Goal: Task Accomplishment & Management: Use online tool/utility

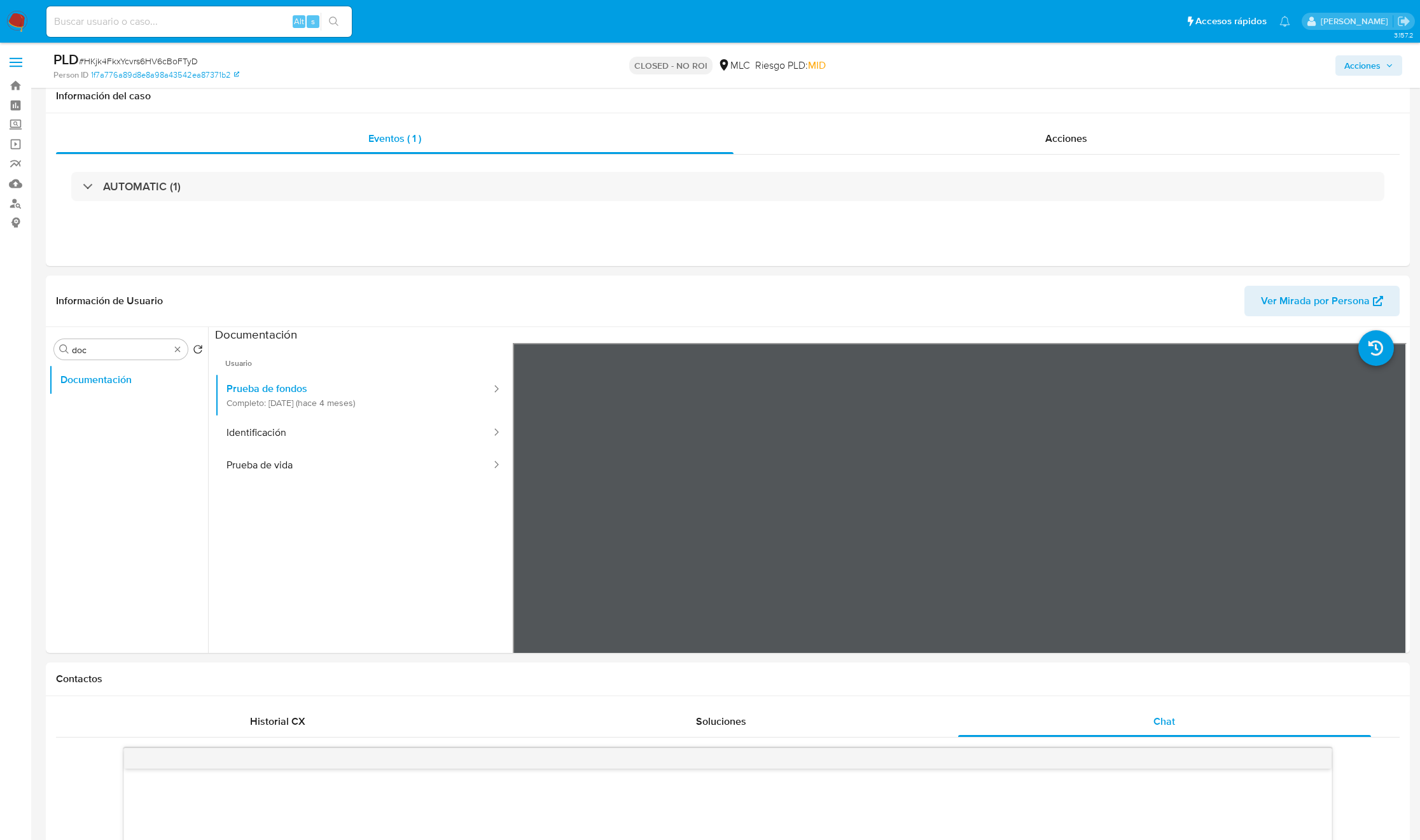
select select "10"
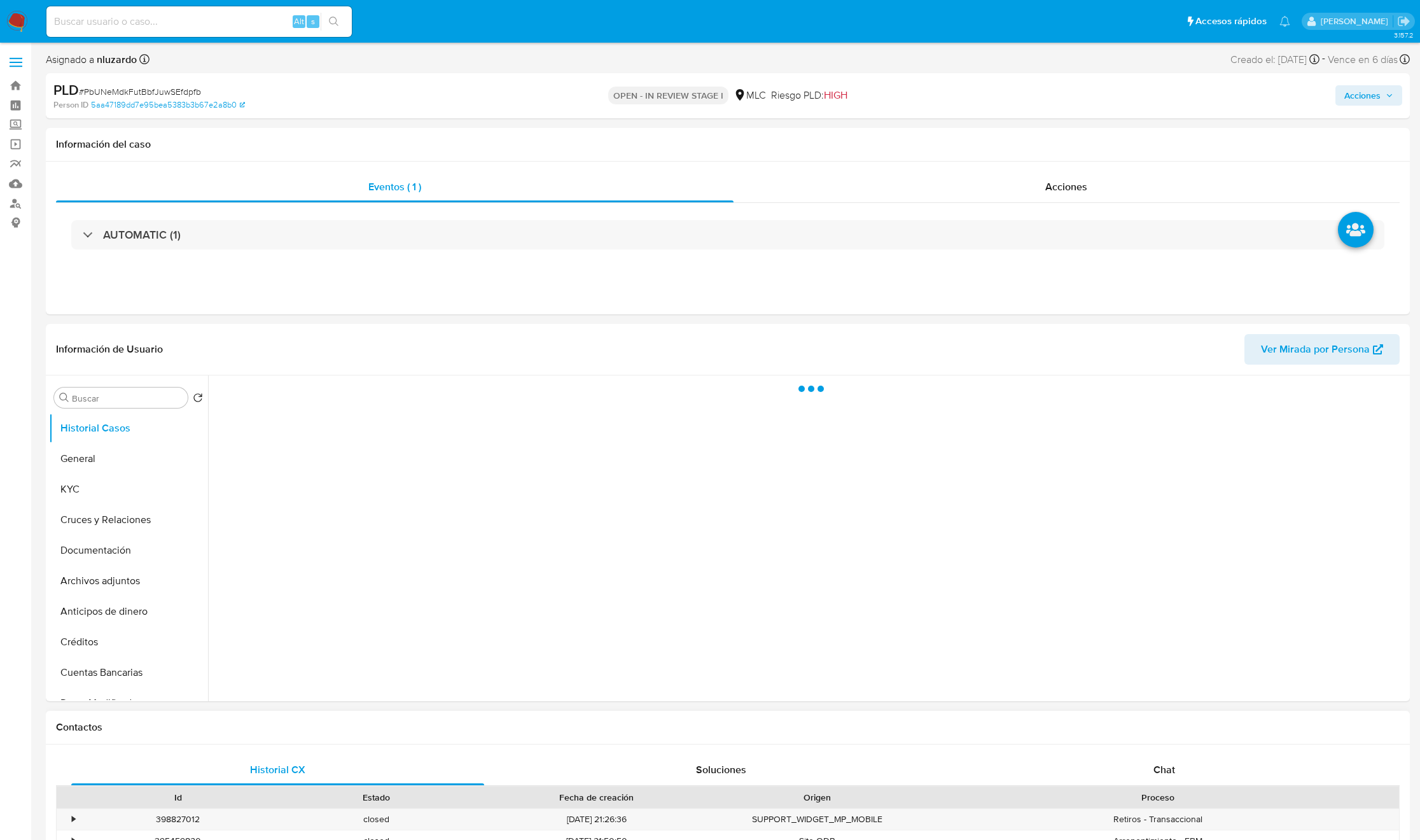
select select "10"
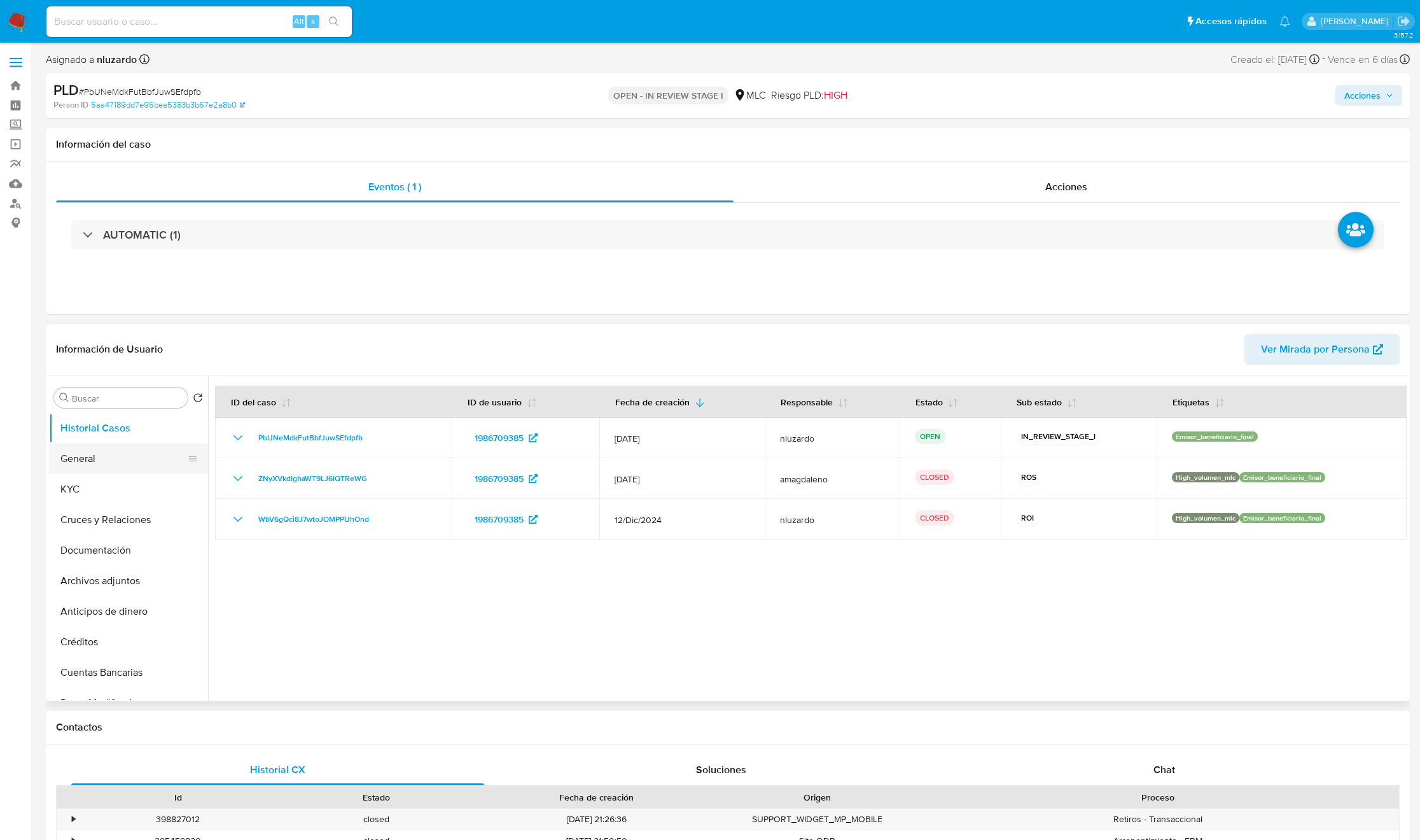
click at [82, 472] on button "General" at bounding box center [123, 458] width 149 height 30
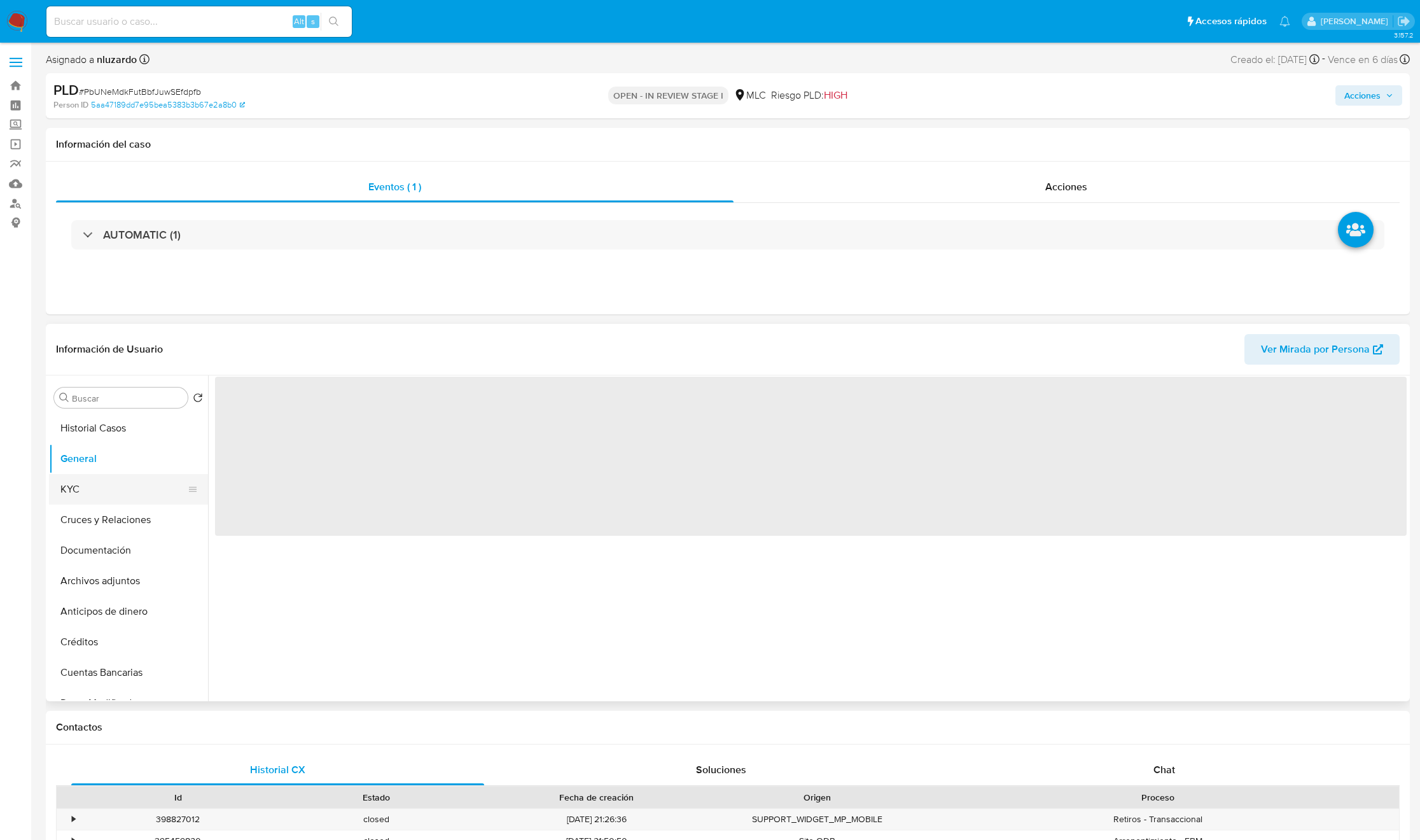
click at [84, 484] on button "KYC" at bounding box center [123, 489] width 149 height 30
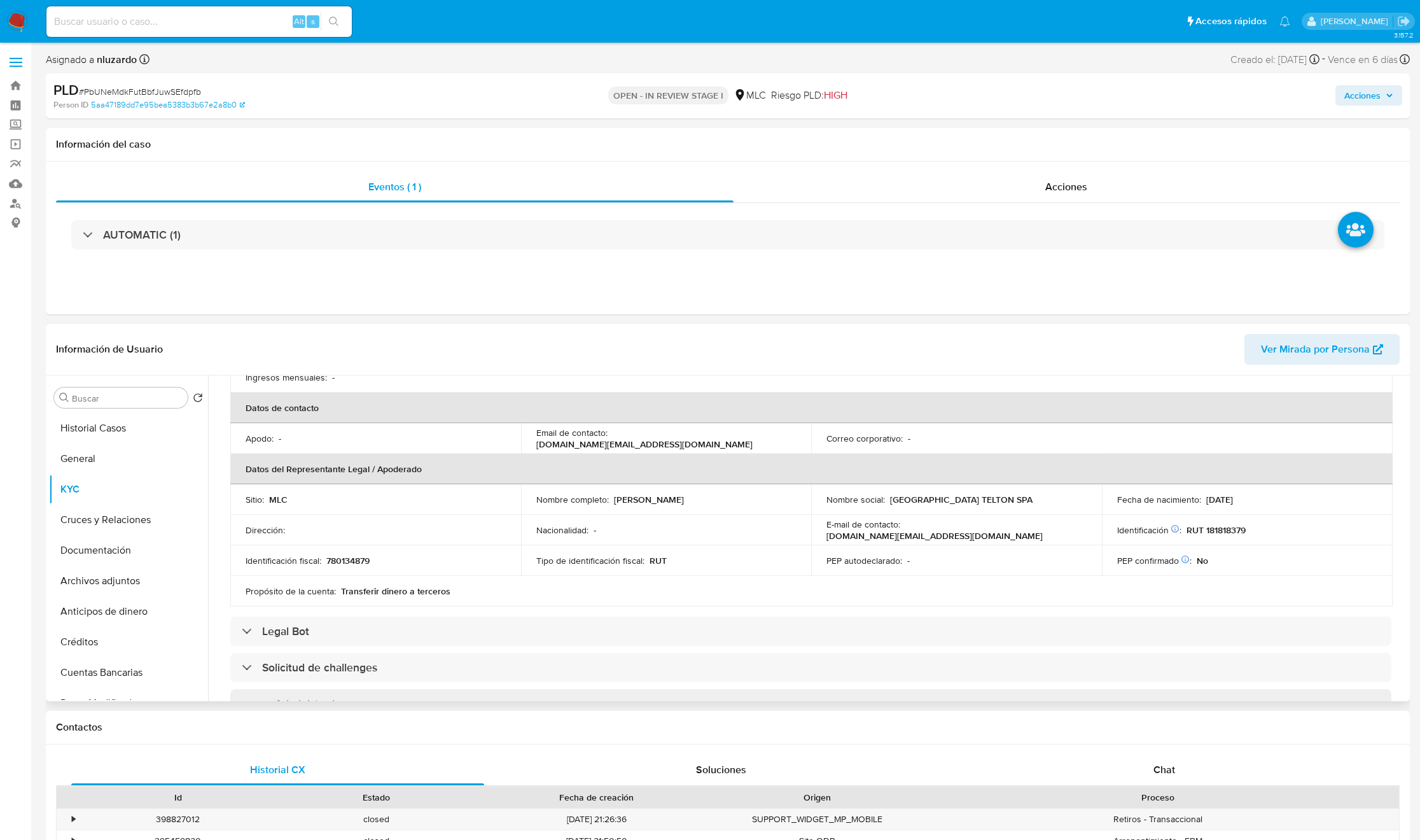
scroll to position [239, 0]
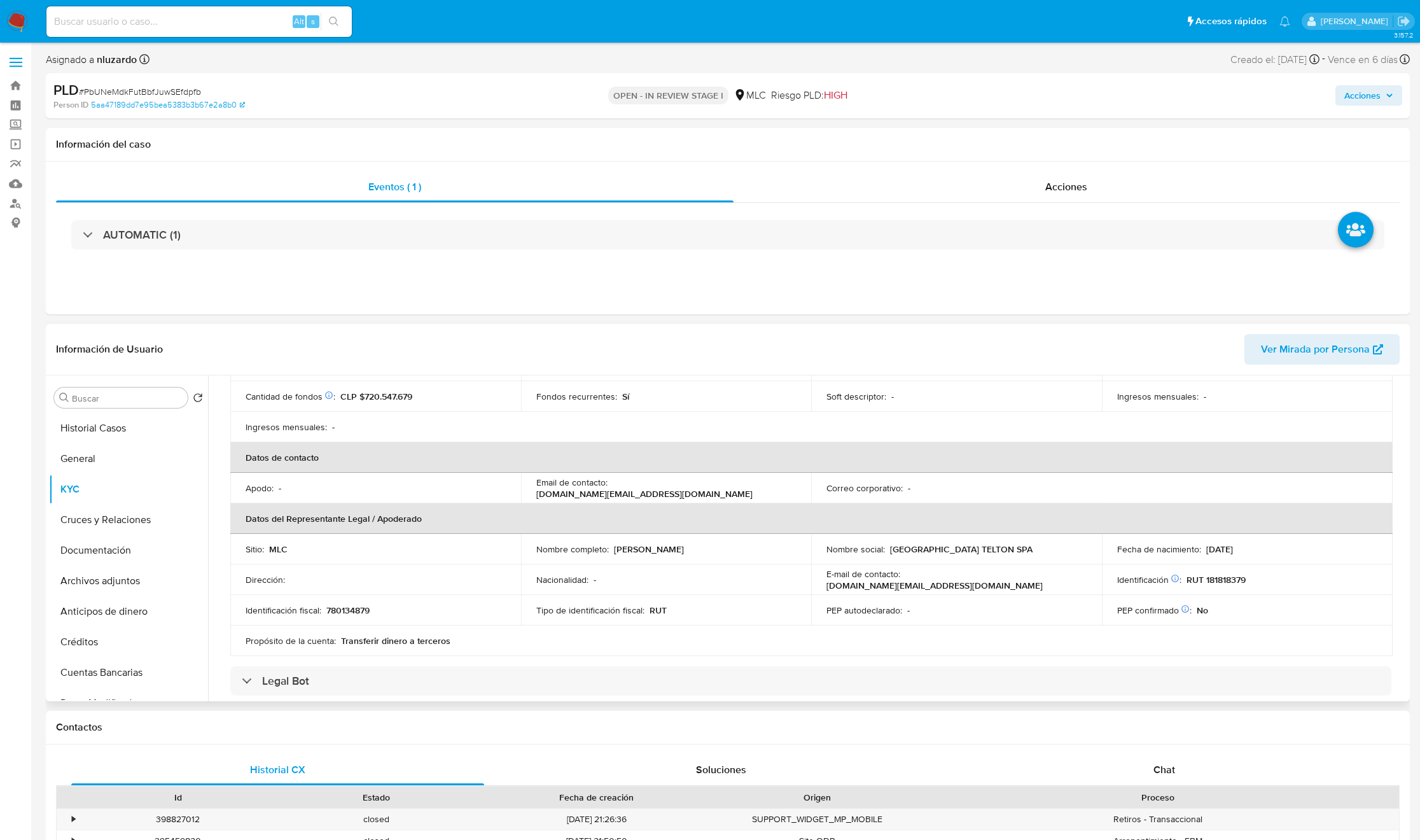
click at [905, 548] on p "TELTON SPA TELTON SPA" at bounding box center [961, 549] width 142 height 11
click at [617, 550] on p "Elton Patricio Guevilao Pailahueque" at bounding box center [649, 549] width 70 height 11
drag, startPoint x: 698, startPoint y: 559, endPoint x: 761, endPoint y: 554, distance: 63.2
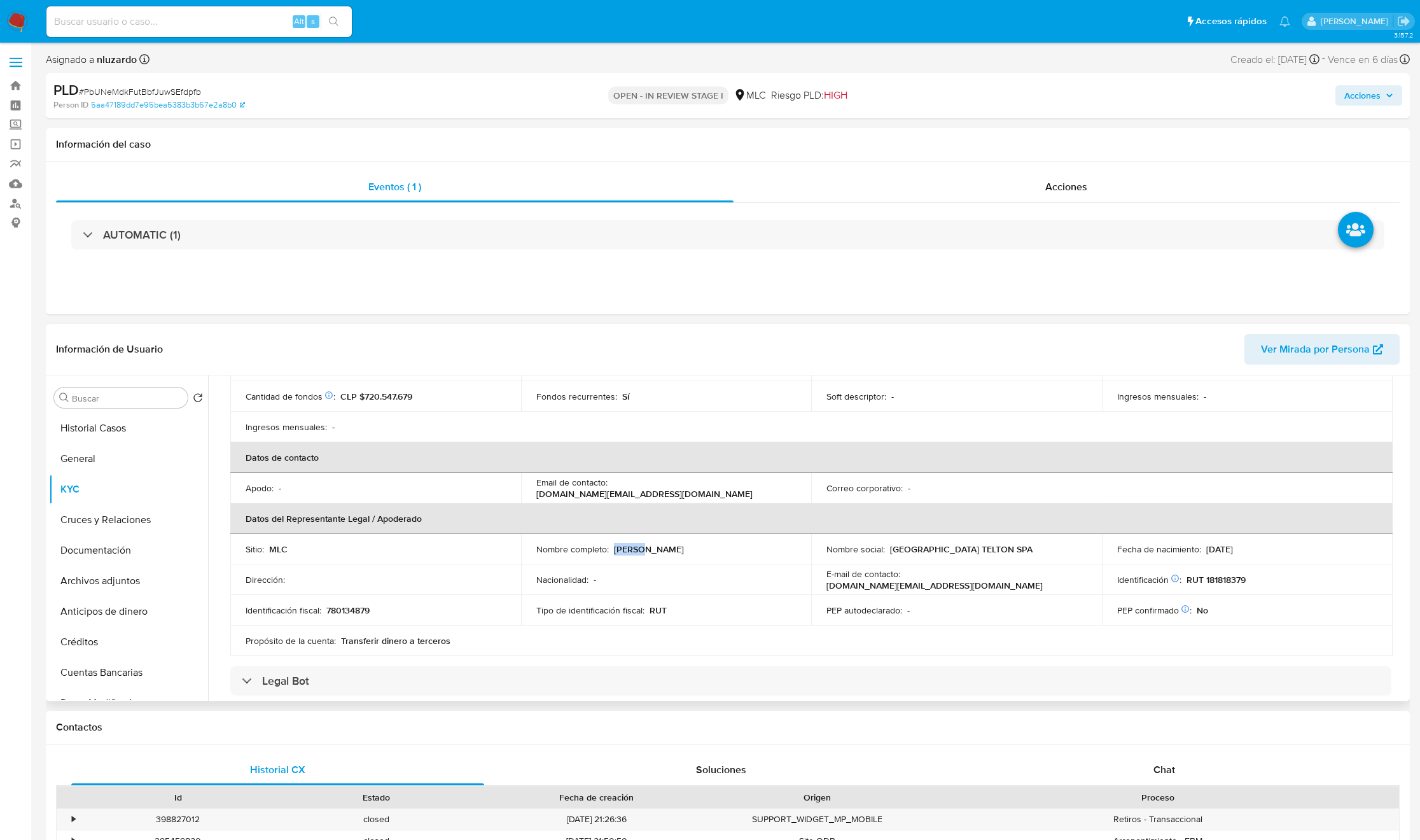
click at [761, 554] on td "Nombre completo : Elton Patricio Guevilao Pailahueque" at bounding box center [667, 549] width 291 height 30
copy p "Elton Patricio Guevilao Pailahueque"
click at [367, 608] on p "780134879" at bounding box center [348, 610] width 43 height 11
copy p "780134879"
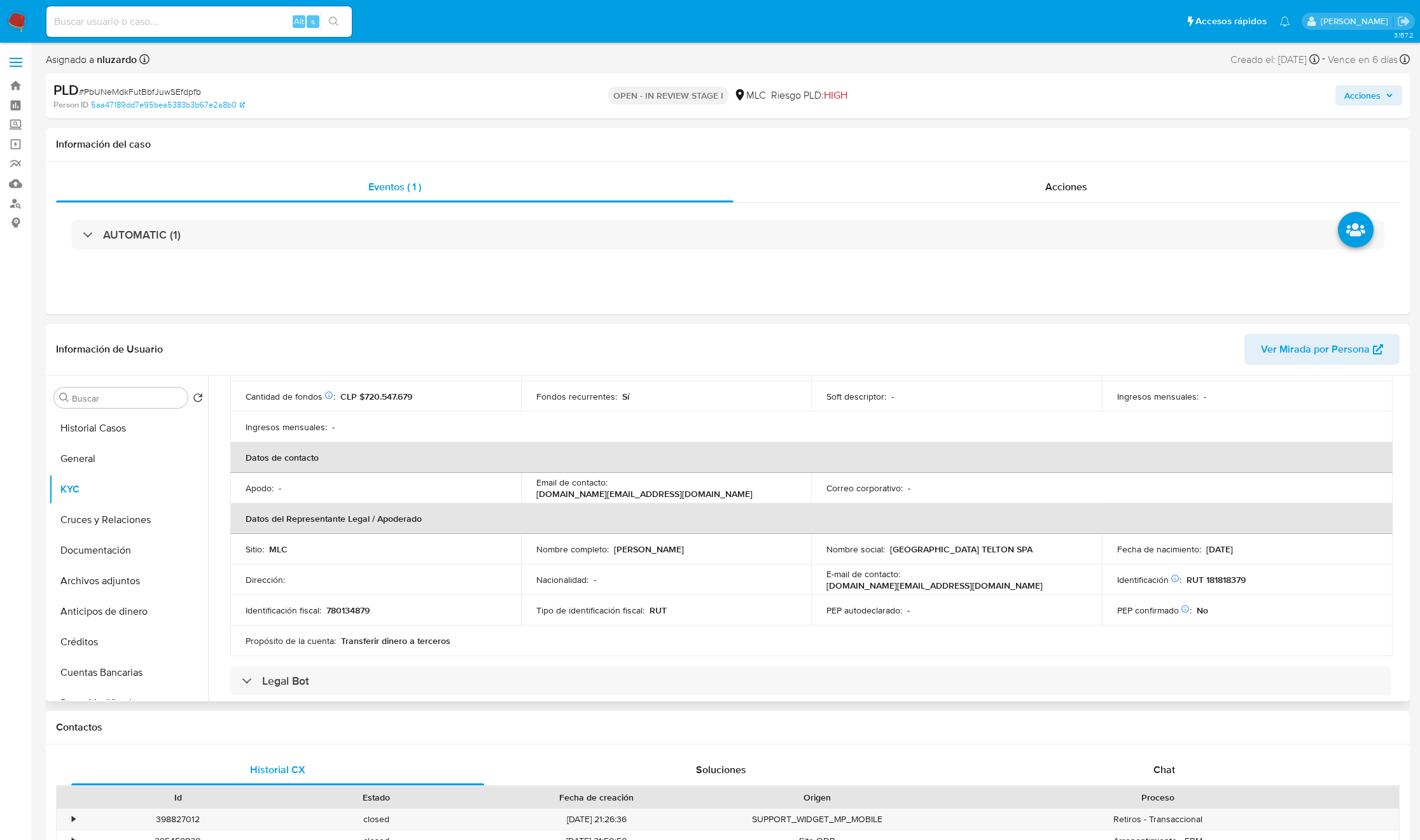
click at [1222, 582] on p "RUT 181818379" at bounding box center [1216, 579] width 59 height 11
copy p "181818379"
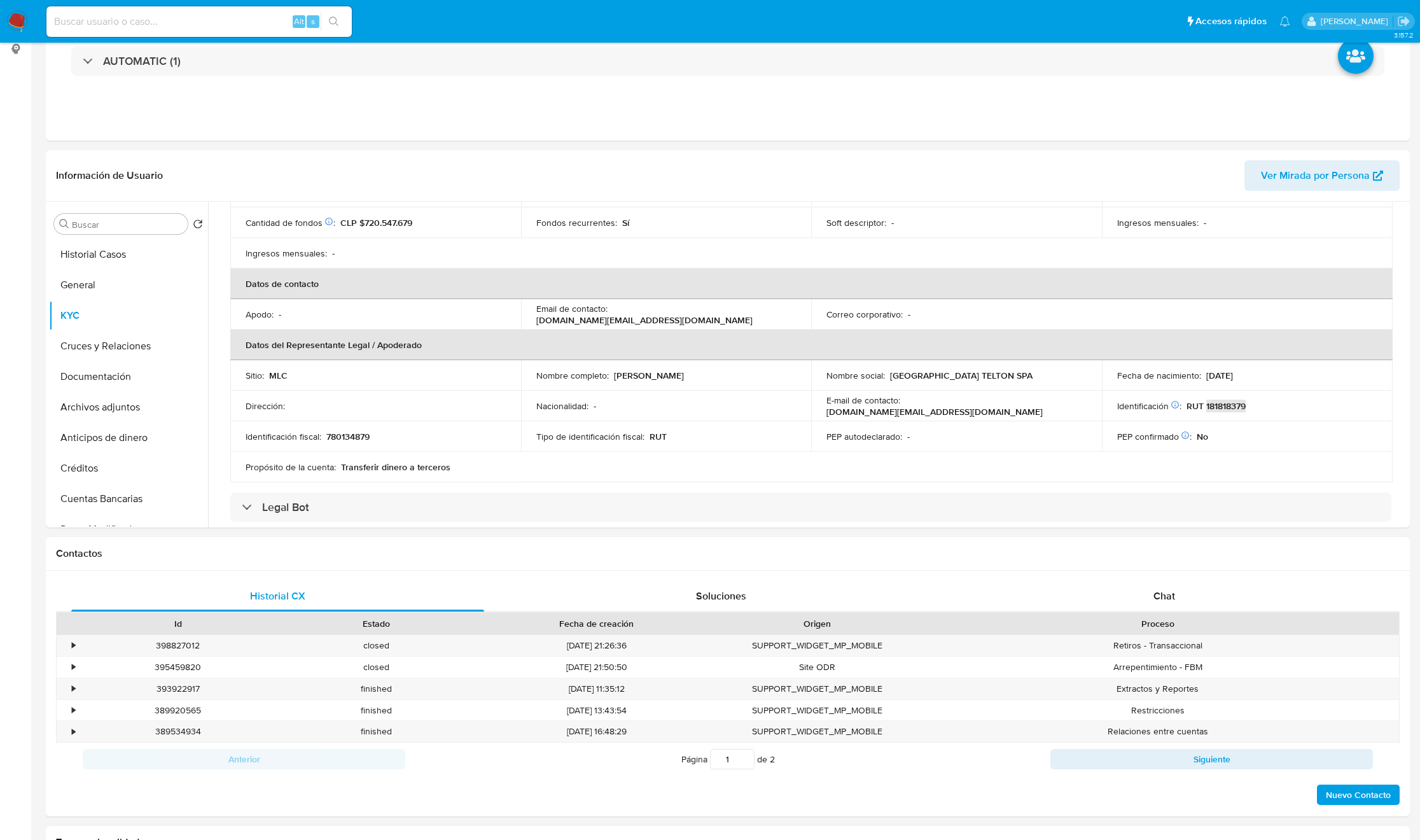
scroll to position [573, 0]
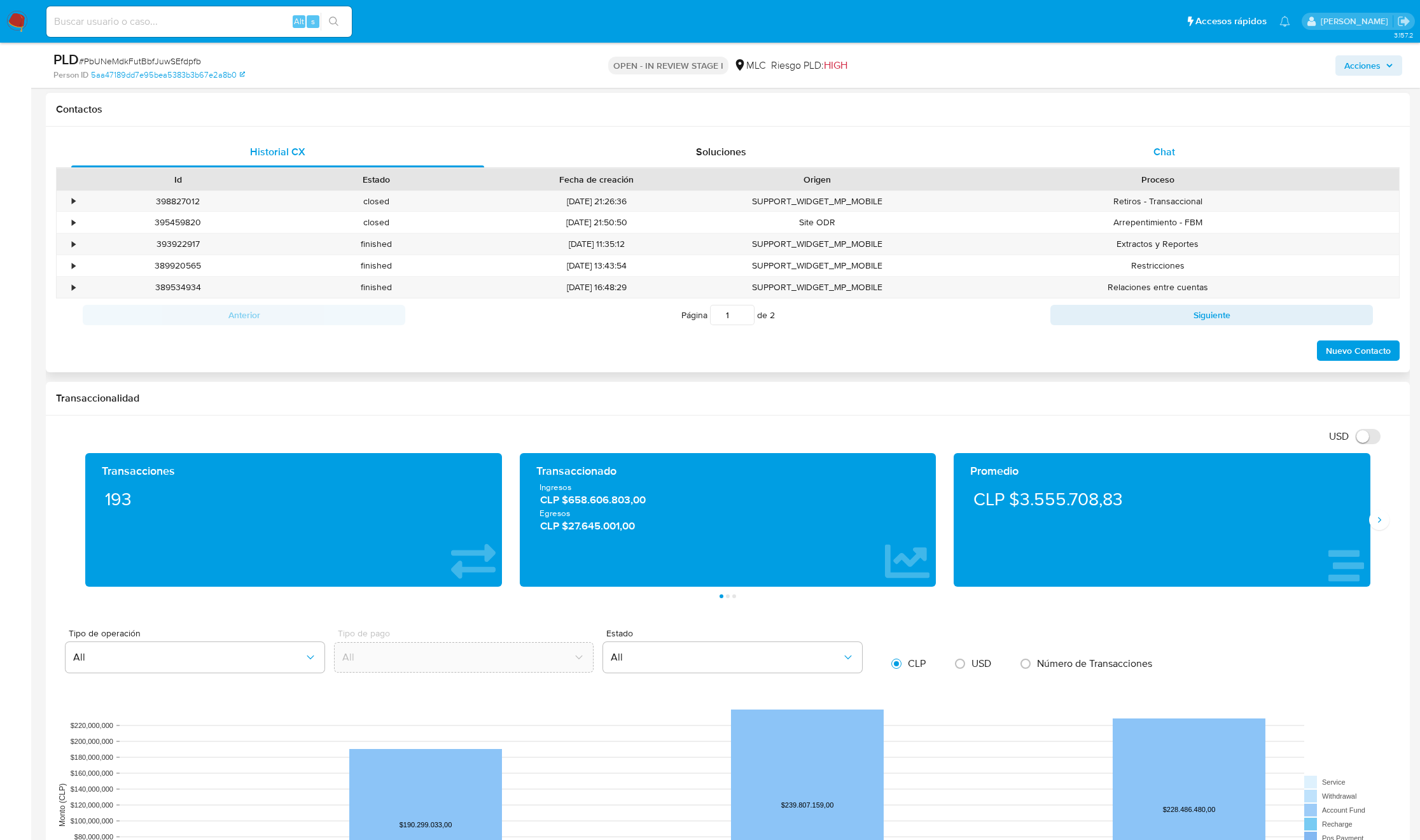
click at [1159, 142] on div "Chat" at bounding box center [1164, 152] width 413 height 30
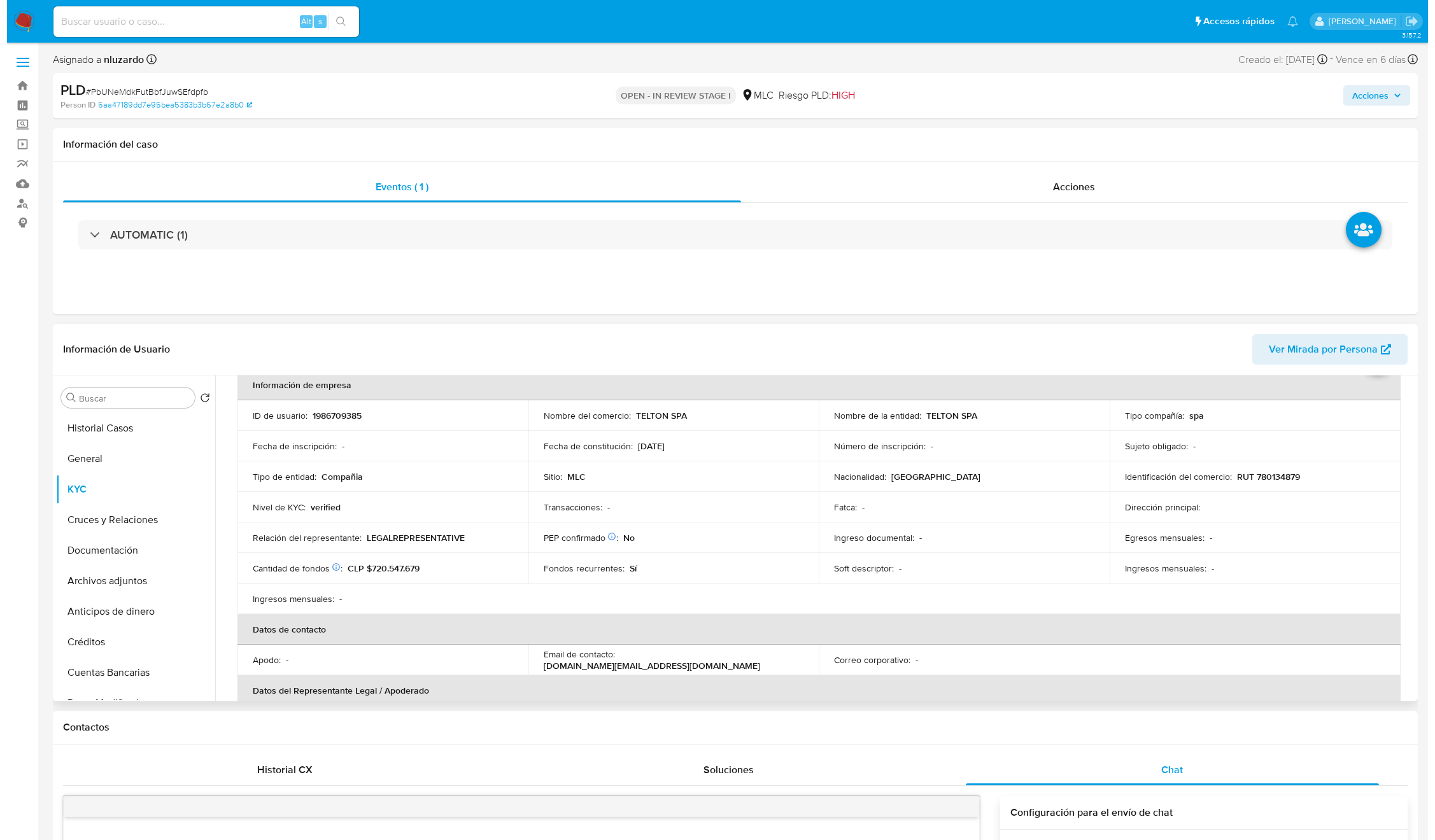
scroll to position [0, 0]
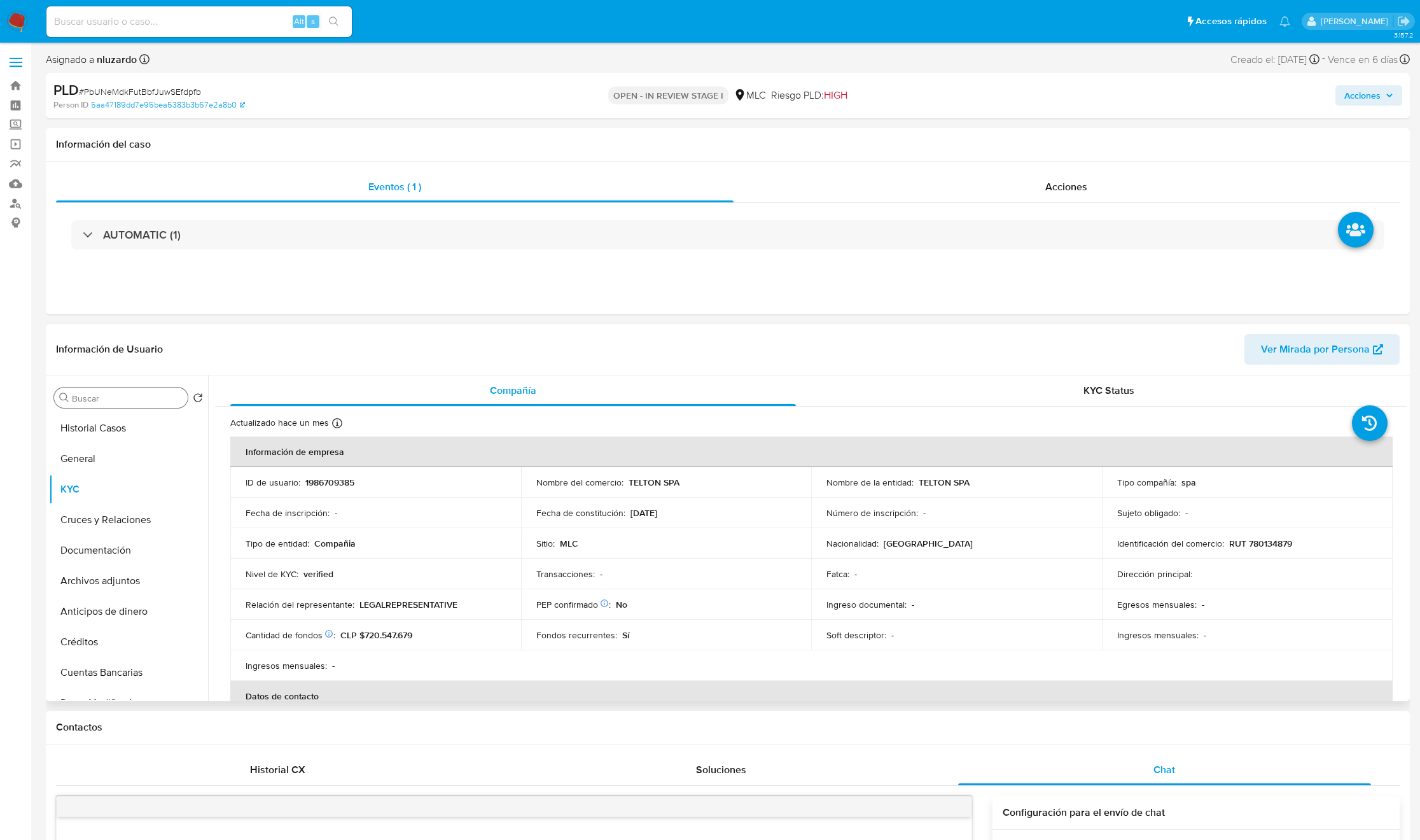
click at [106, 395] on input "Buscar" at bounding box center [126, 398] width 111 height 11
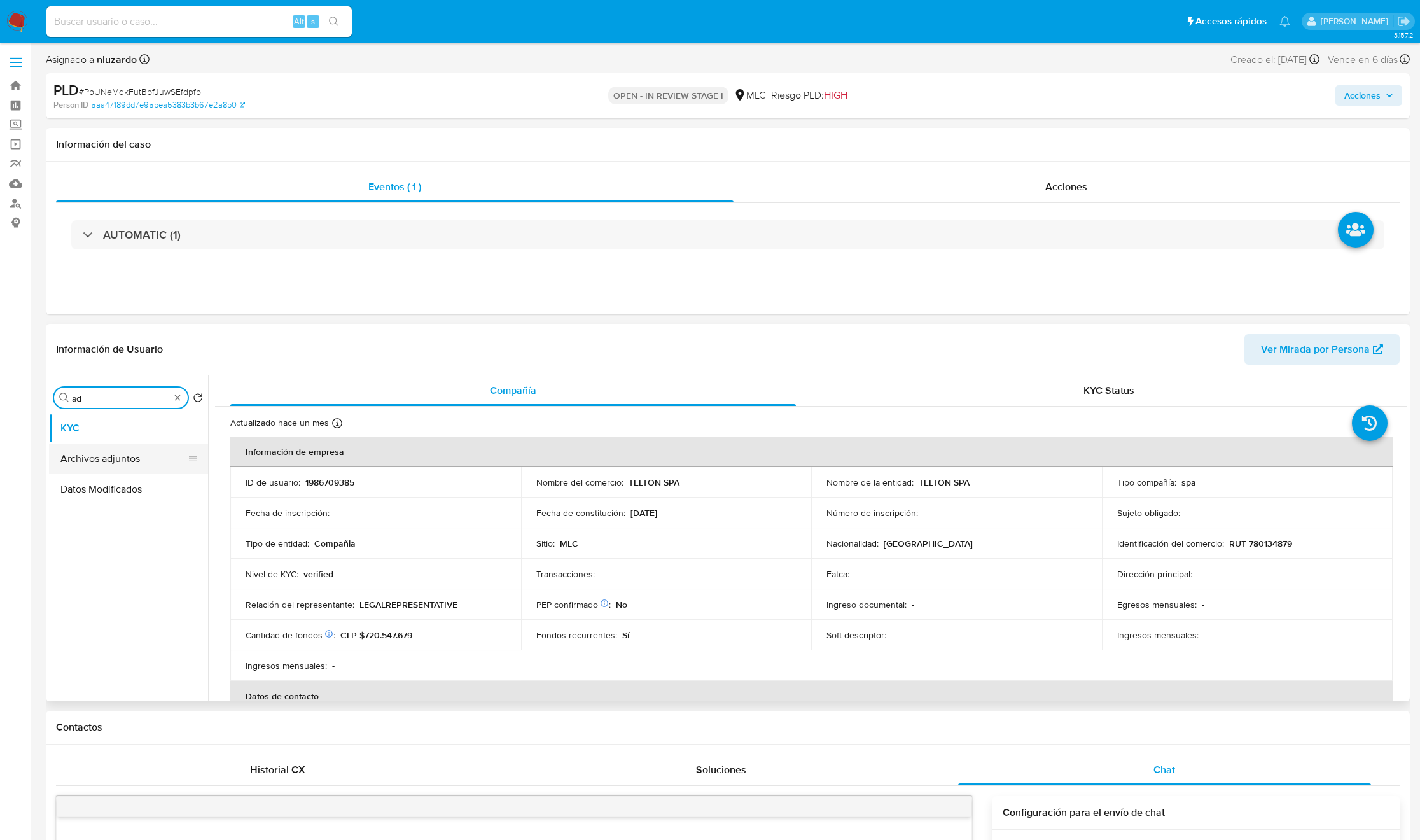
type input "ad"
click at [121, 458] on button "Archivos adjuntos" at bounding box center [123, 458] width 149 height 30
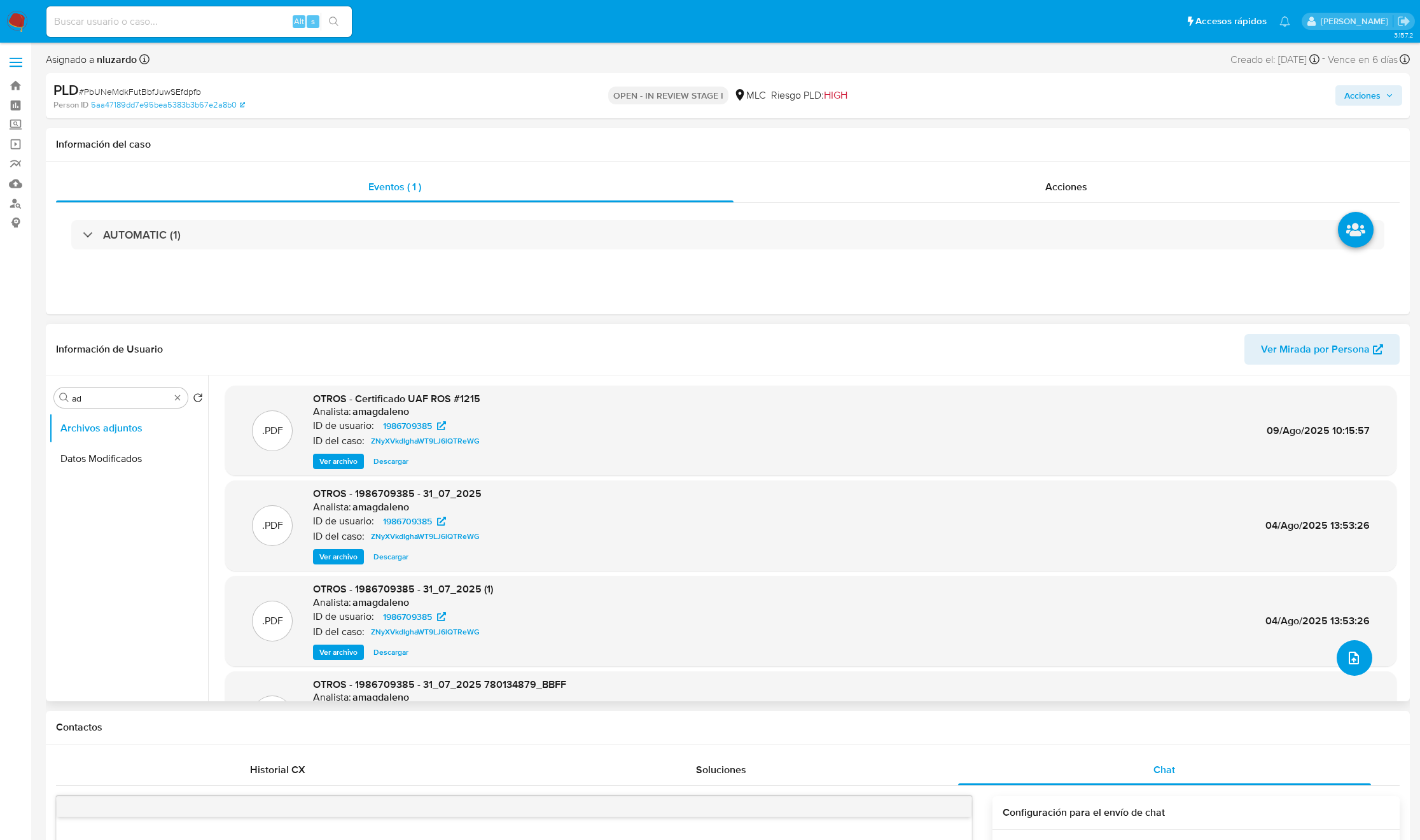
click at [1352, 656] on icon "upload-file" at bounding box center [1353, 657] width 15 height 15
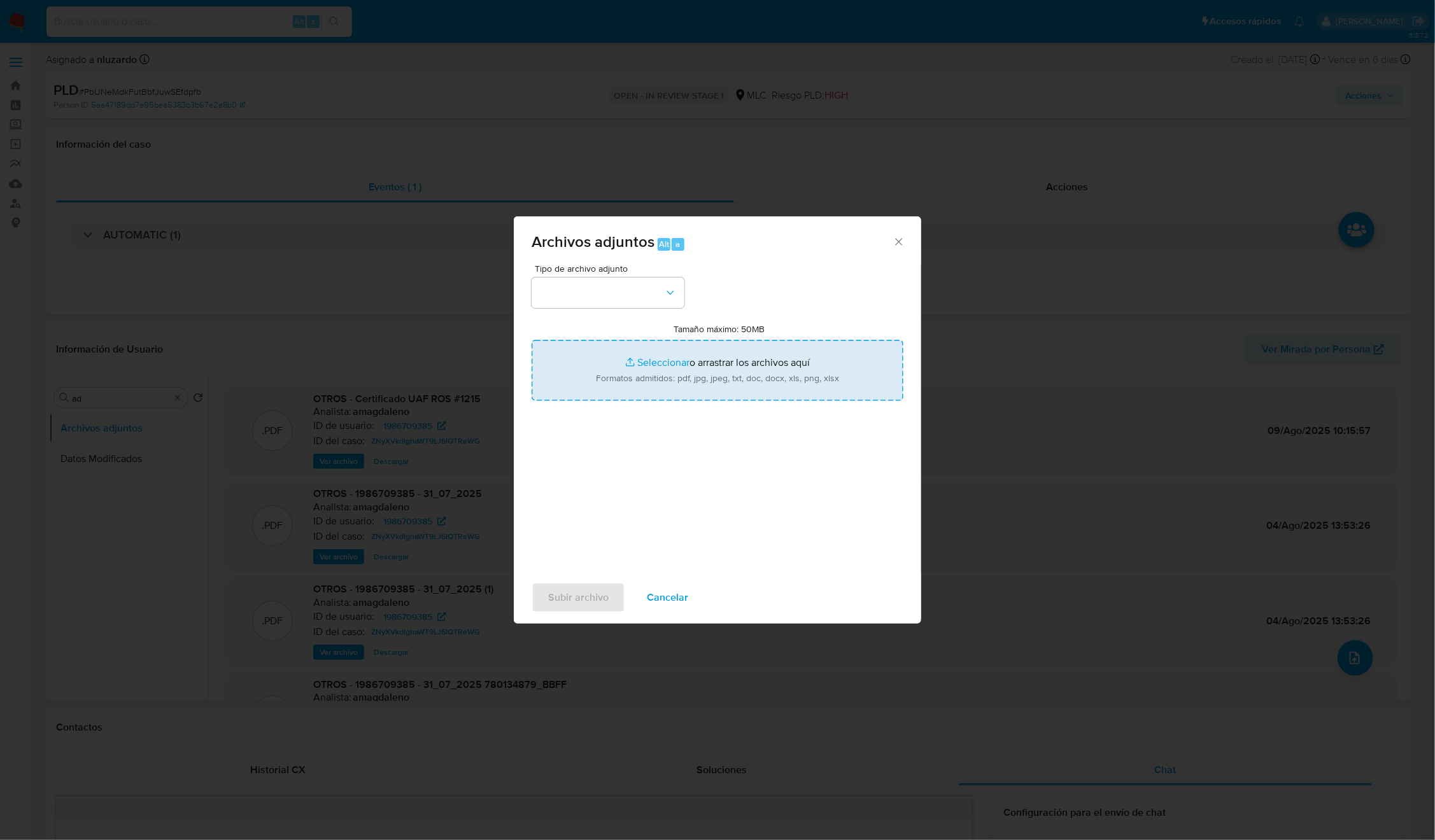
type input "C:\fakepath\1986709385 v3_Caselog.pdf"
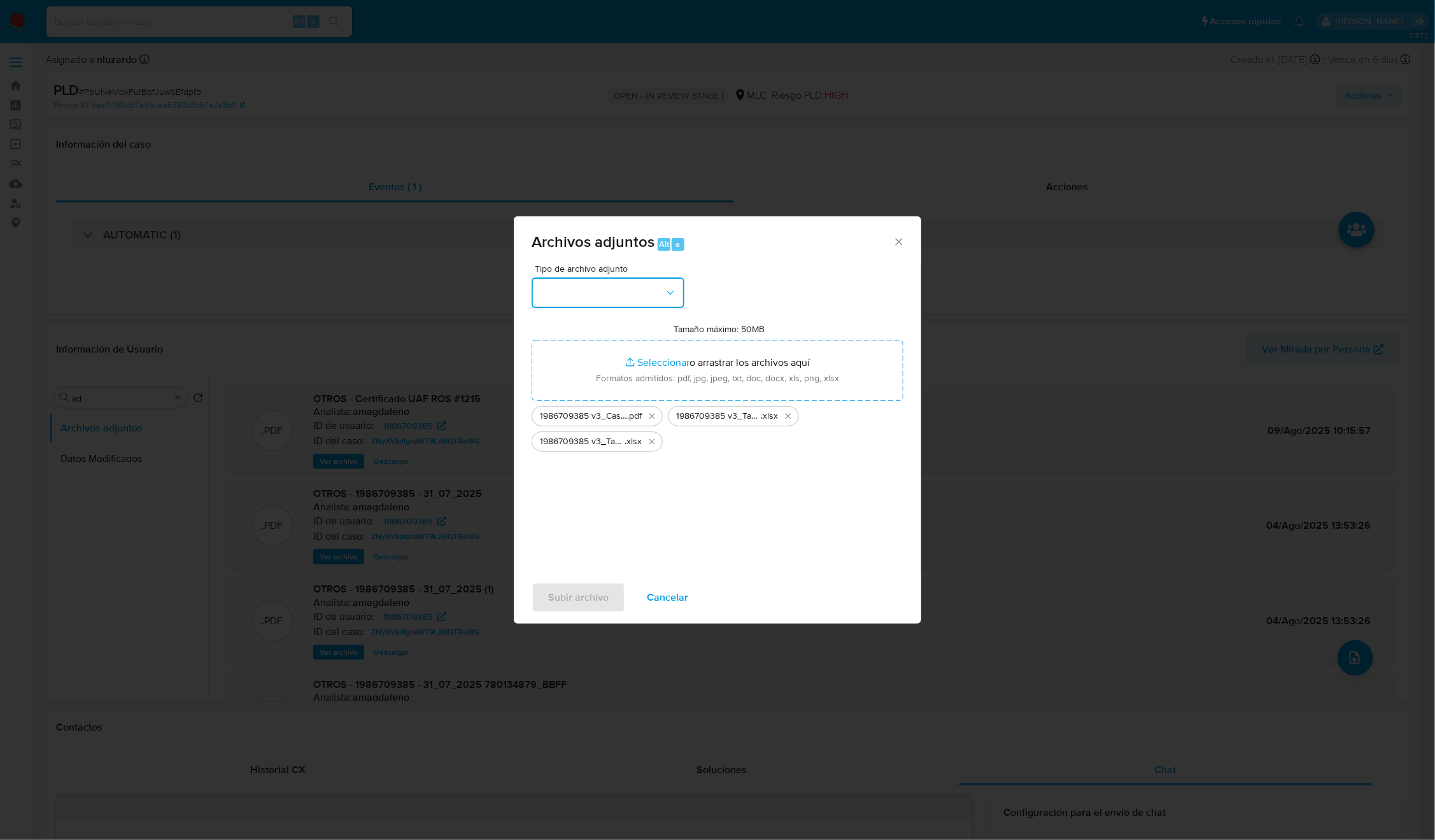
click at [656, 293] on button "button" at bounding box center [608, 293] width 153 height 30
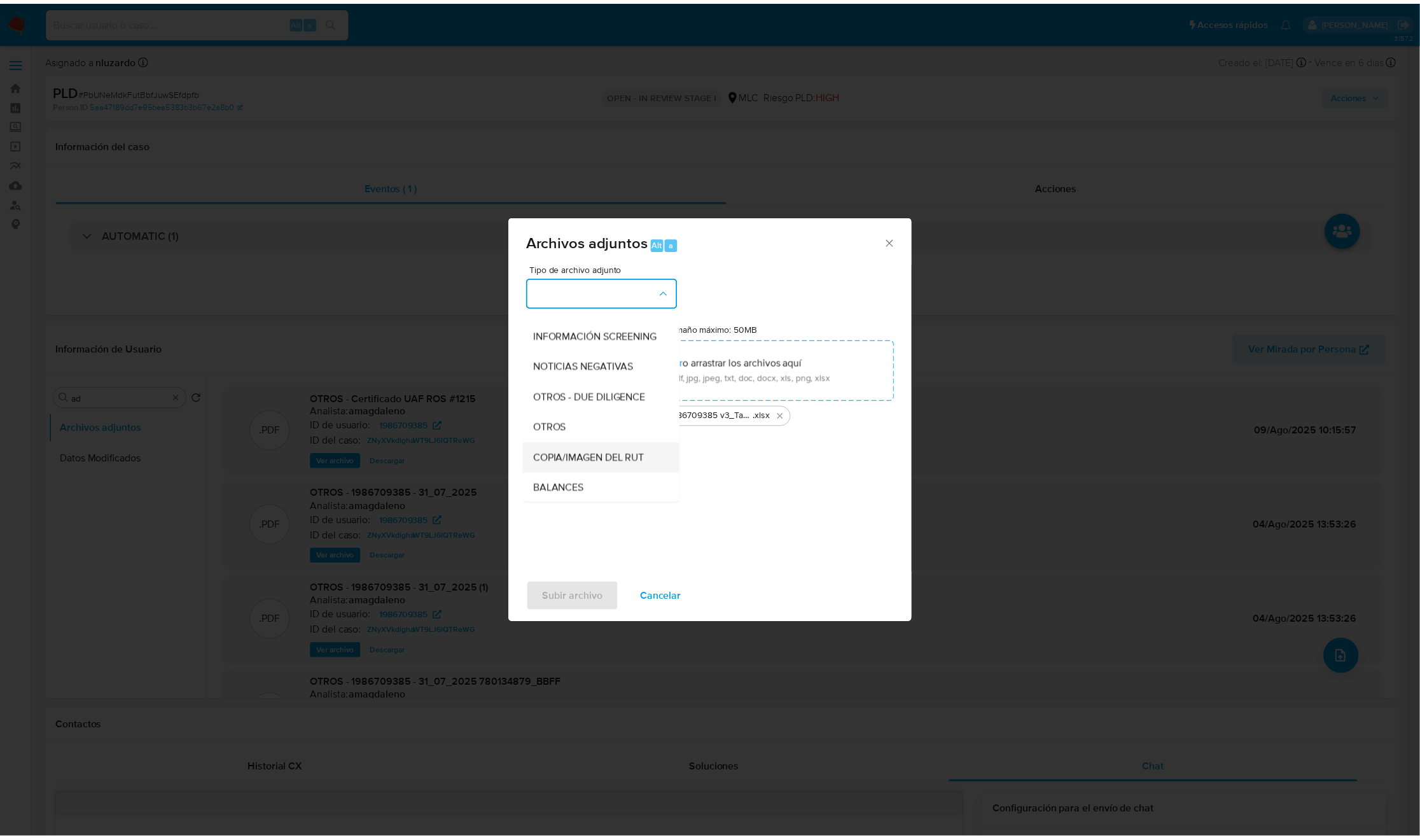
scroll to position [147, 0]
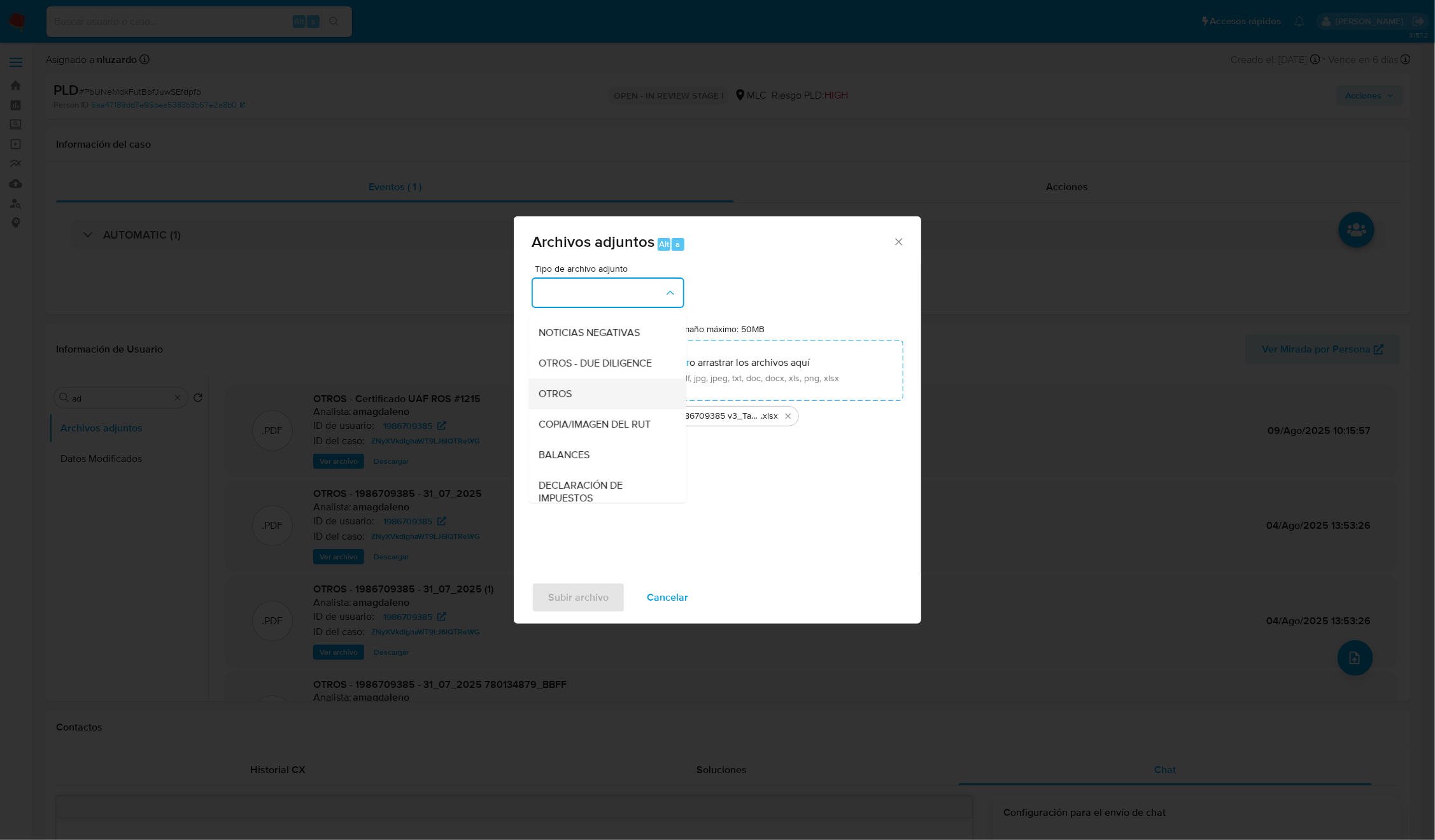
click at [573, 409] on div "OTROS" at bounding box center [603, 394] width 130 height 30
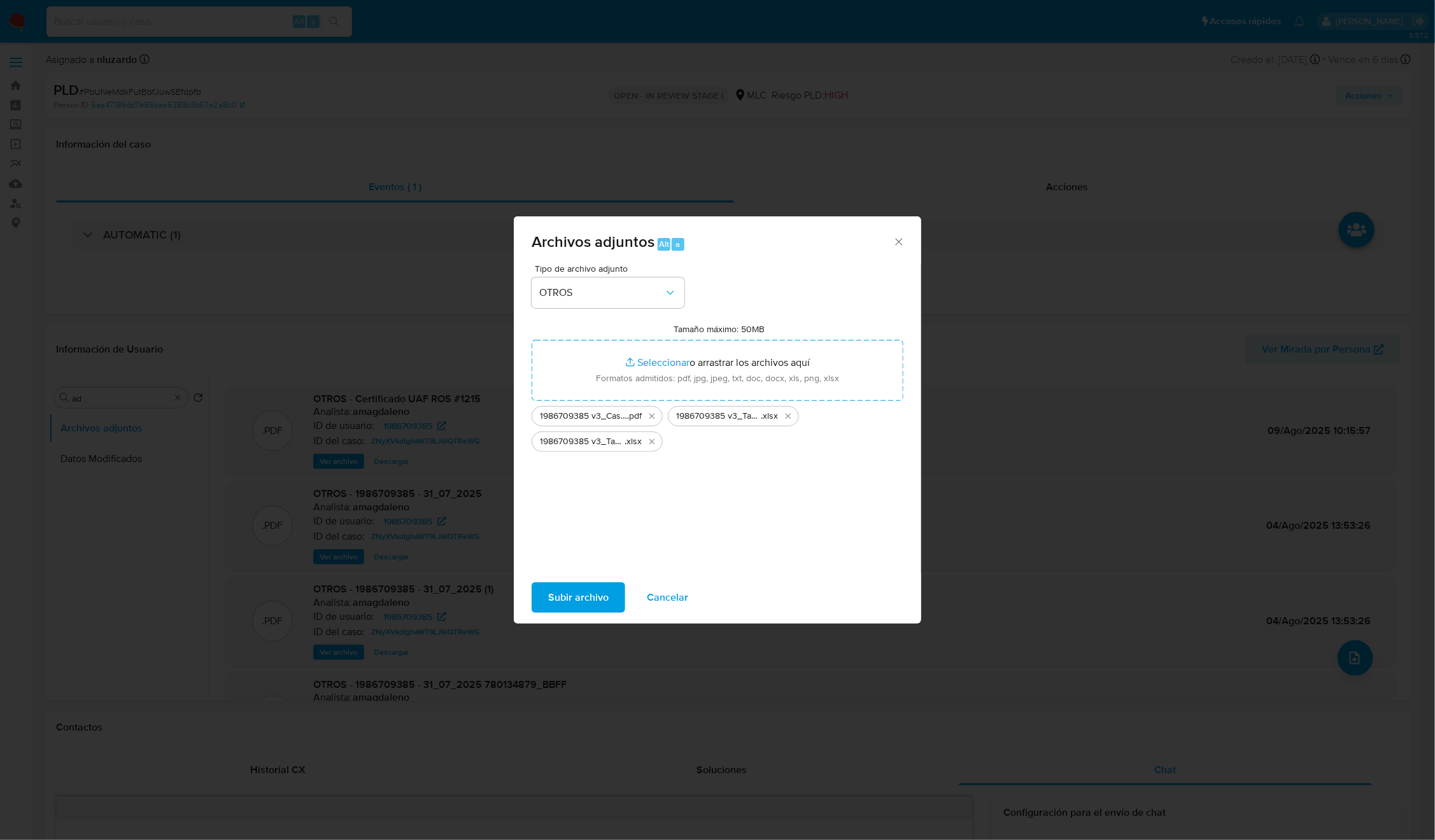
click at [577, 597] on span "Subir archivo" at bounding box center [579, 597] width 60 height 28
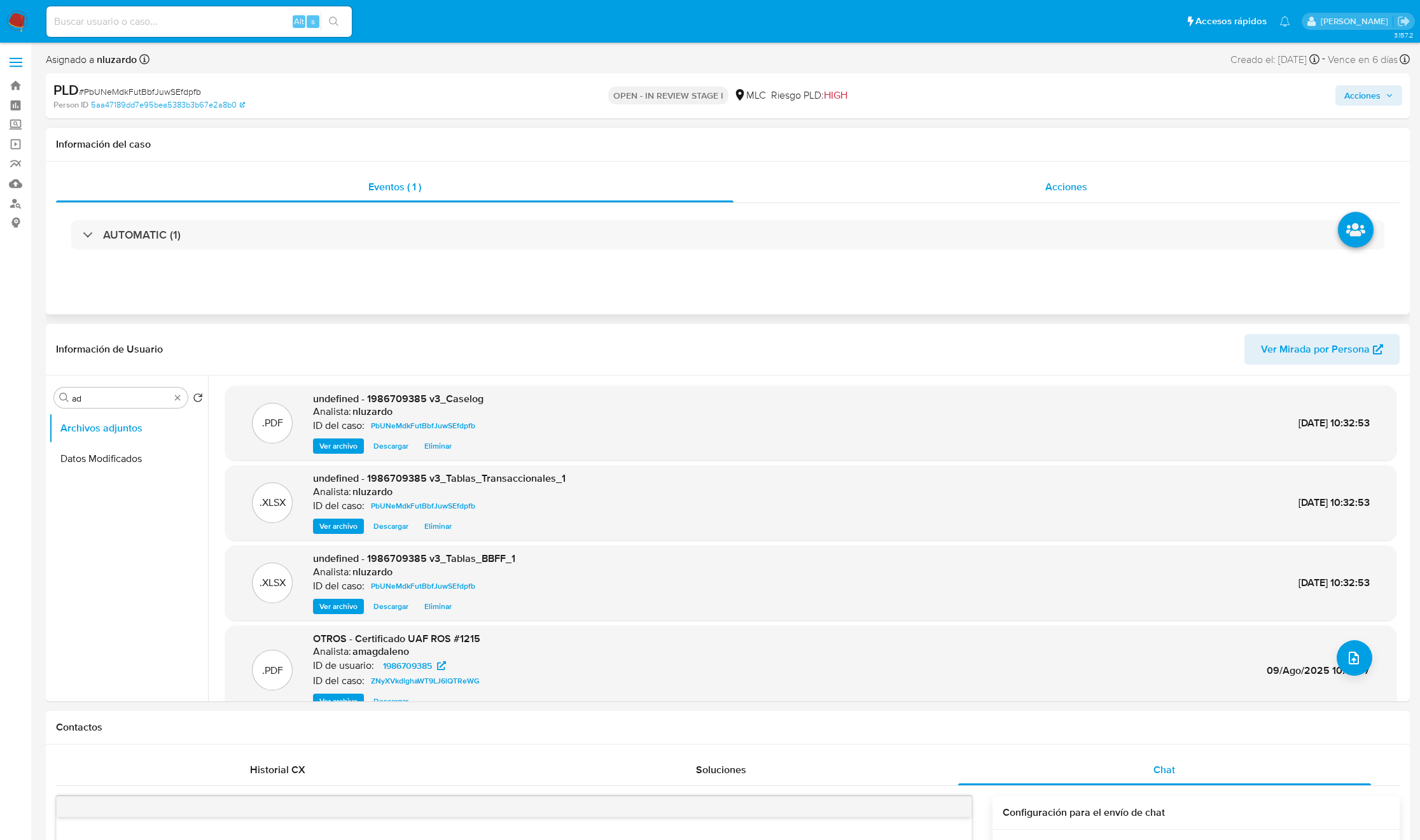
click at [1079, 196] on div "Acciones" at bounding box center [1067, 187] width 667 height 30
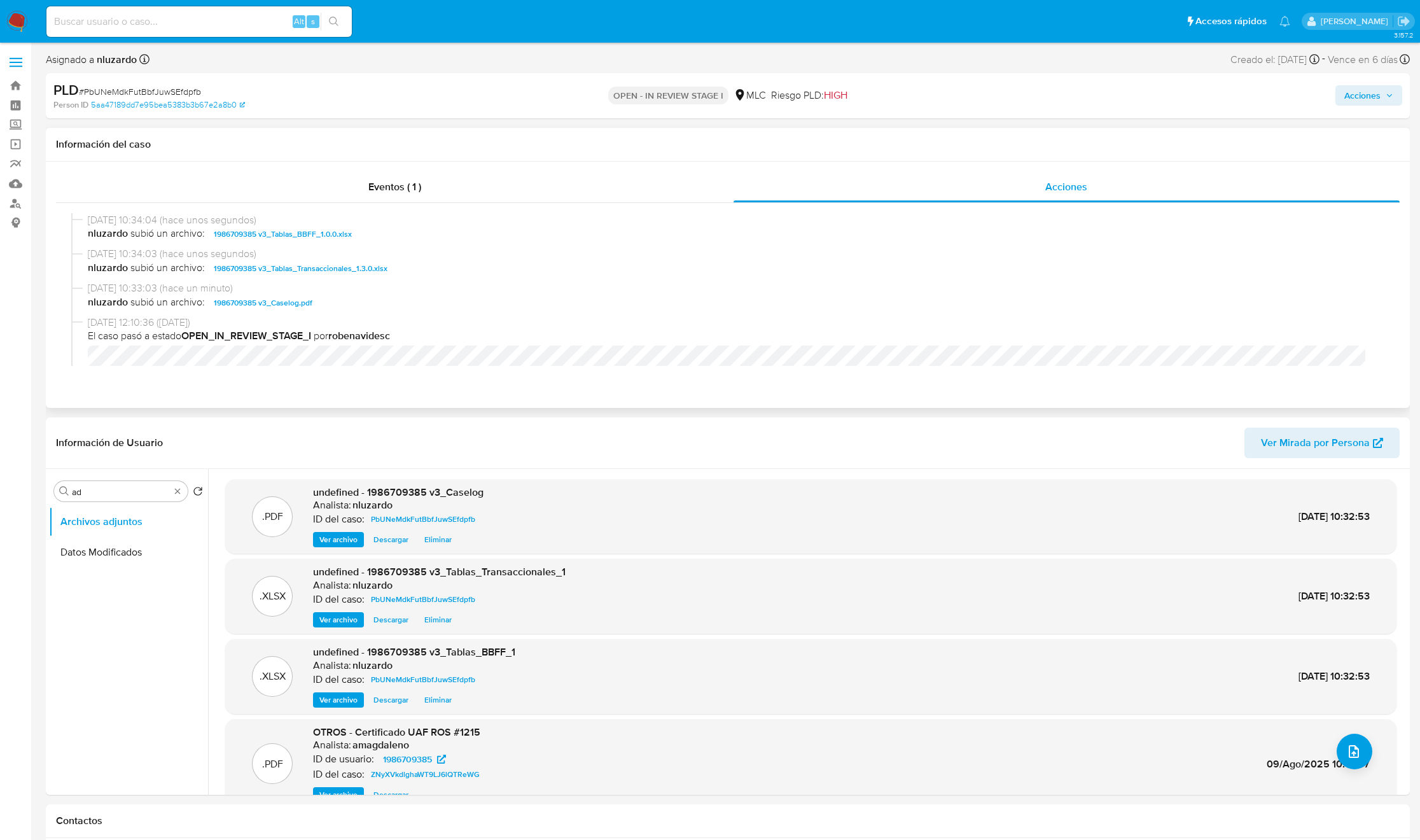
click at [363, 307] on span "nluzardo subió un archivo: 1986709385 v3_Caselog.pdf" at bounding box center [733, 302] width 1292 height 15
copy span "1986709385 v3_Caselog.pdf"
click at [363, 307] on span "nluzardo subió un archivo: 1986709385 v3_Caselog.pdf" at bounding box center [733, 302] width 1292 height 15
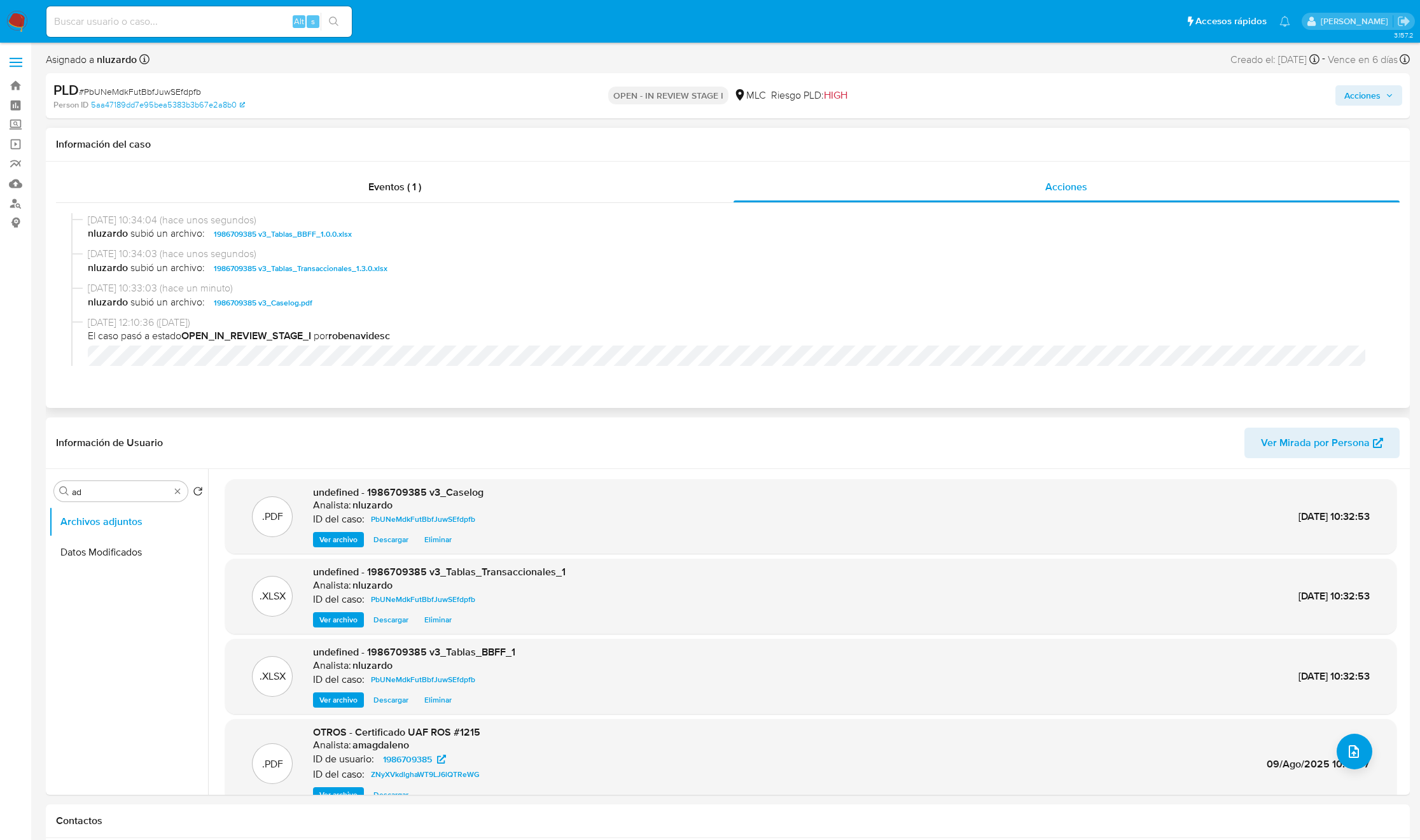
click at [363, 307] on span "nluzardo subió un archivo: 1986709385 v3_Caselog.pdf" at bounding box center [733, 302] width 1292 height 15
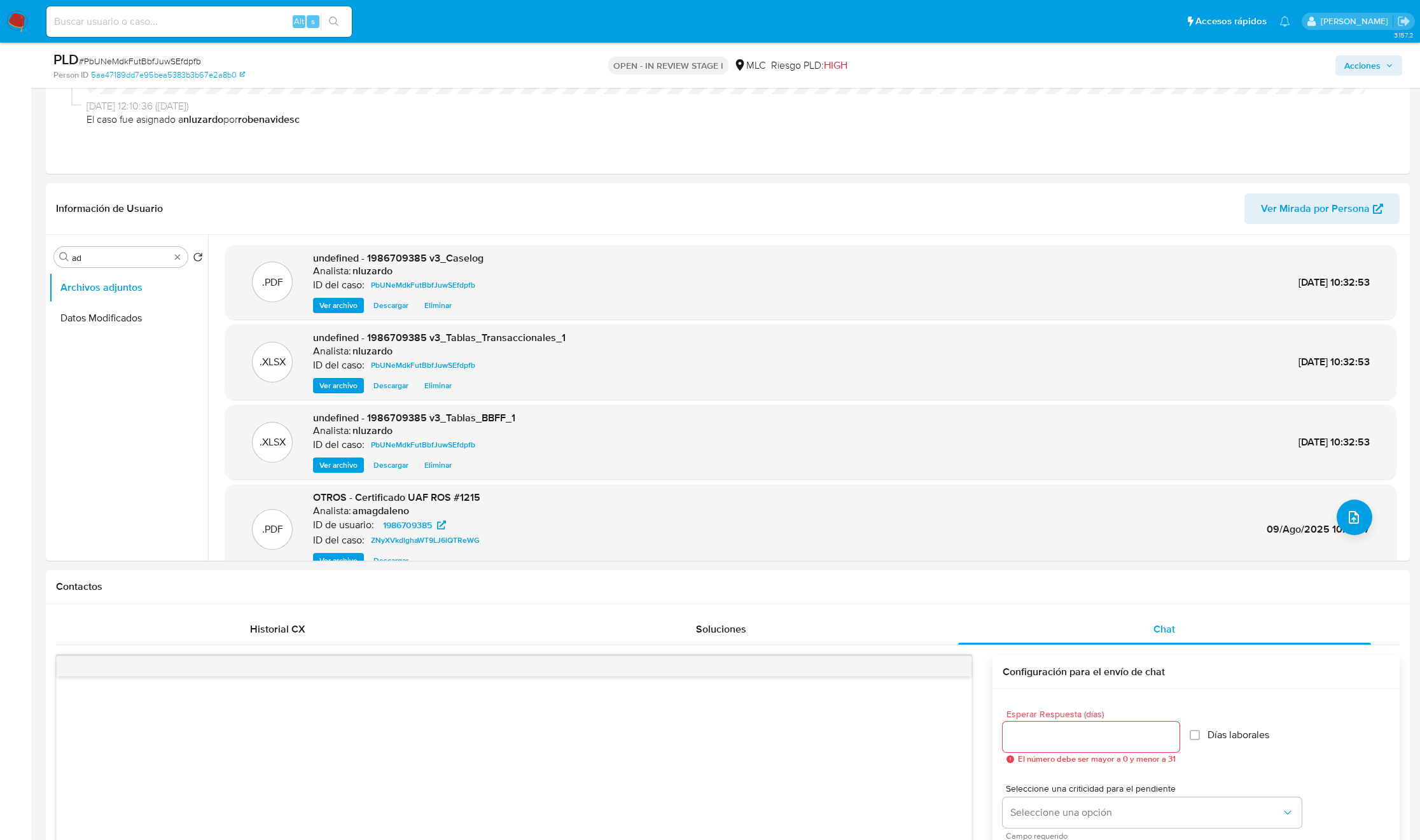
scroll to position [191, 0]
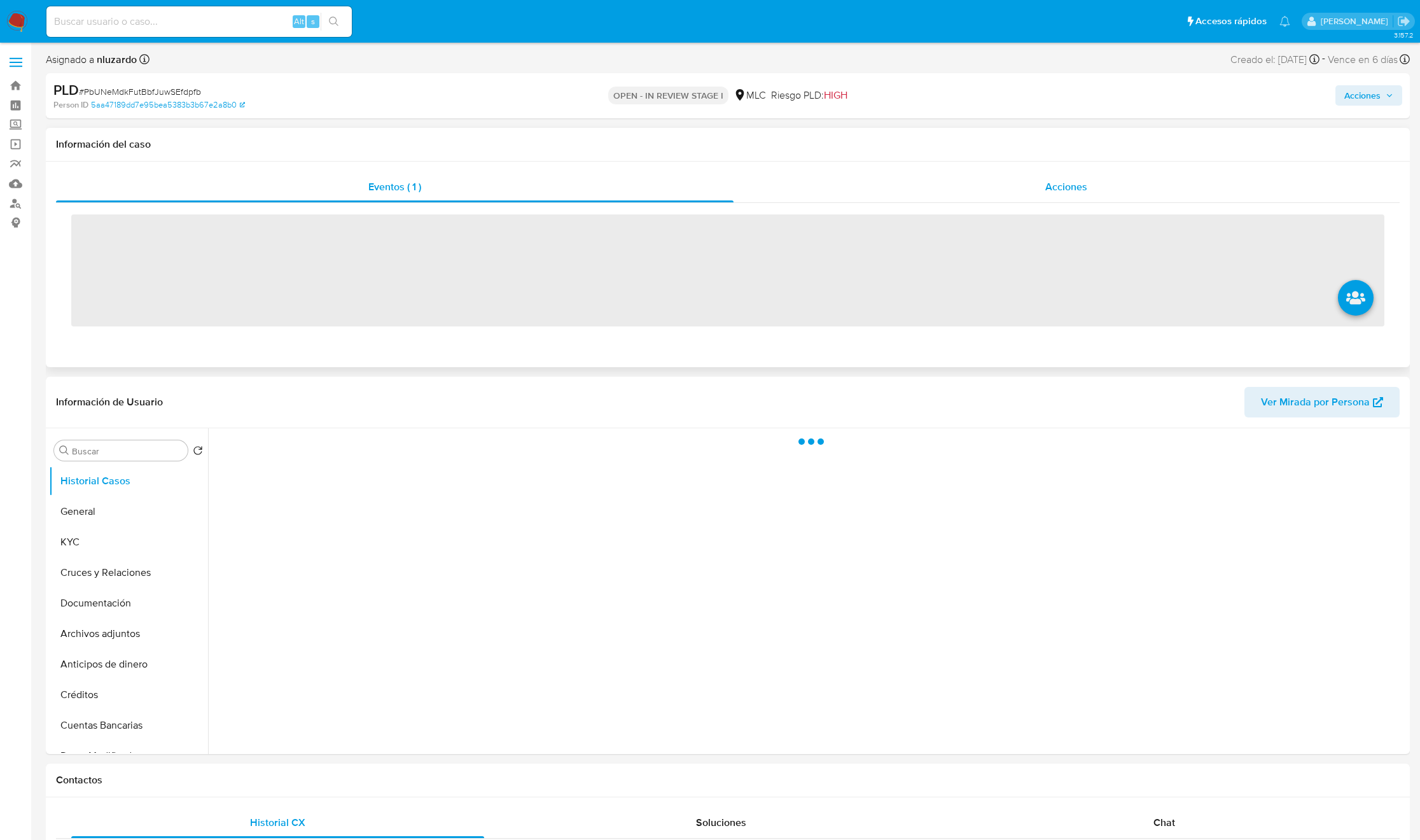
click at [1041, 178] on div "Acciones" at bounding box center [1067, 187] width 667 height 30
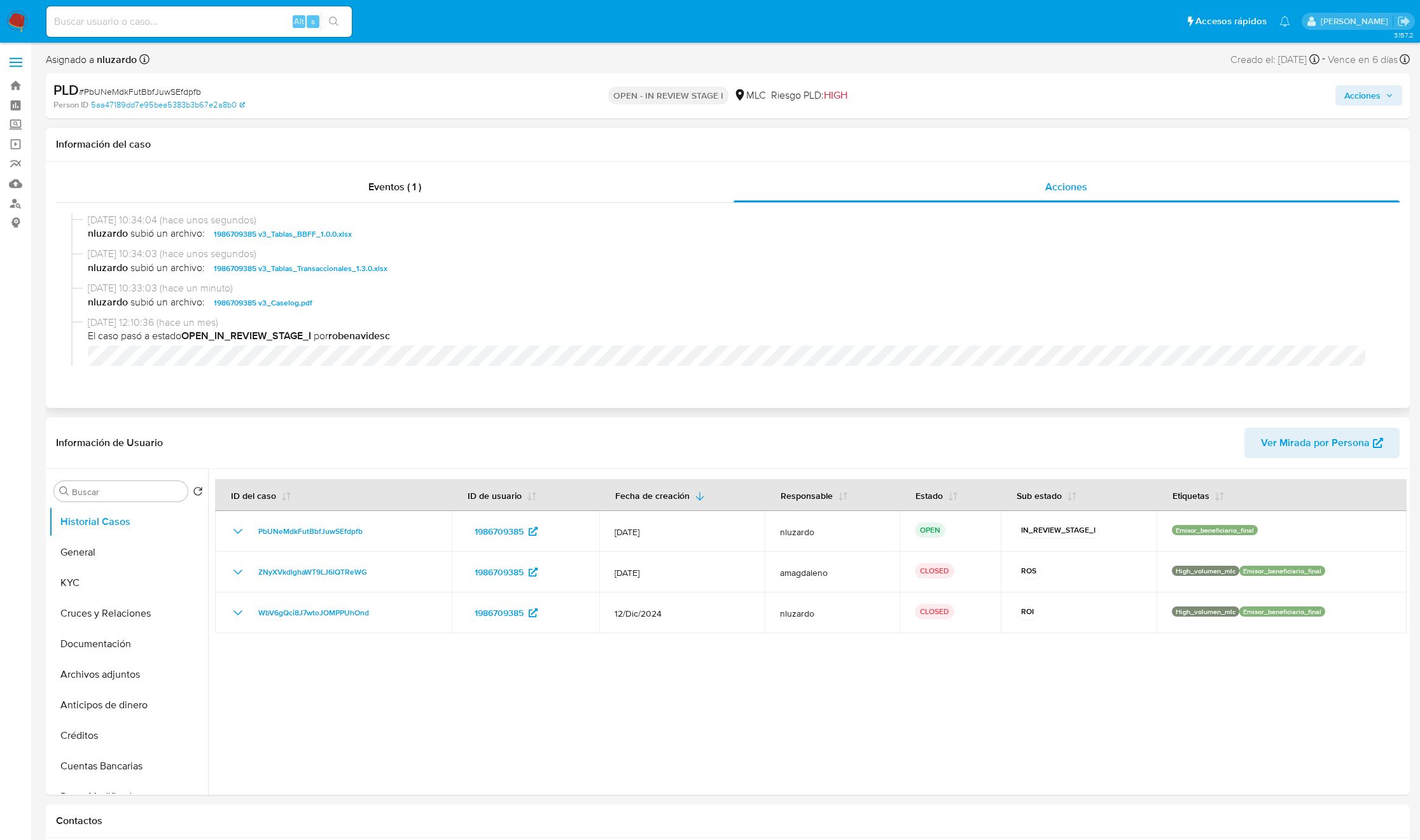
select select "10"
click at [336, 301] on span "nluzardo subió un archivo: 1986709385 v3_Caselog.pdf" at bounding box center [733, 302] width 1292 height 15
copy span "1986709385 v3_Caselog.pdf"
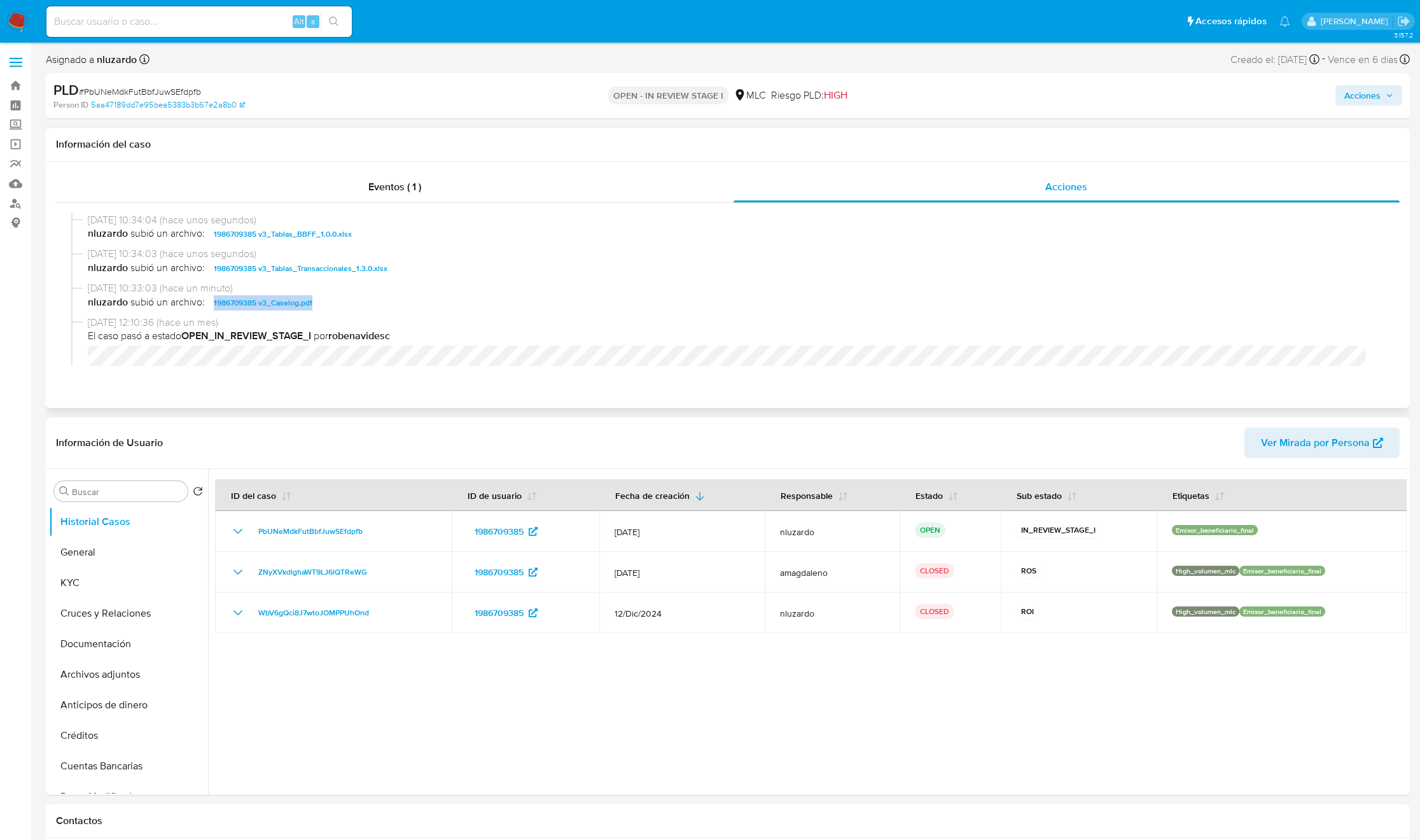
click at [348, 307] on span "nluzardo subió un archivo: 1986709385 v3_Caselog.pdf" at bounding box center [733, 302] width 1292 height 15
click at [1382, 96] on span "Acciones" at bounding box center [1369, 95] width 49 height 18
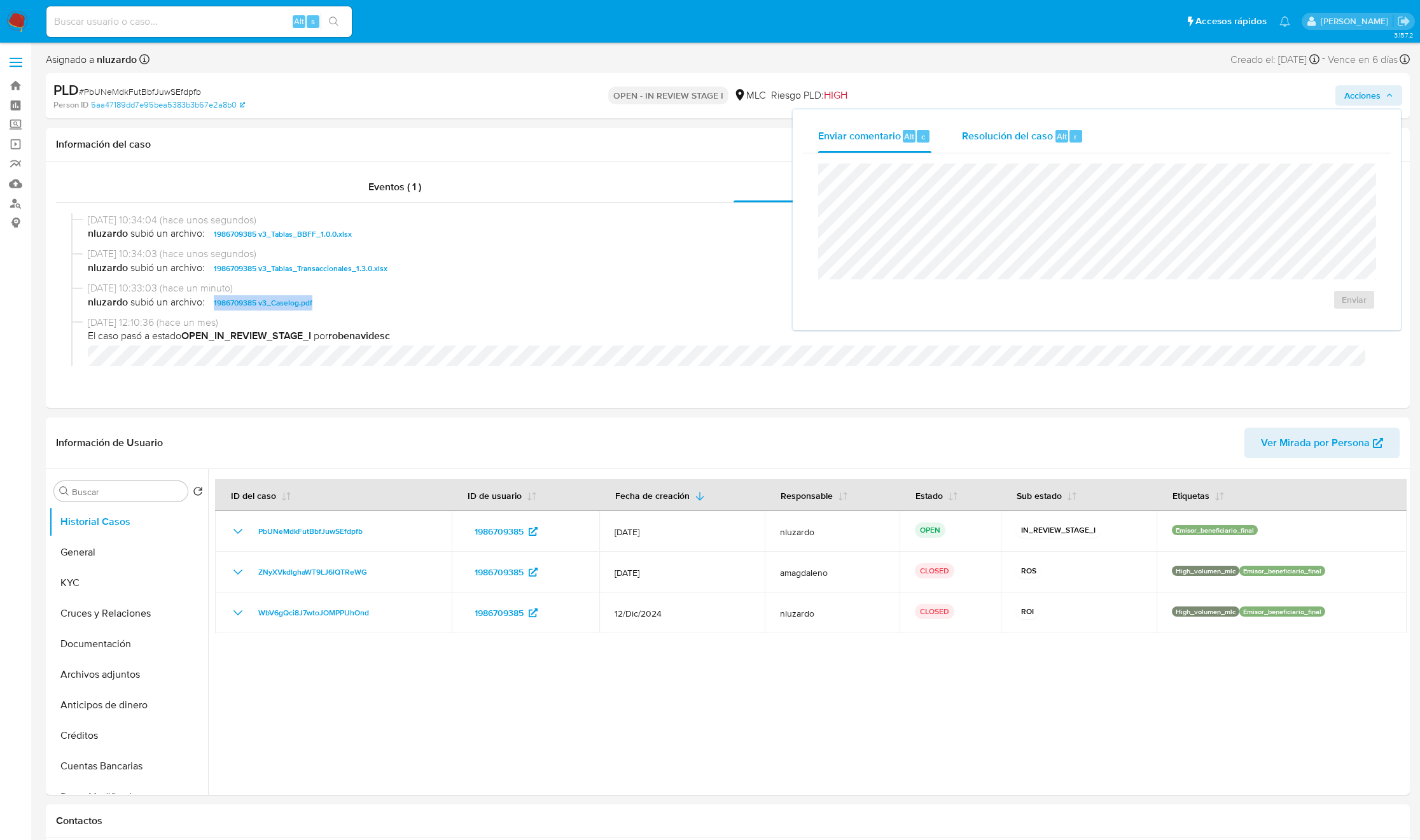
click at [1033, 136] on span "Resolución del caso" at bounding box center [1007, 136] width 91 height 14
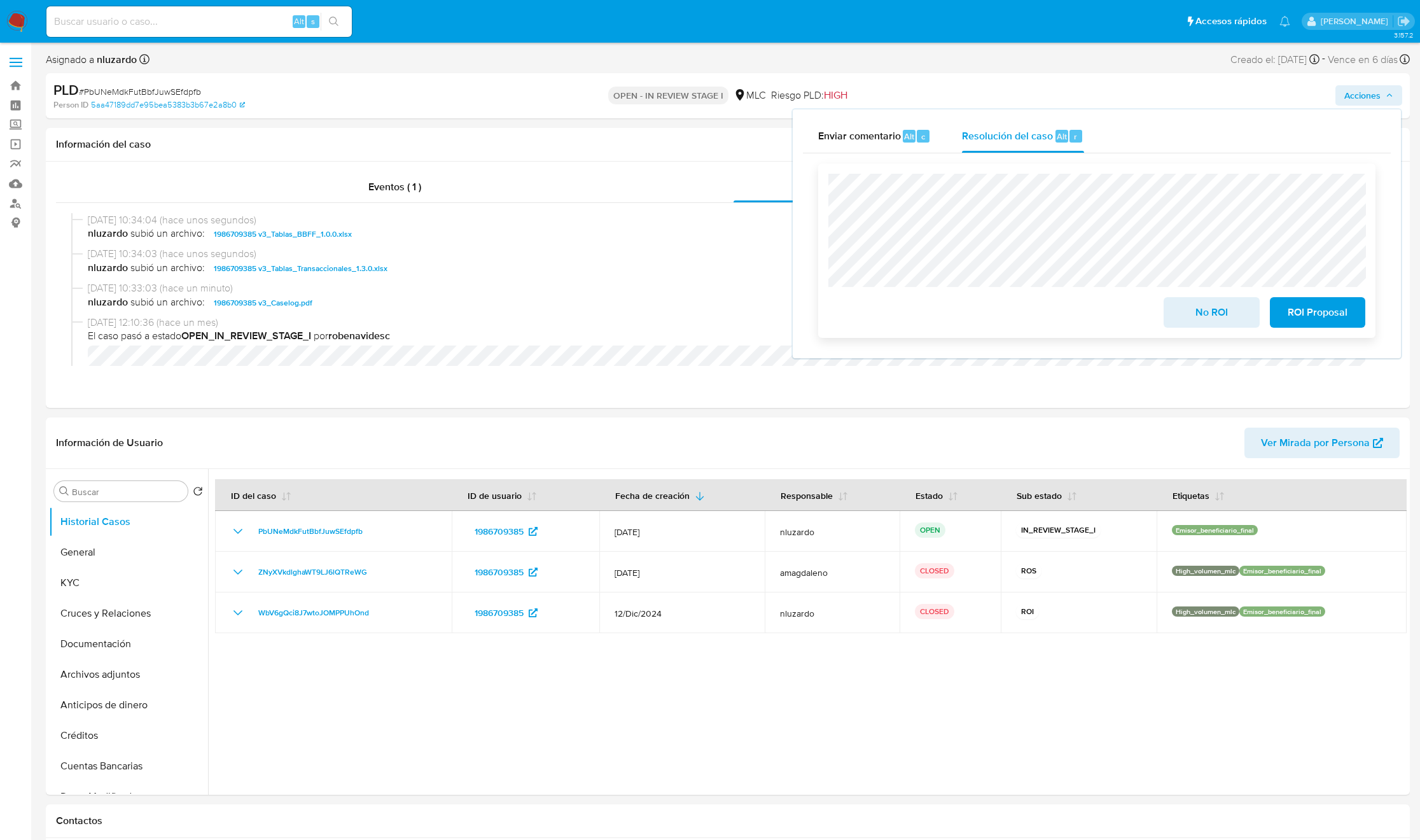
click at [1324, 311] on span "ROI Proposal" at bounding box center [1317, 312] width 62 height 28
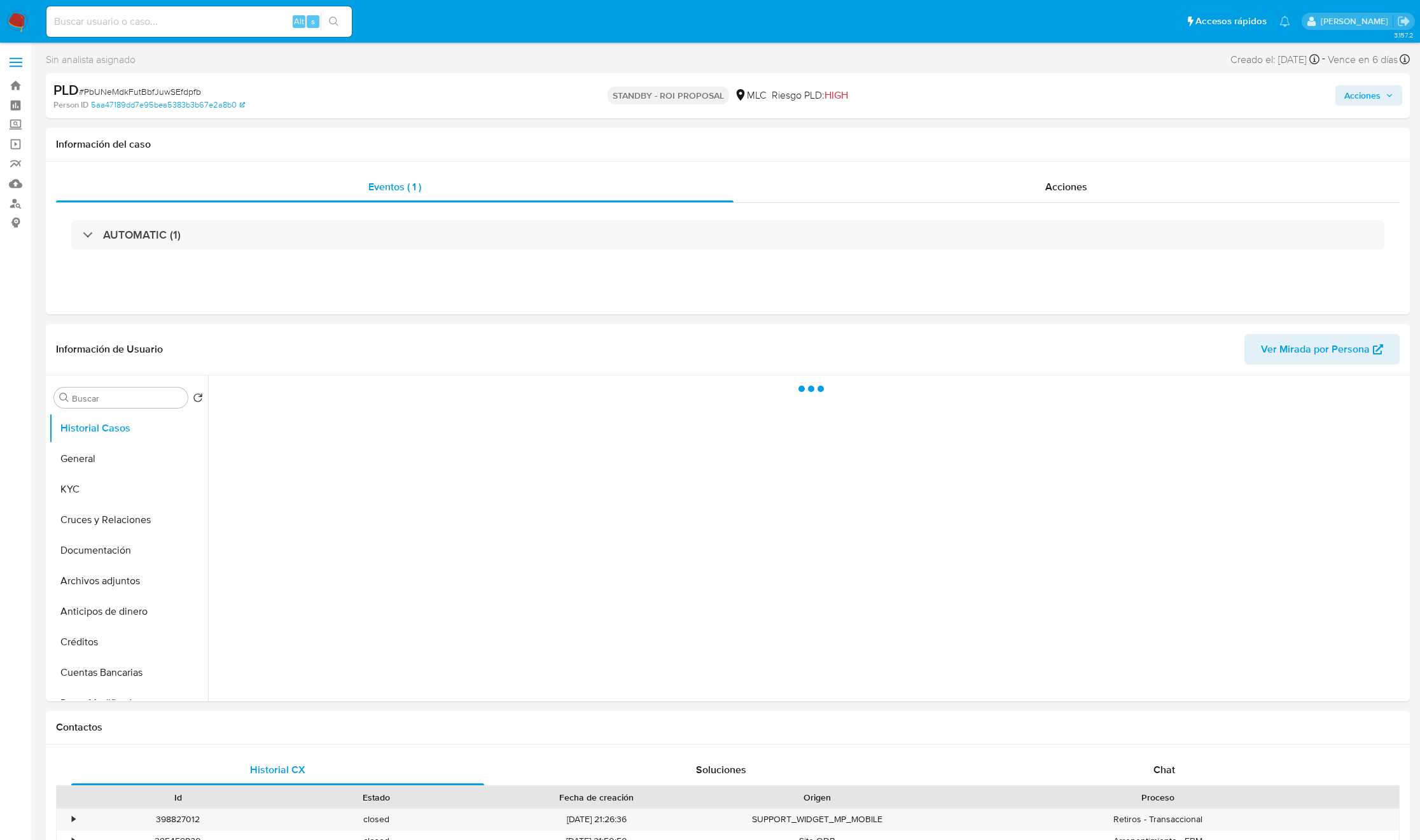
select select "10"
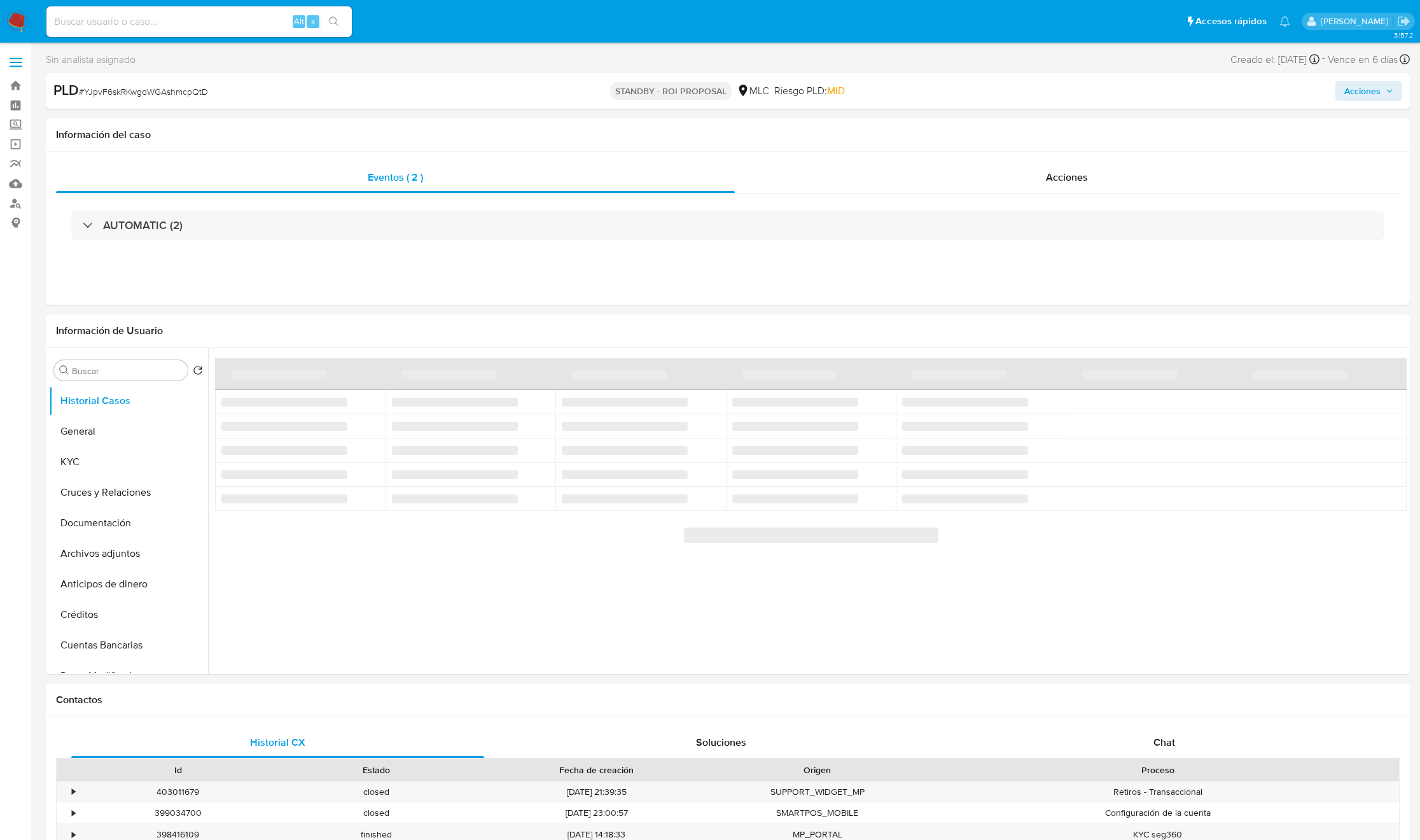
select select "10"
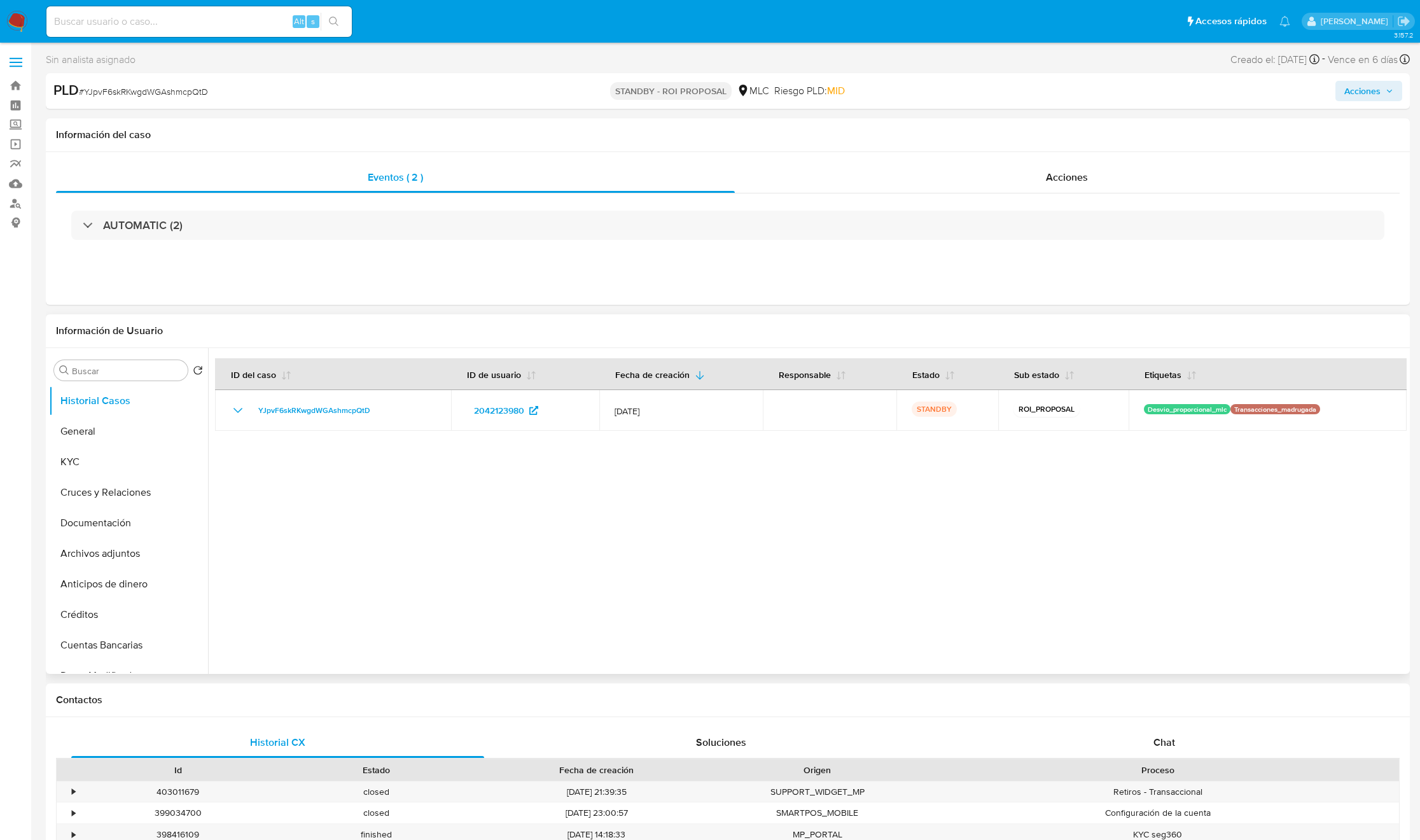
drag, startPoint x: 1005, startPoint y: 408, endPoint x: 943, endPoint y: 577, distance: 180.0
click at [1039, 552] on div at bounding box center [807, 510] width 1199 height 325
click at [871, 590] on div at bounding box center [807, 510] width 1199 height 325
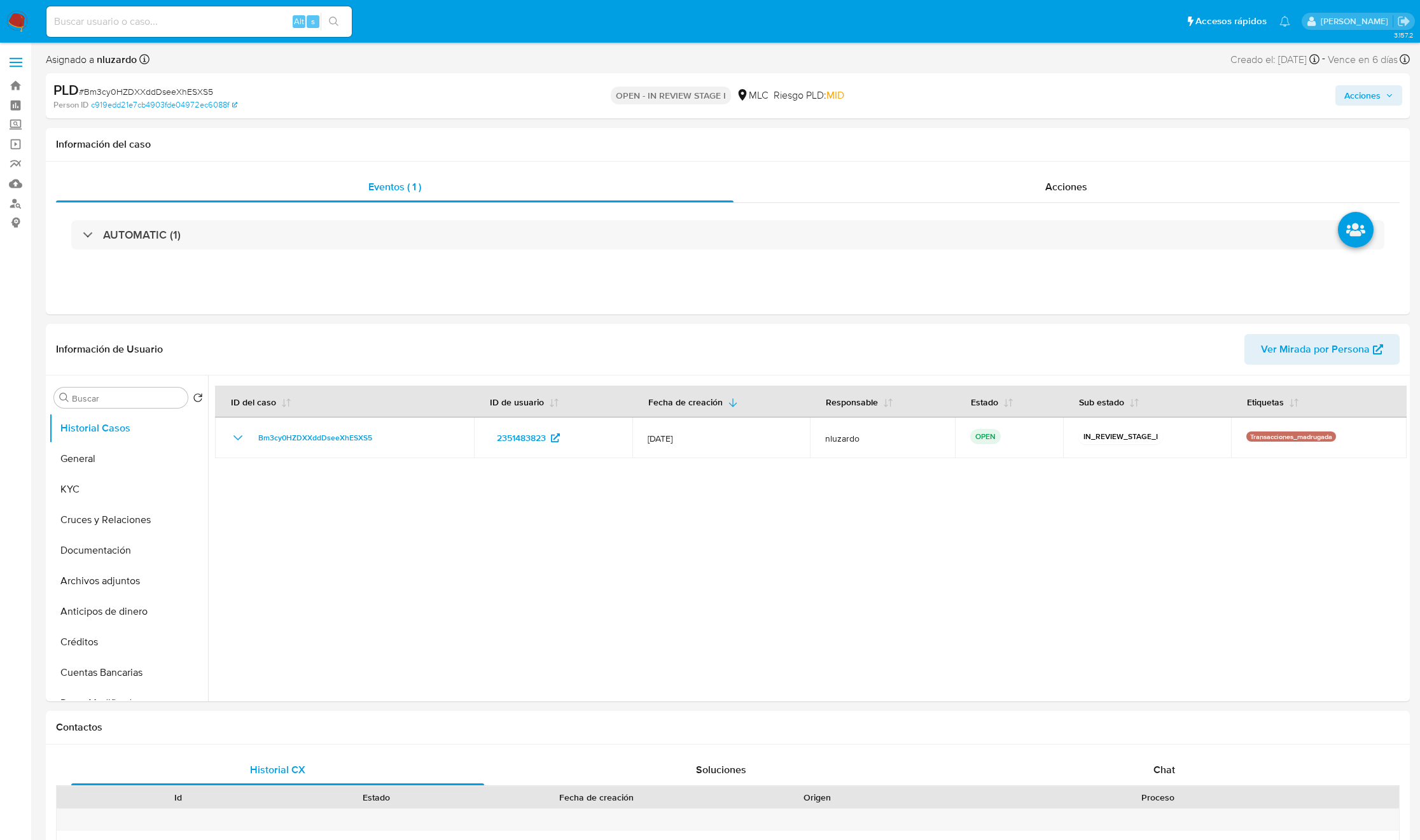
select select "10"
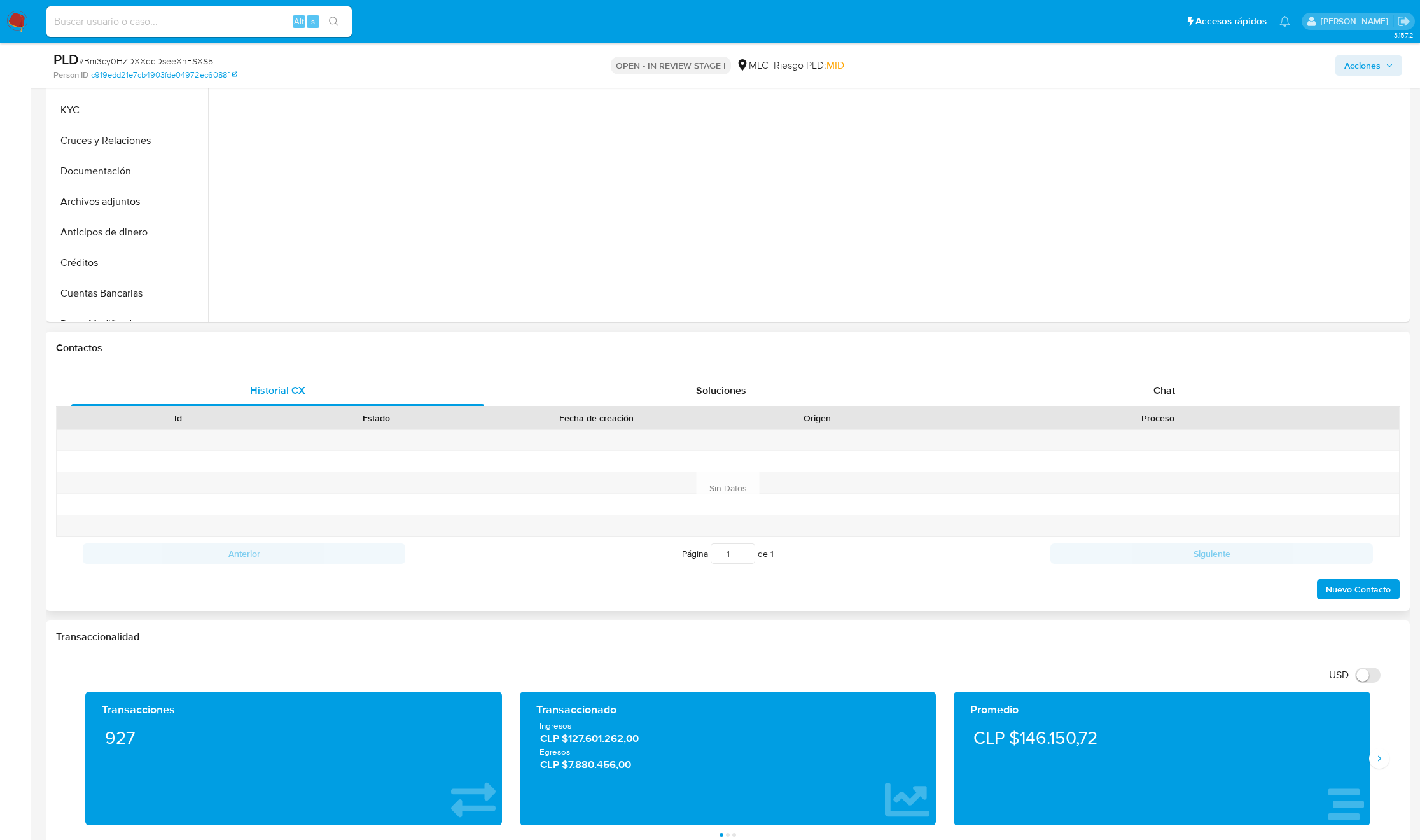
scroll to position [382, 0]
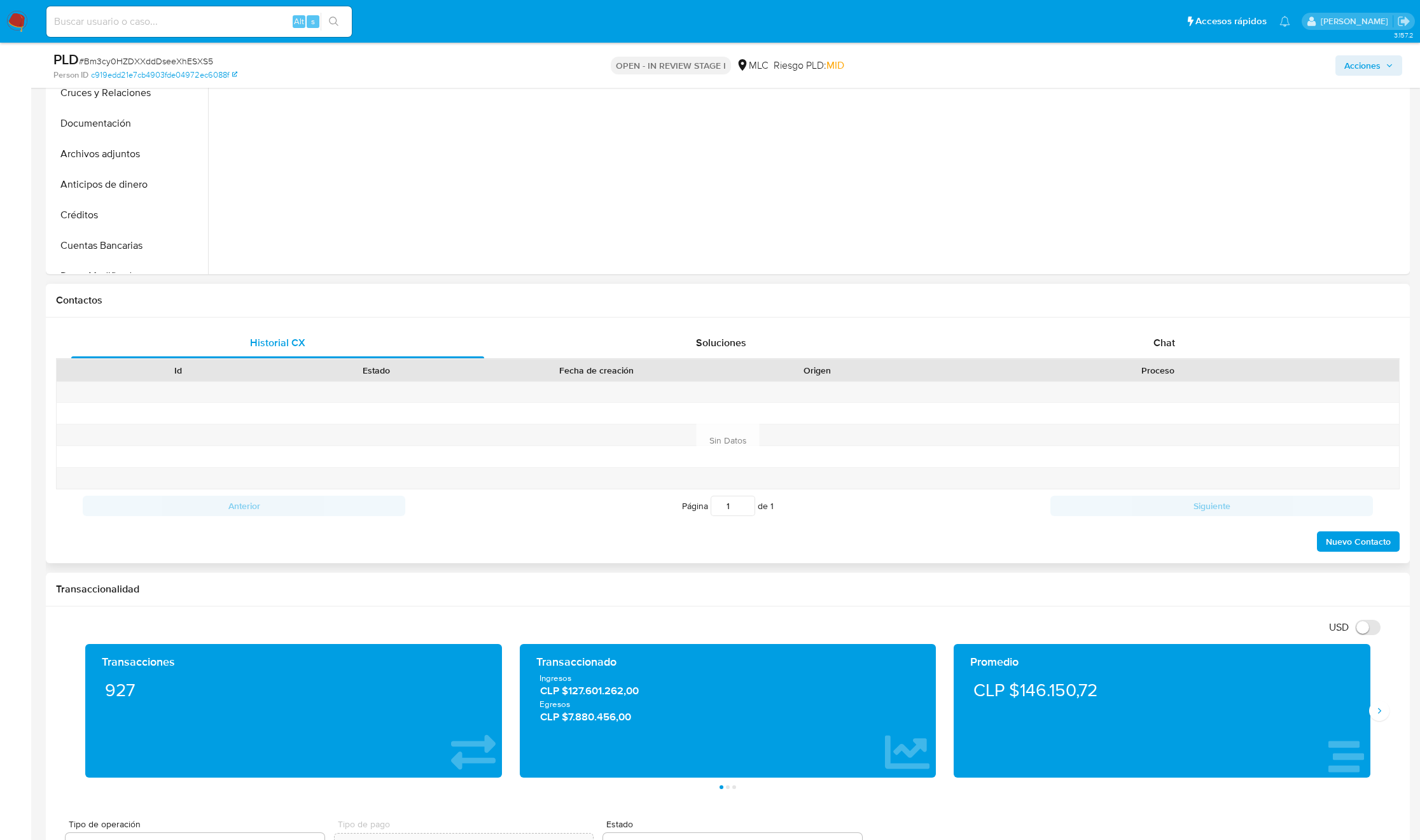
drag, startPoint x: 1149, startPoint y: 388, endPoint x: 1158, endPoint y: 372, distance: 18.4
click at [1149, 387] on div at bounding box center [1157, 392] width 483 height 21
click at [1161, 354] on div "Chat" at bounding box center [1164, 343] width 413 height 30
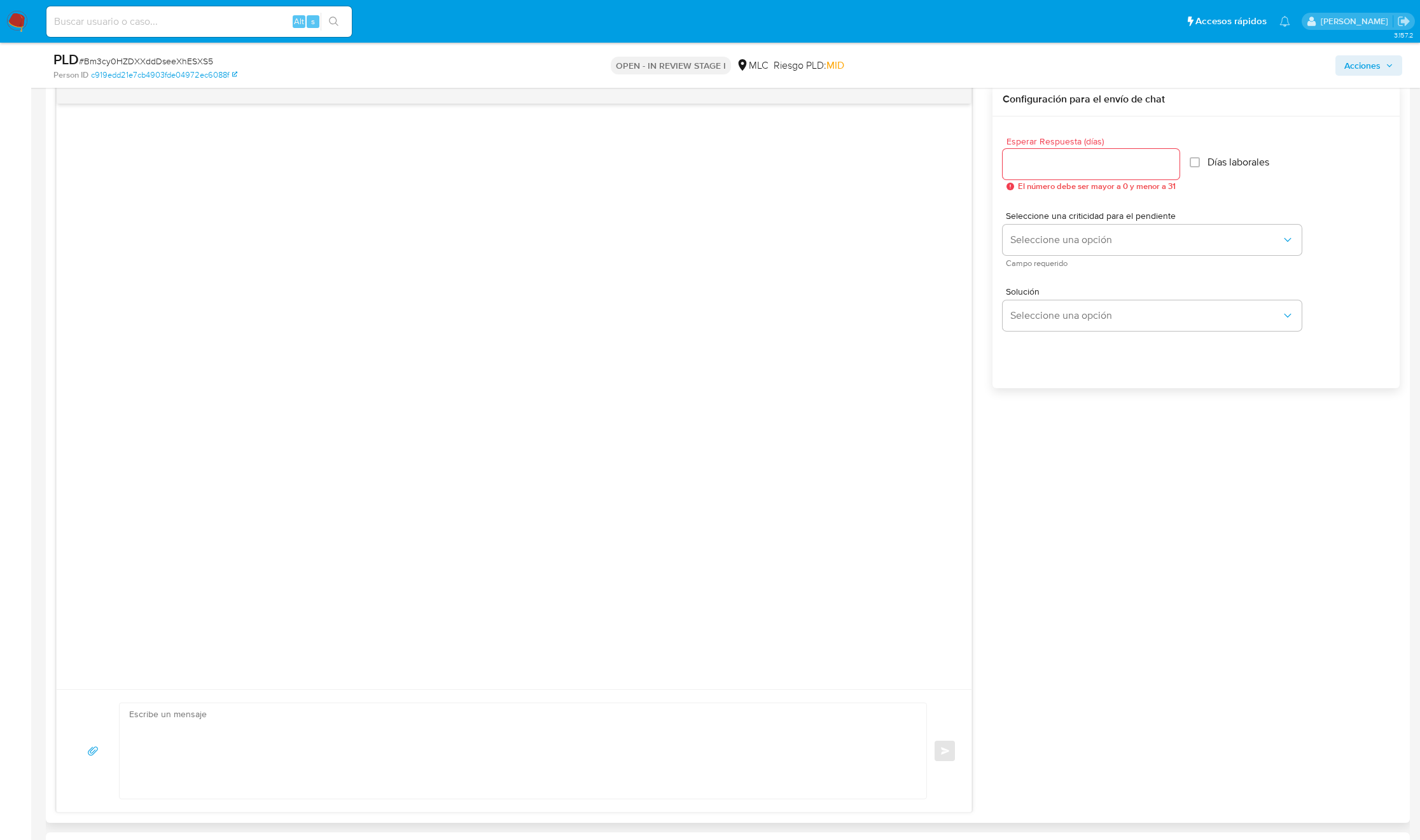
scroll to position [477, 0]
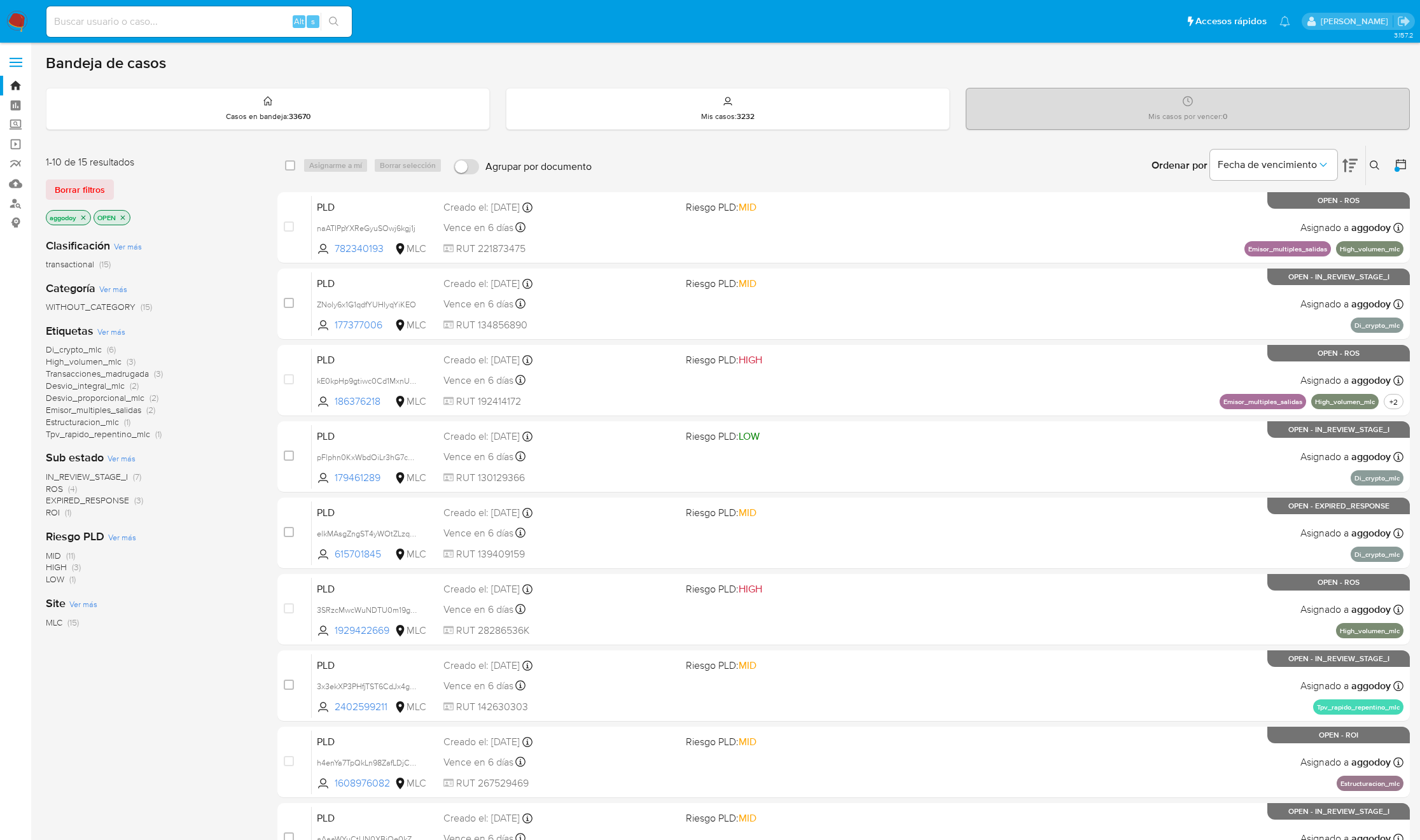
click at [52, 511] on span "ROI" at bounding box center [53, 512] width 14 height 13
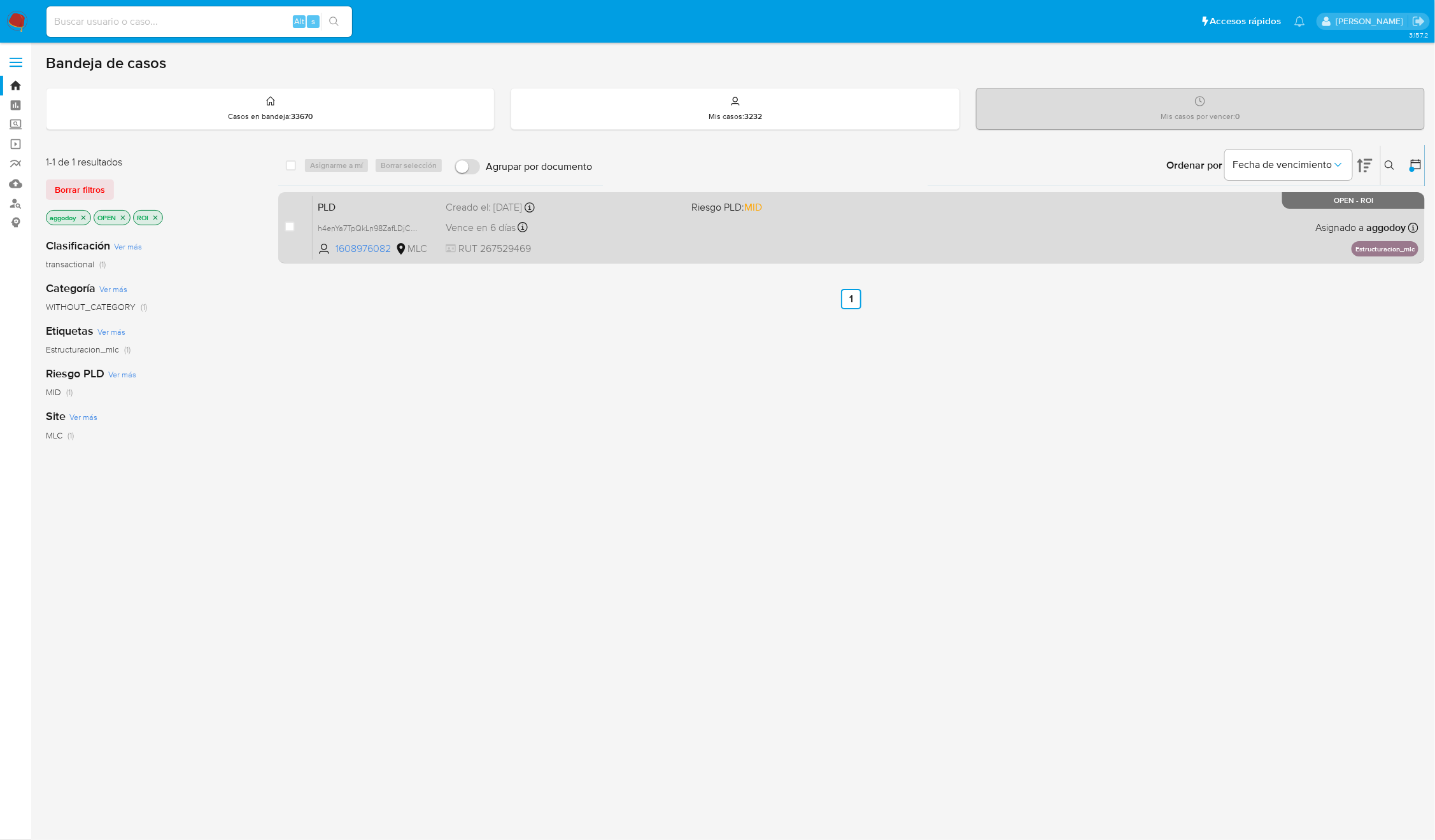
click at [814, 247] on div "PLD h4enYa7TpQkLn98ZafLDjCRR 1608976082 MLC Riesgo PLD: MID Creado el: 12/06/20…" at bounding box center [865, 228] width 1105 height 64
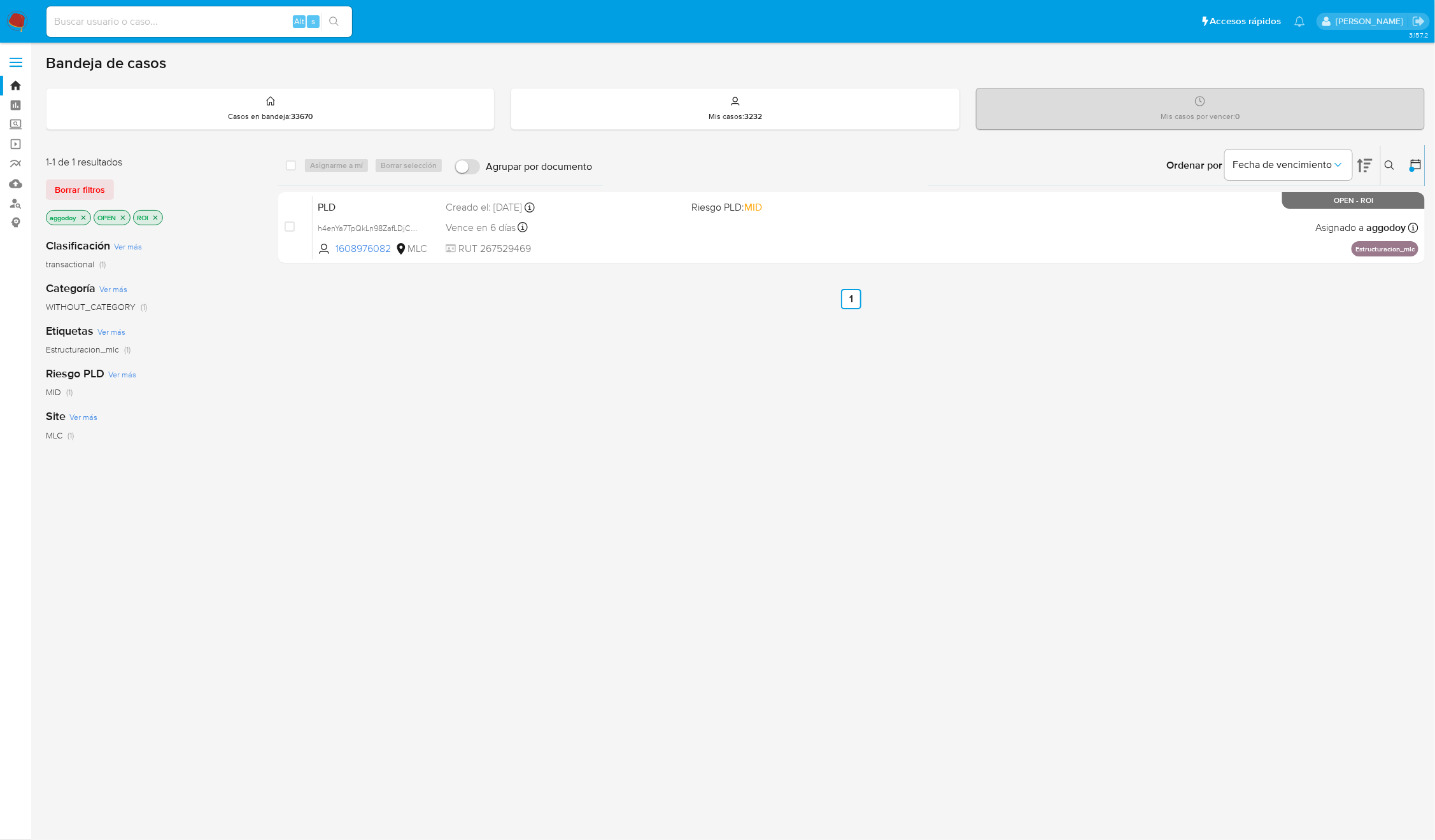
drag, startPoint x: 765, startPoint y: 434, endPoint x: 495, endPoint y: 440, distance: 270.1
click at [532, 440] on div "select-all-cases-checkbox Asignarme a mí Borrar selección Agrupar por documento…" at bounding box center [852, 433] width 1146 height 577
click at [1375, 164] on div "Ordenar por Fecha de vencimiento" at bounding box center [1268, 165] width 224 height 40
click at [1392, 162] on icon at bounding box center [1390, 165] width 10 height 10
click at [1366, 252] on span "Borrar filtros" at bounding box center [1339, 255] width 88 height 18
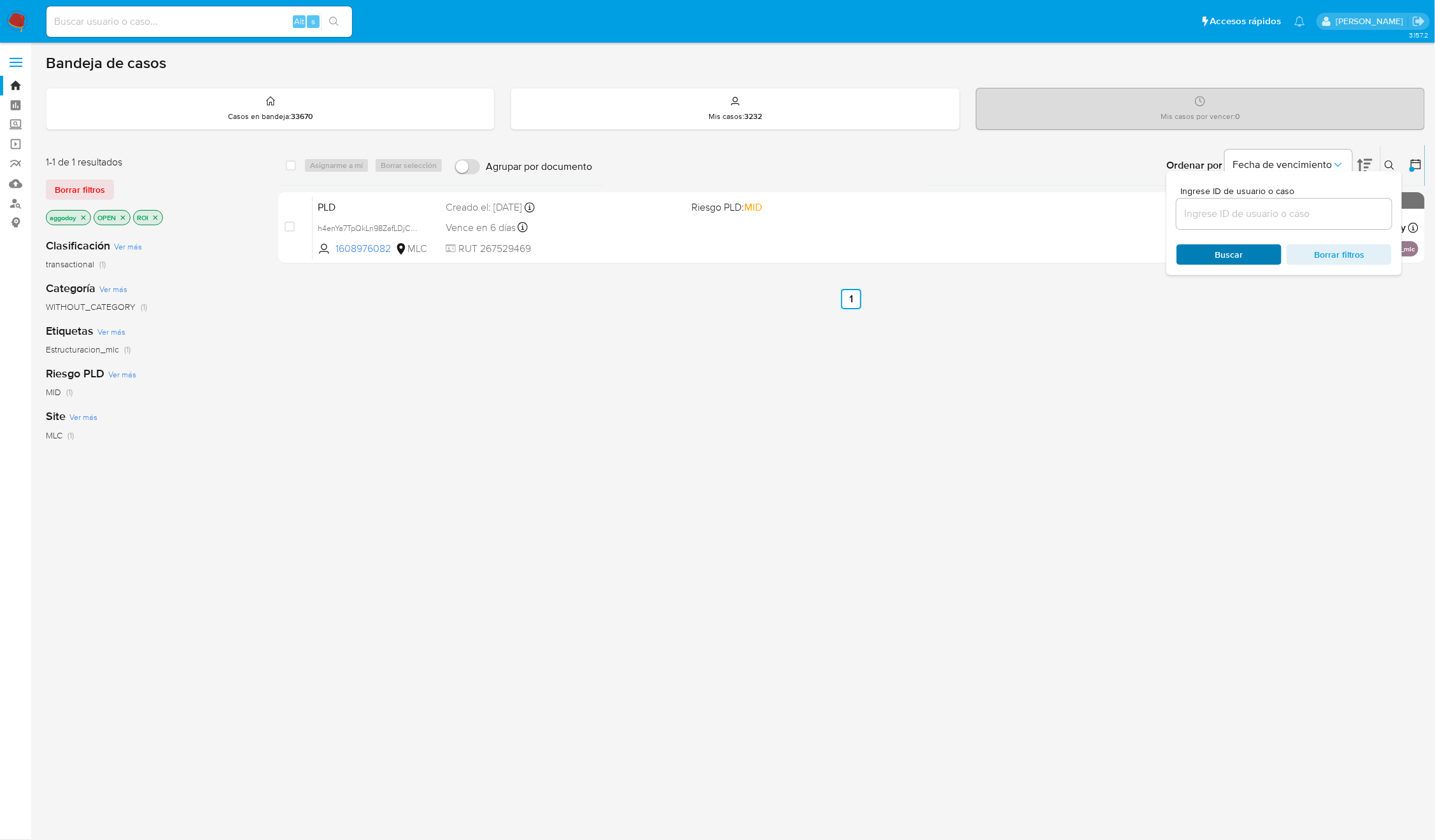
click at [1230, 252] on span "Buscar" at bounding box center [1229, 255] width 28 height 21
click at [1385, 170] on icon at bounding box center [1390, 165] width 10 height 10
click at [83, 220] on icon "close-filter" at bounding box center [84, 218] width 8 height 8
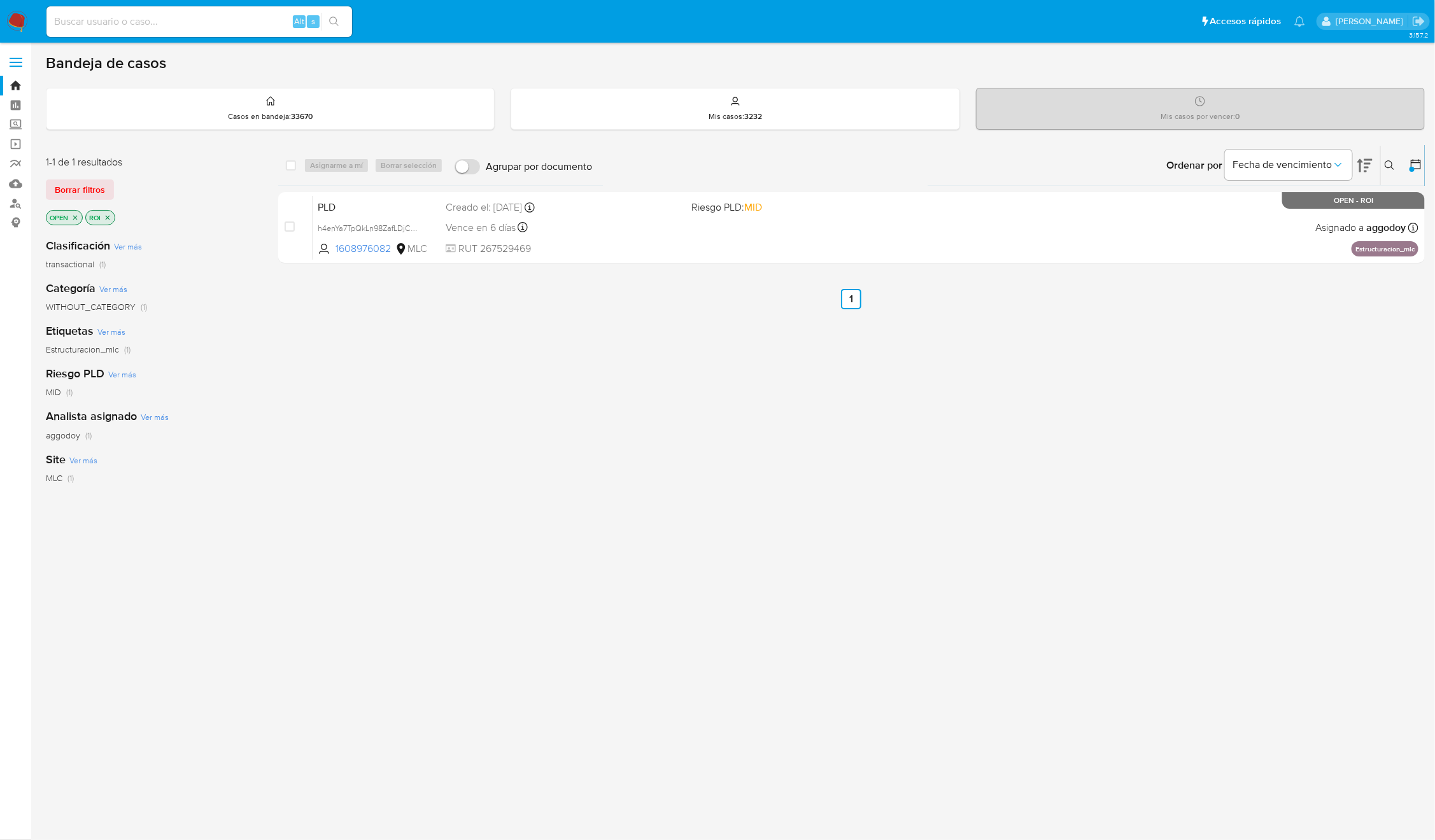
click at [111, 216] on icon "close-filter" at bounding box center [107, 218] width 8 height 8
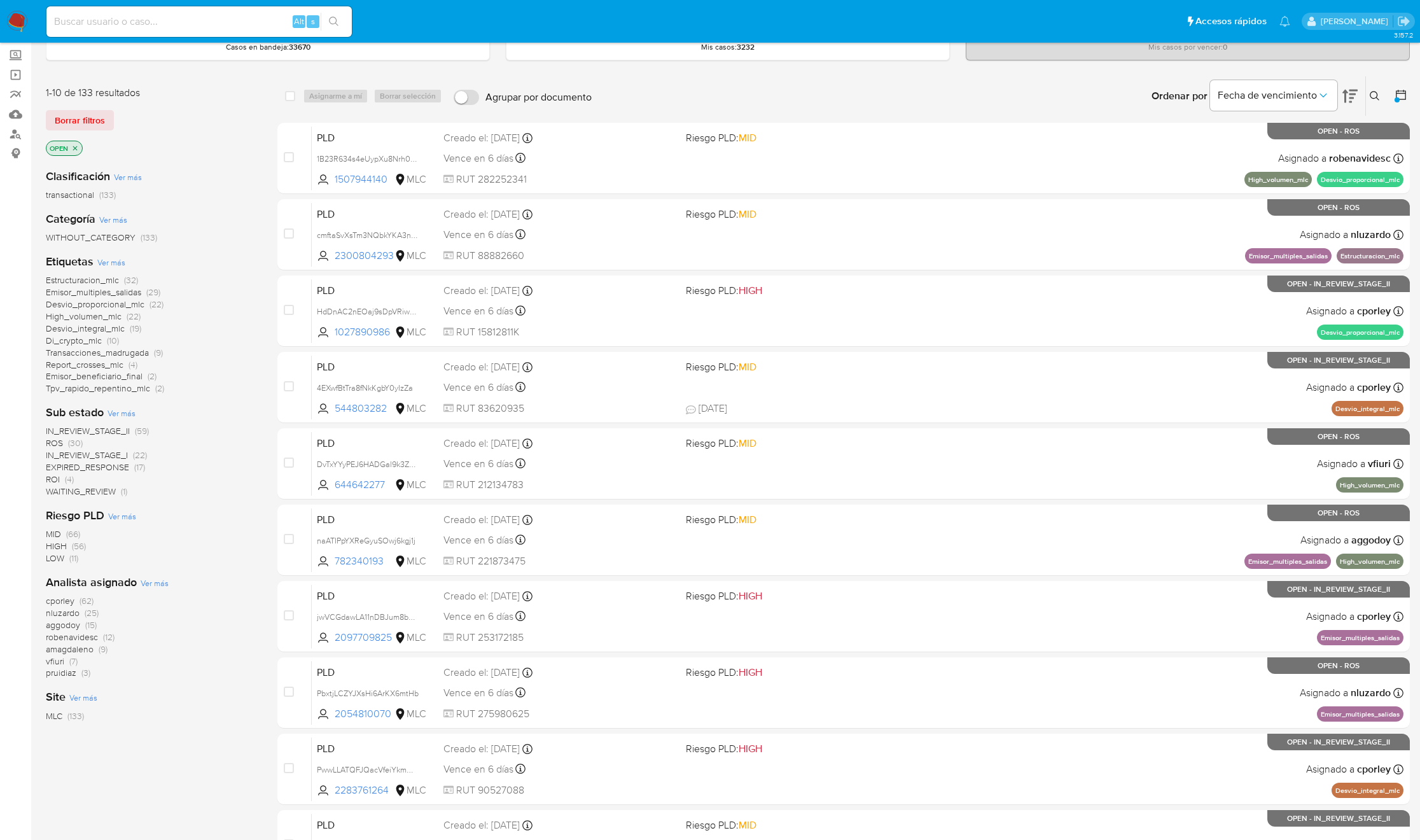
scroll to position [164, 0]
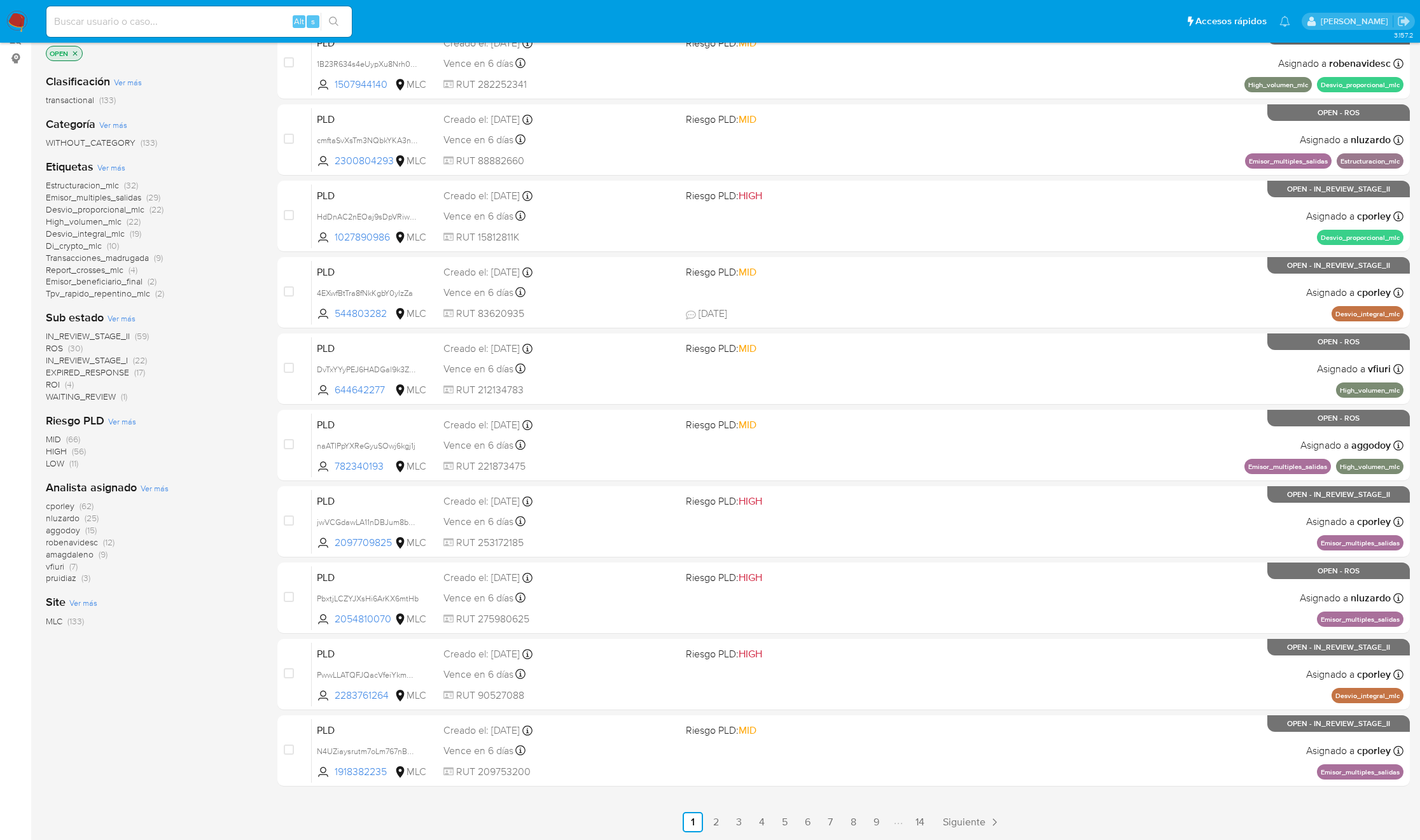
click at [60, 517] on span "nluzardo" at bounding box center [63, 518] width 33 height 13
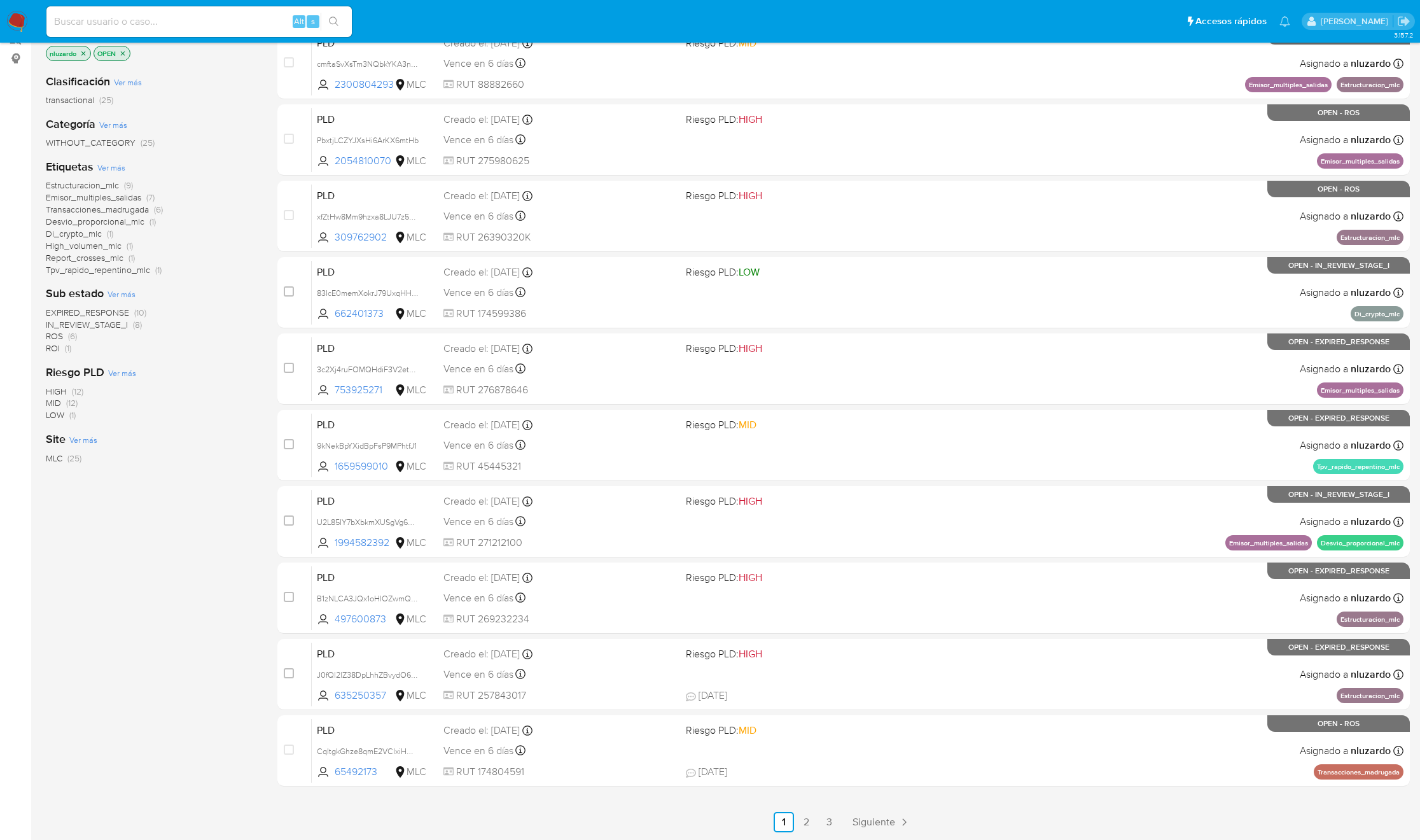
click at [68, 348] on div "EXPIRED_RESPONSE (10) IN_REVIEW_STAGE_I (8) ROS (6) ROI (1)" at bounding box center [152, 330] width 212 height 49
click at [68, 348] on span "(1)" at bounding box center [68, 348] width 6 height 13
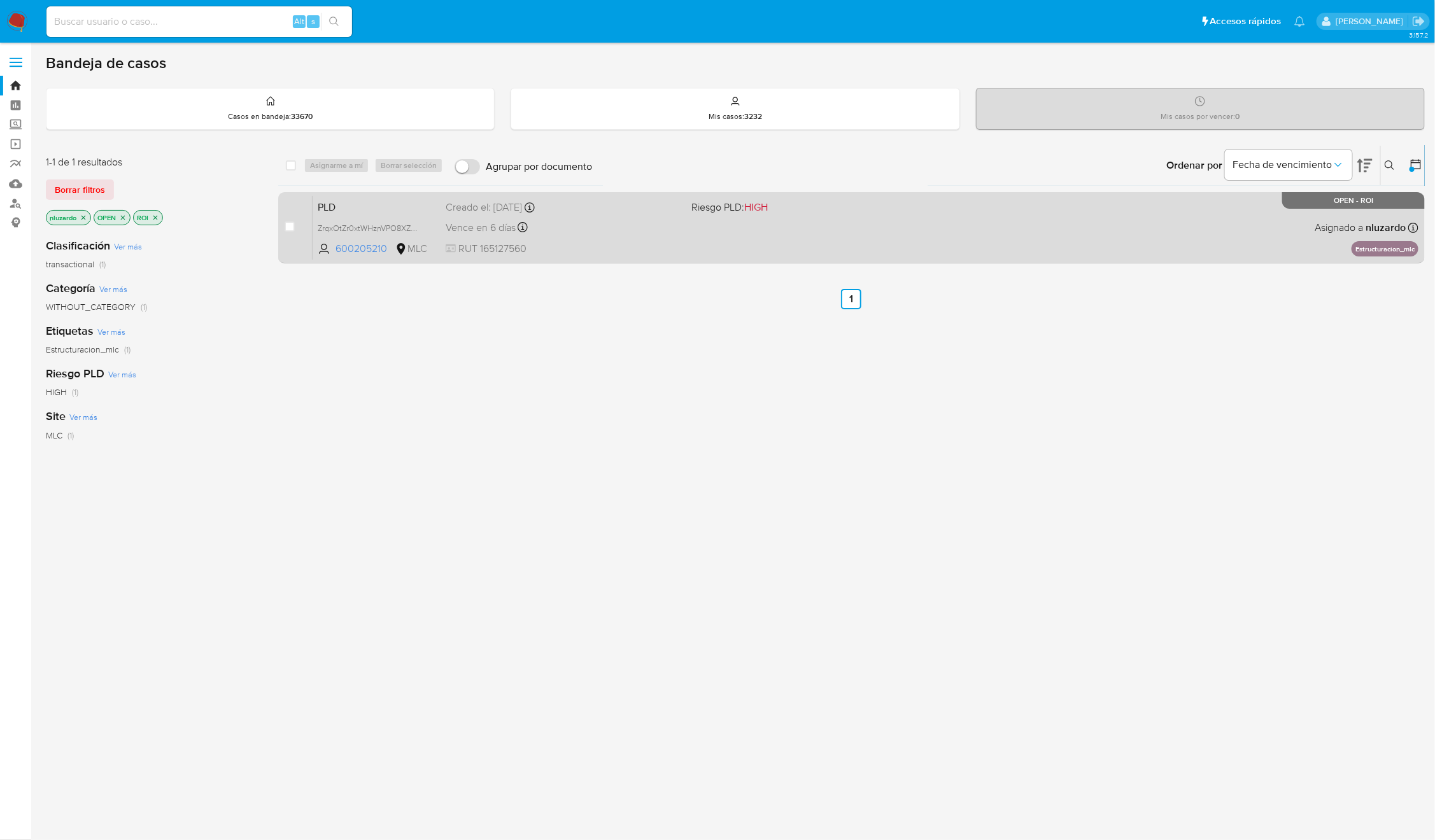
click at [1201, 259] on div "PLD ZrqxOtZr0xtWHznVPO8XZPHN 600205210 MLC Riesgo PLD: HIGH Creado el: 12/06/20…" at bounding box center [865, 228] width 1105 height 64
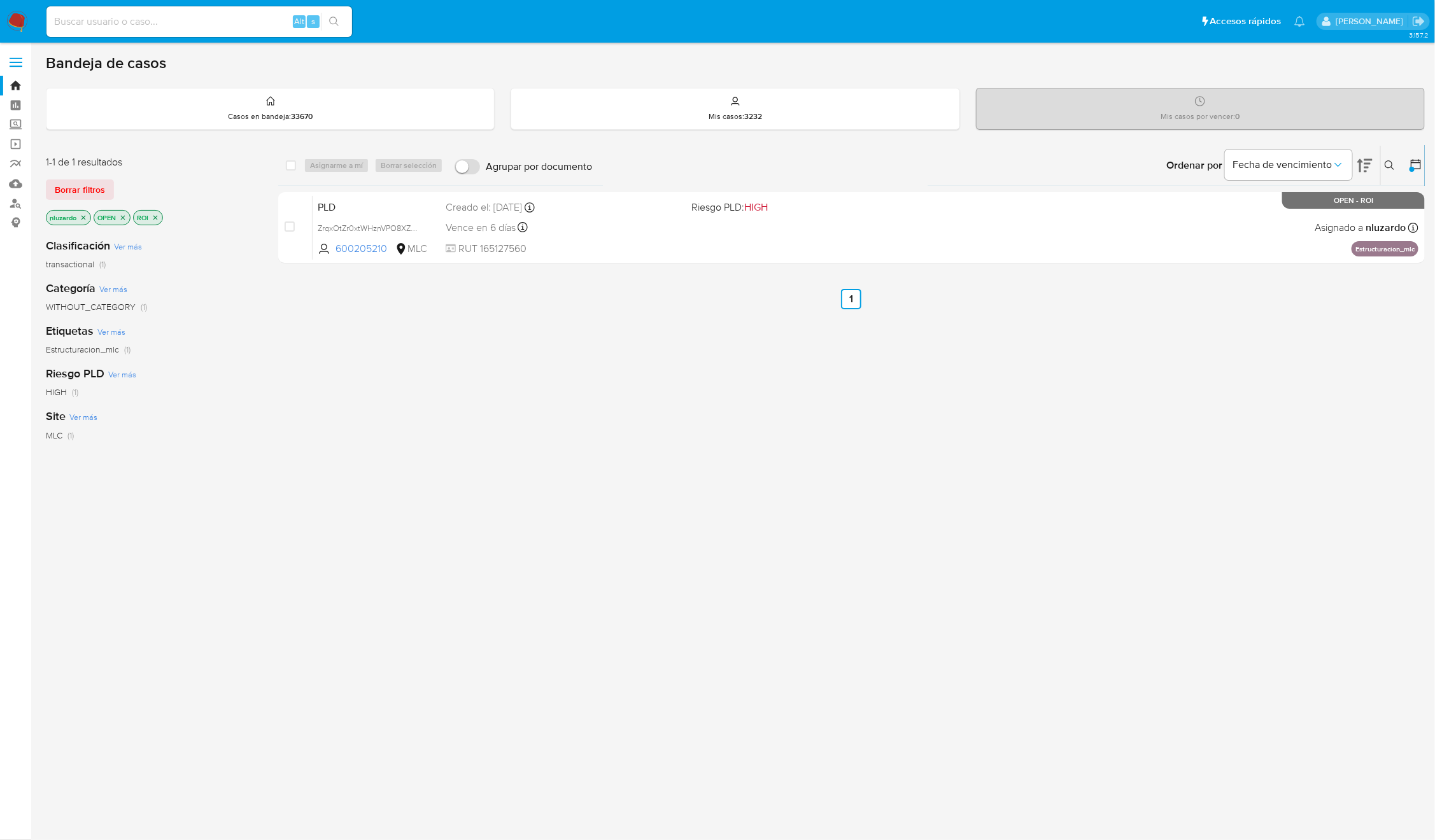
click at [1391, 163] on icon at bounding box center [1390, 165] width 10 height 10
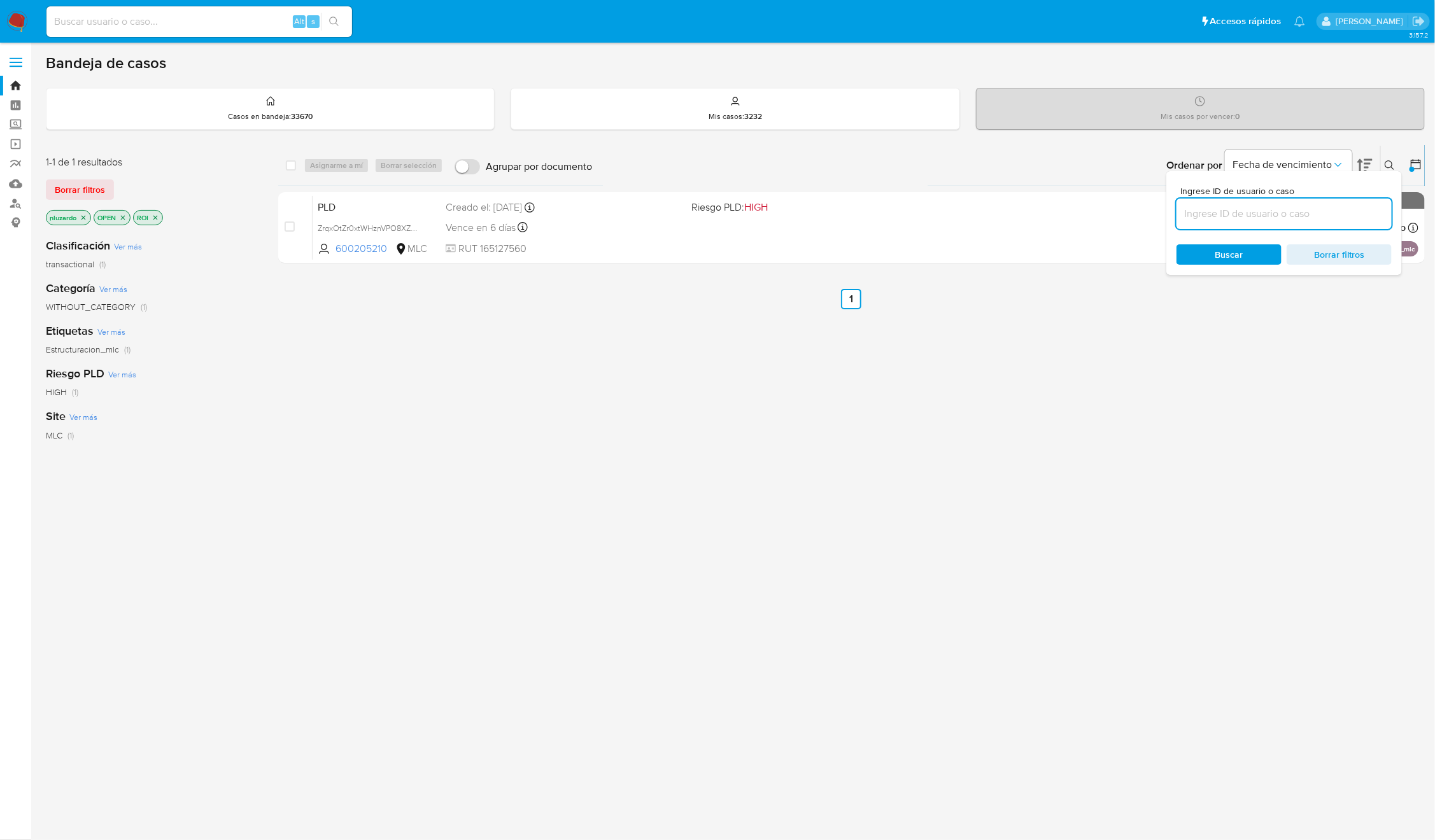
drag, startPoint x: 1292, startPoint y: 216, endPoint x: 1285, endPoint y: 221, distance: 8.6
click at [1292, 216] on input at bounding box center [1284, 213] width 215 height 17
click at [1249, 250] on span "Buscar" at bounding box center [1229, 255] width 88 height 18
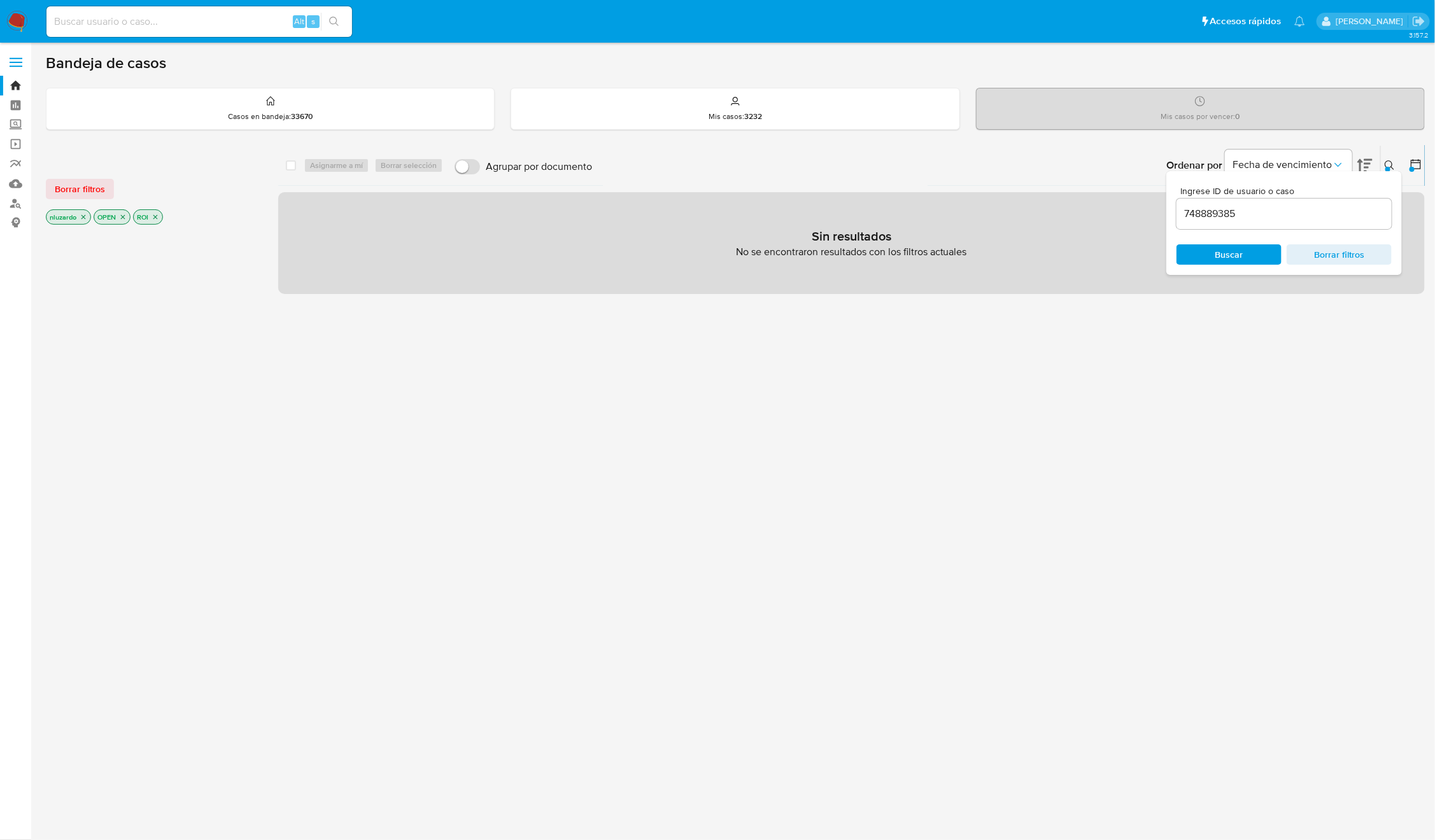
click at [1385, 162] on icon at bounding box center [1390, 165] width 10 height 10
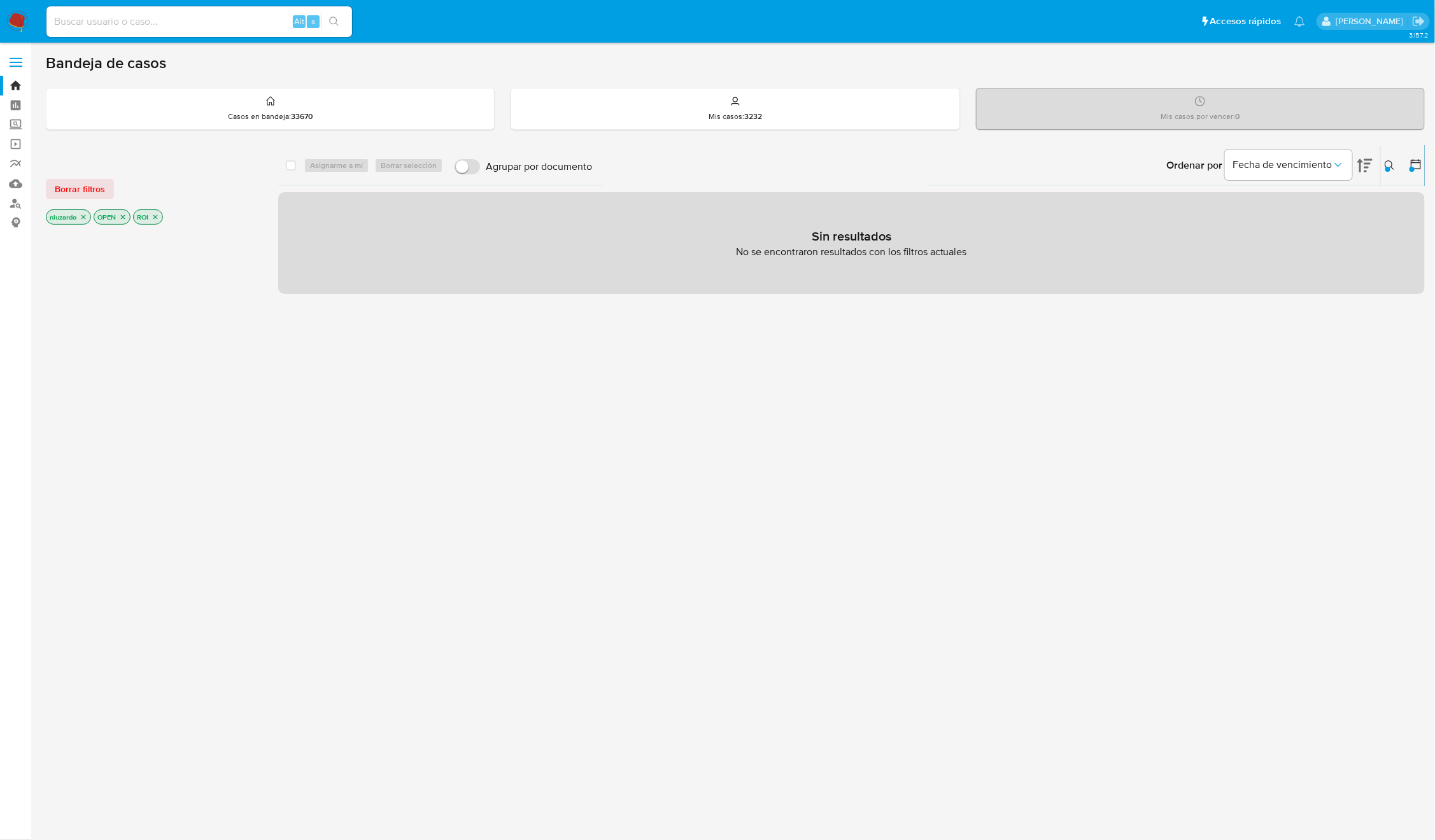
click at [154, 216] on icon "close-filter" at bounding box center [155, 217] width 8 height 8
click at [1382, 167] on button at bounding box center [1391, 165] width 21 height 15
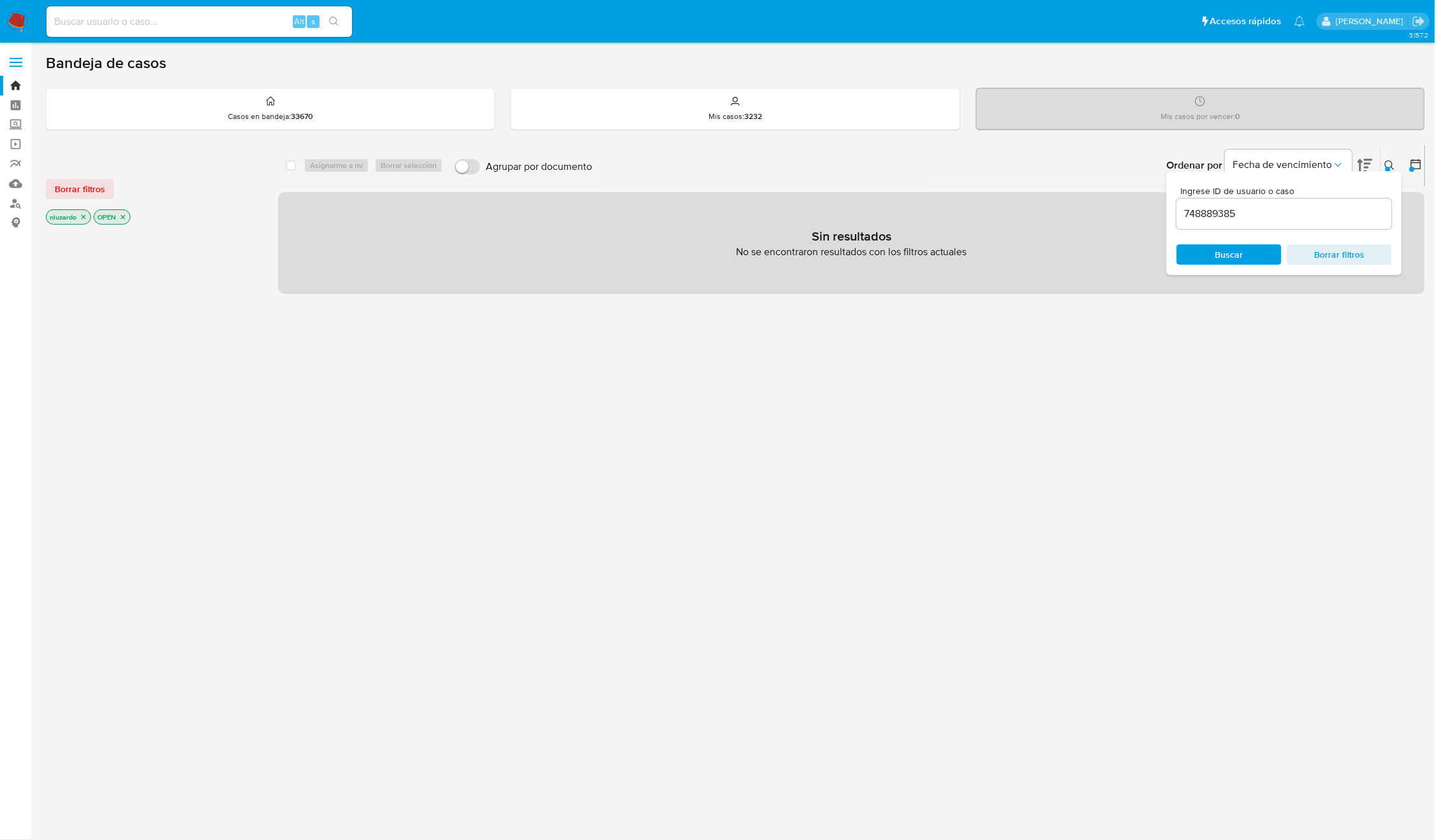
click at [1297, 216] on input "748889385" at bounding box center [1284, 213] width 215 height 17
click at [1230, 251] on span "Buscar" at bounding box center [1229, 255] width 28 height 21
click at [1390, 164] on icon at bounding box center [1390, 165] width 10 height 10
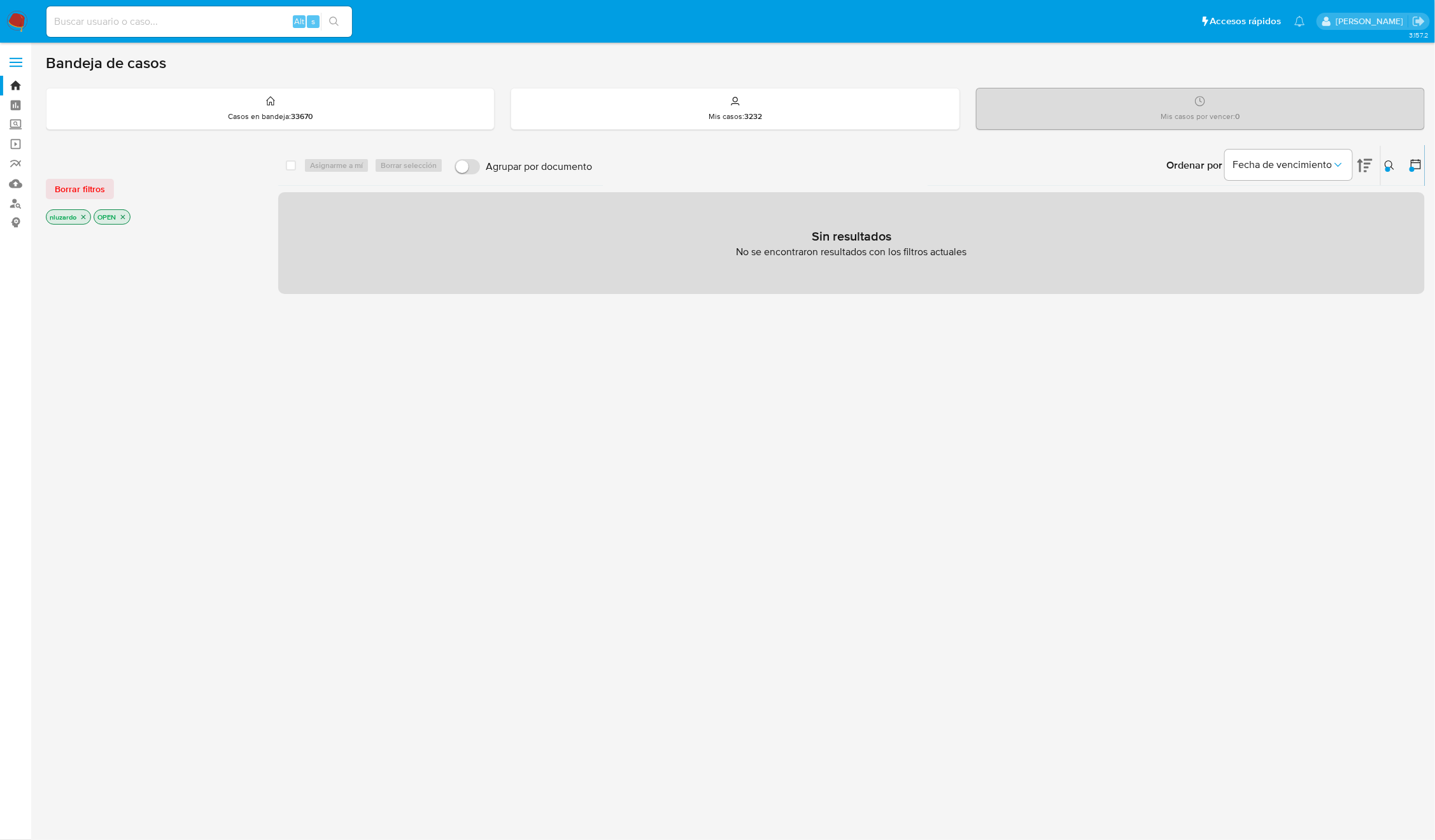
click at [1390, 174] on div "Ingrese ID de usuario o caso 748889385 Buscar Borrar filtros" at bounding box center [1390, 165] width 21 height 40
click at [1388, 170] on div at bounding box center [1387, 169] width 5 height 5
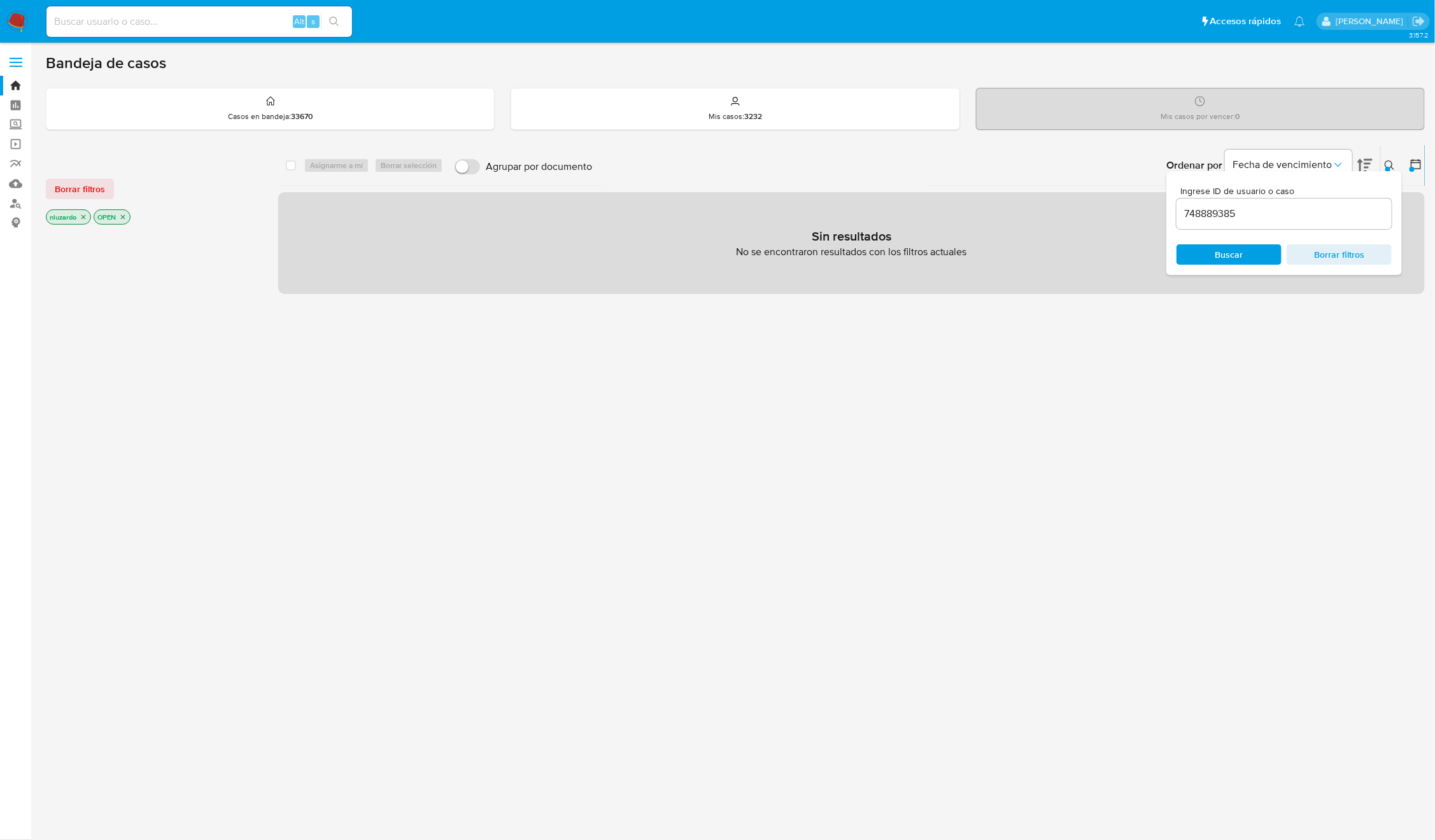
click at [1245, 211] on input "748889385" at bounding box center [1284, 213] width 215 height 17
type input "1994582392"
click at [1203, 267] on div "Ingrese ID de usuario o caso 1994582392 Buscar Borrar filtros" at bounding box center [1284, 223] width 236 height 103
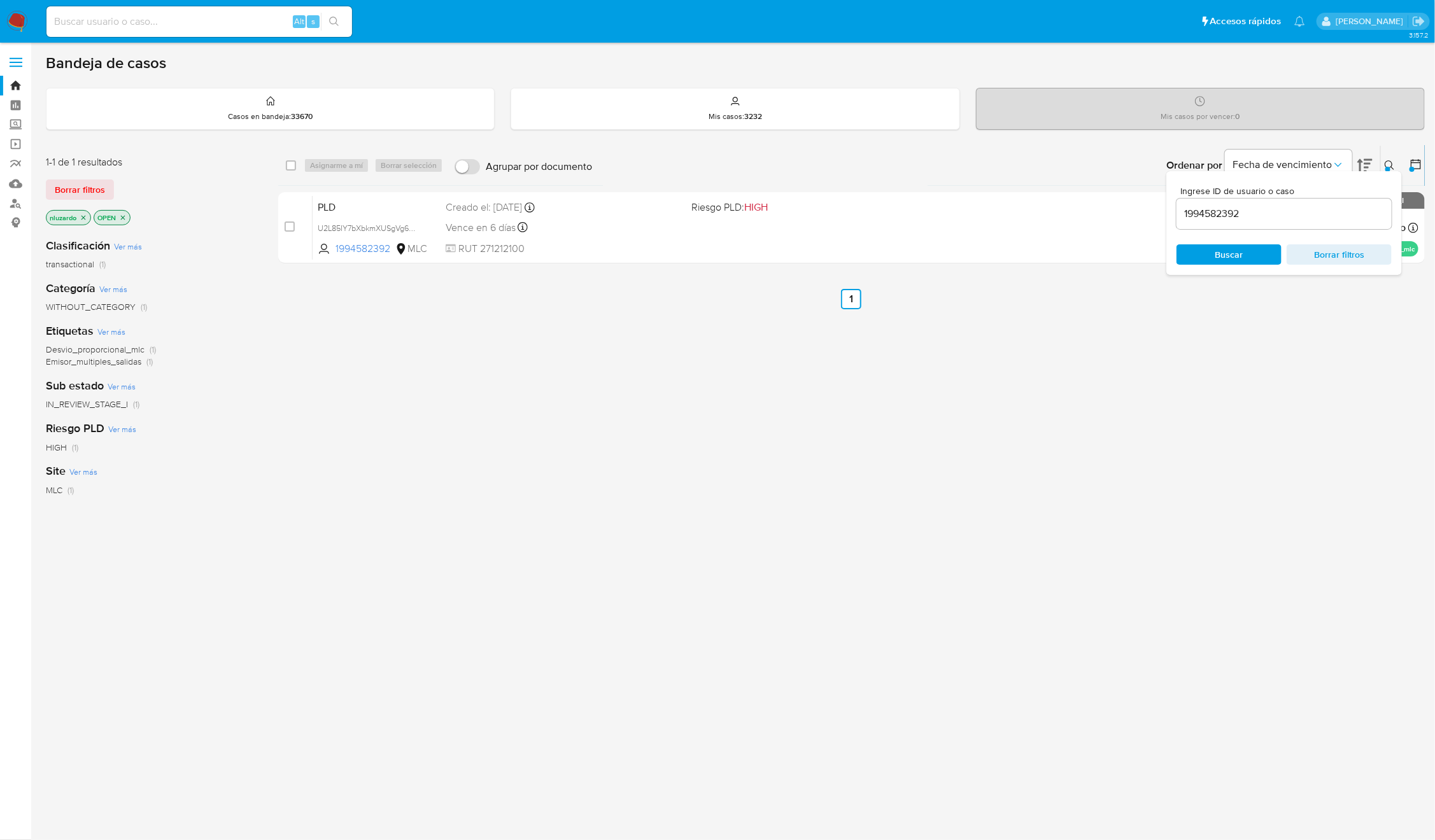
click at [1386, 165] on icon at bounding box center [1390, 165] width 10 height 10
click at [1207, 383] on div "select-all-cases-checkbox Asignarme a mí Borrar selección Agrupar por documento…" at bounding box center [852, 433] width 1146 height 577
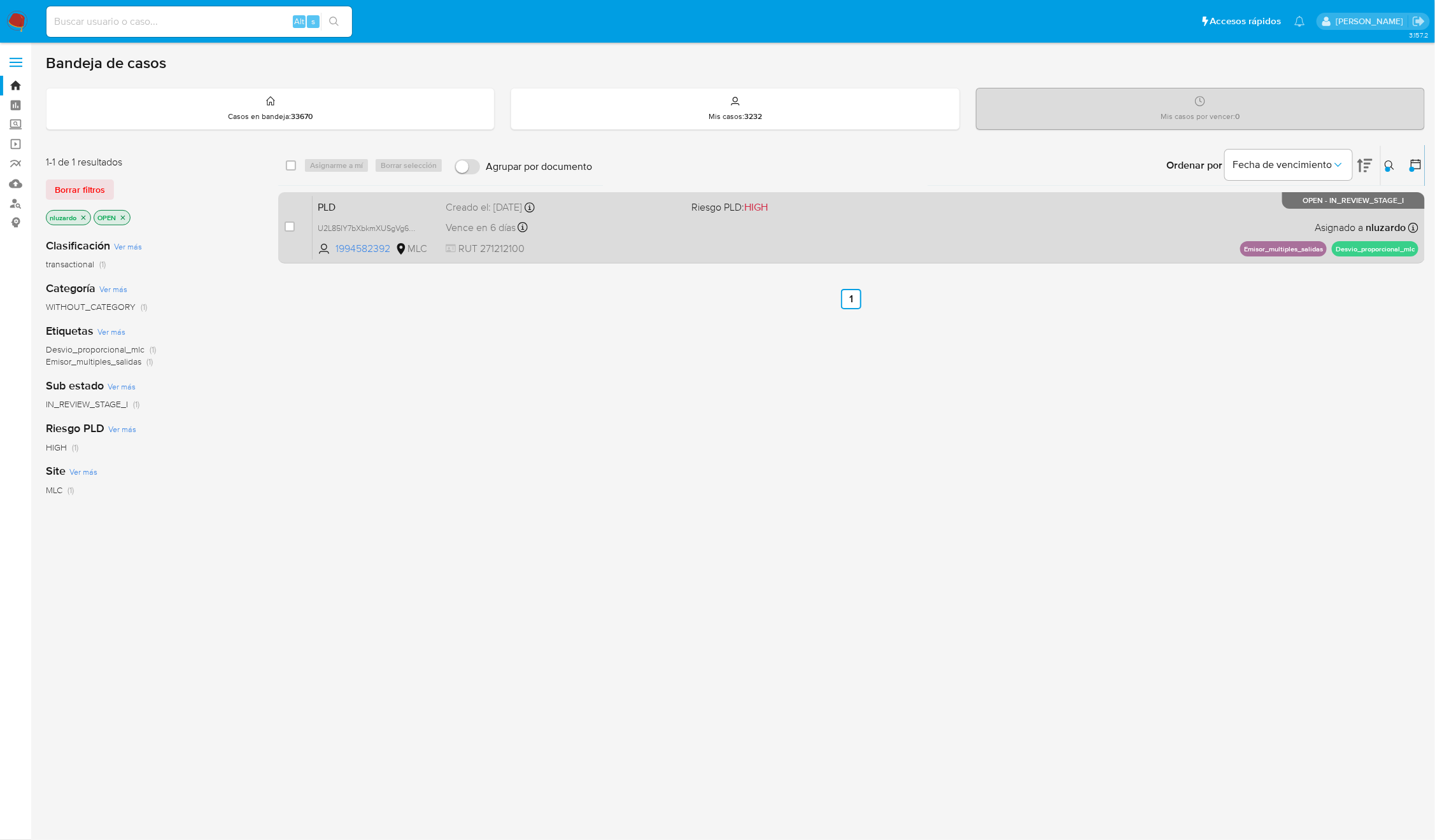
click at [692, 235] on div "PLD U2L85IY7bXbkmXUSgVg6CvlC 1994582392 MLC Riesgo PLD: HIGH Creado el: 12/06/2…" at bounding box center [865, 228] width 1105 height 64
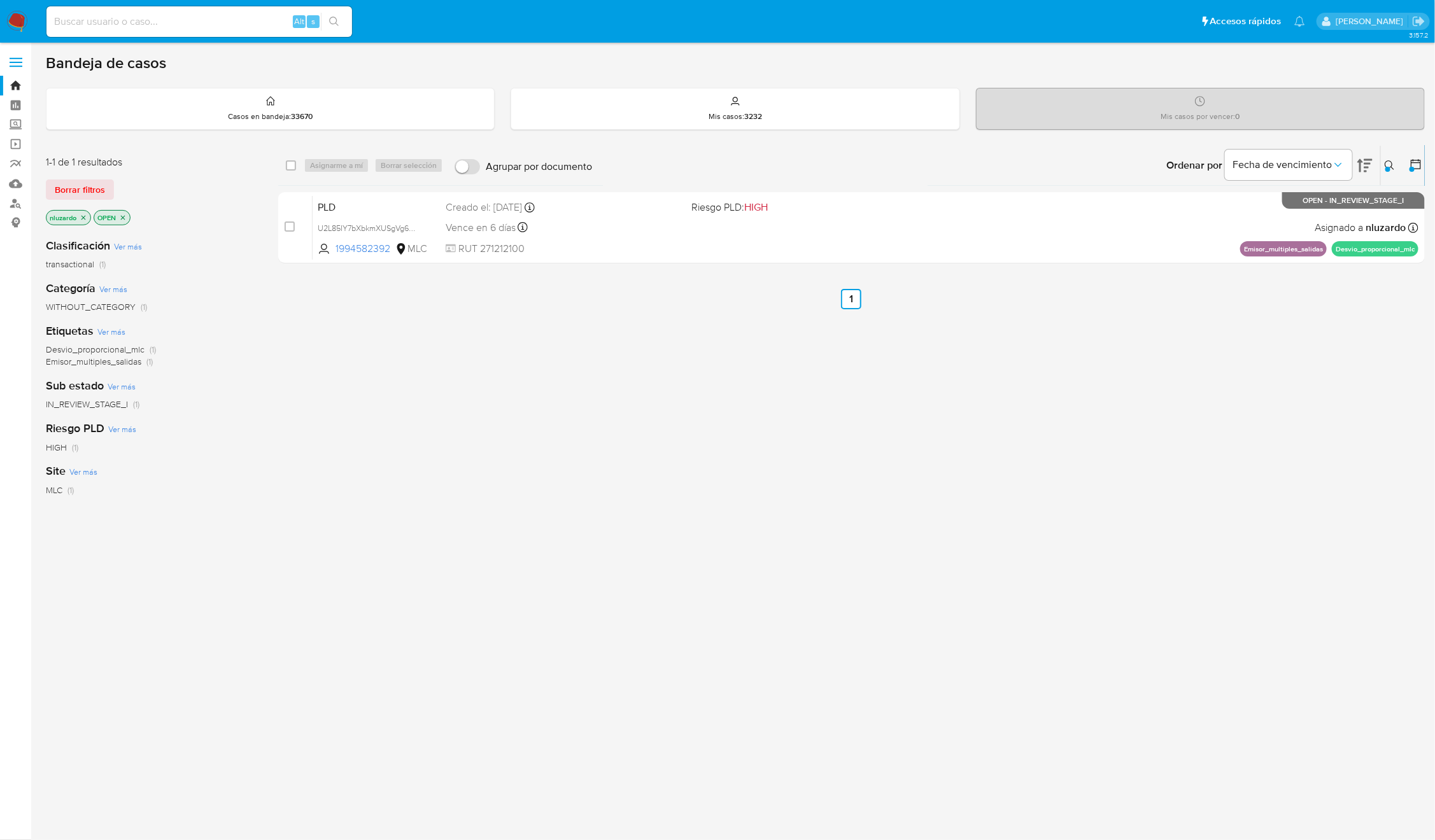
click at [1071, 491] on div "select-all-cases-checkbox Asignarme a mí Borrar selección Agrupar por documento…" at bounding box center [852, 433] width 1146 height 577
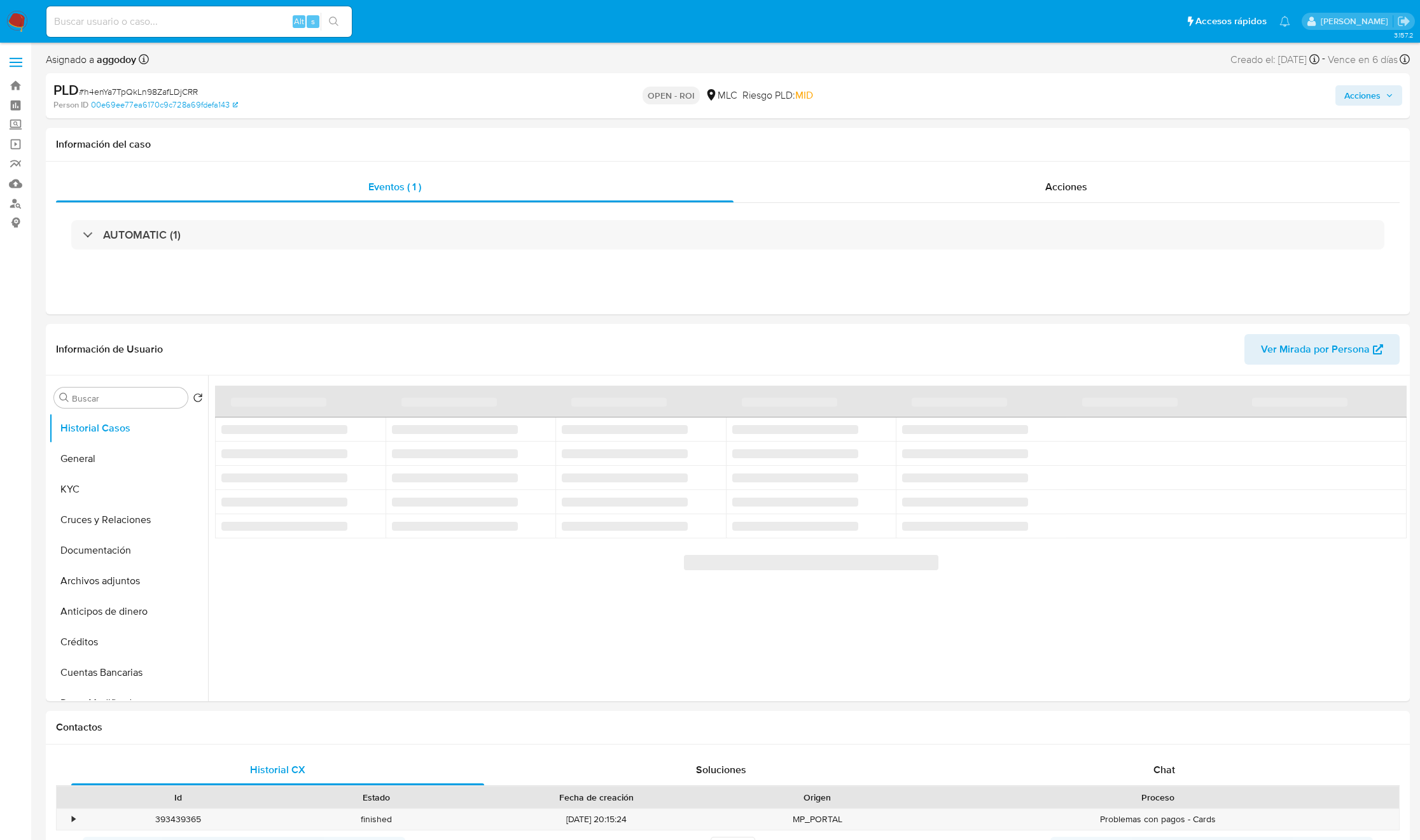
select select "10"
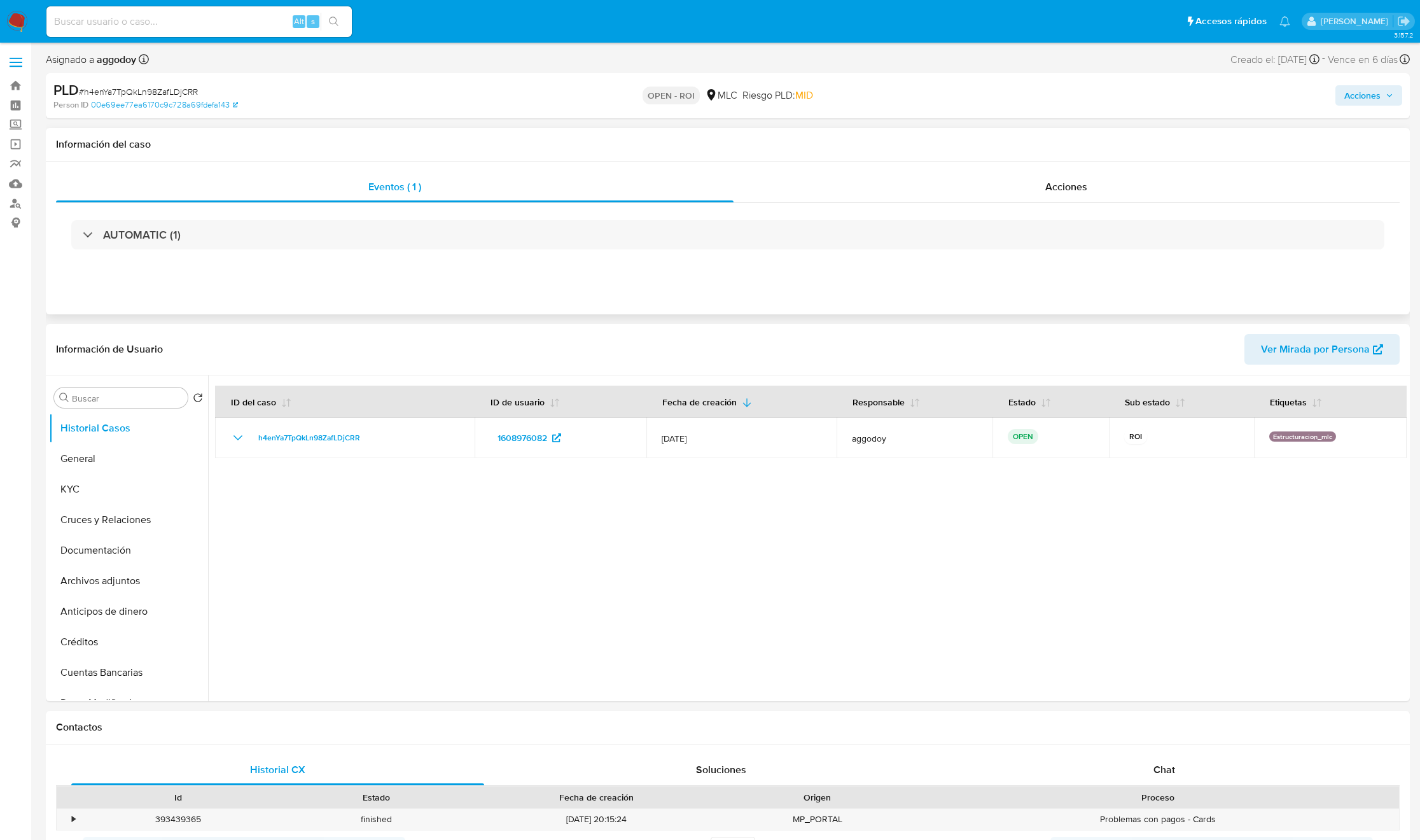
click at [998, 168] on div "Eventos ( 1 ) Acciones AUTOMATIC (1)" at bounding box center [728, 238] width 1364 height 153
click at [1015, 218] on div "AUTOMATIC (1)" at bounding box center [727, 235] width 1344 height 64
click at [1014, 208] on div "AUTOMATIC (1)" at bounding box center [727, 235] width 1344 height 64
click at [1015, 199] on div "Acciones" at bounding box center [1067, 187] width 667 height 30
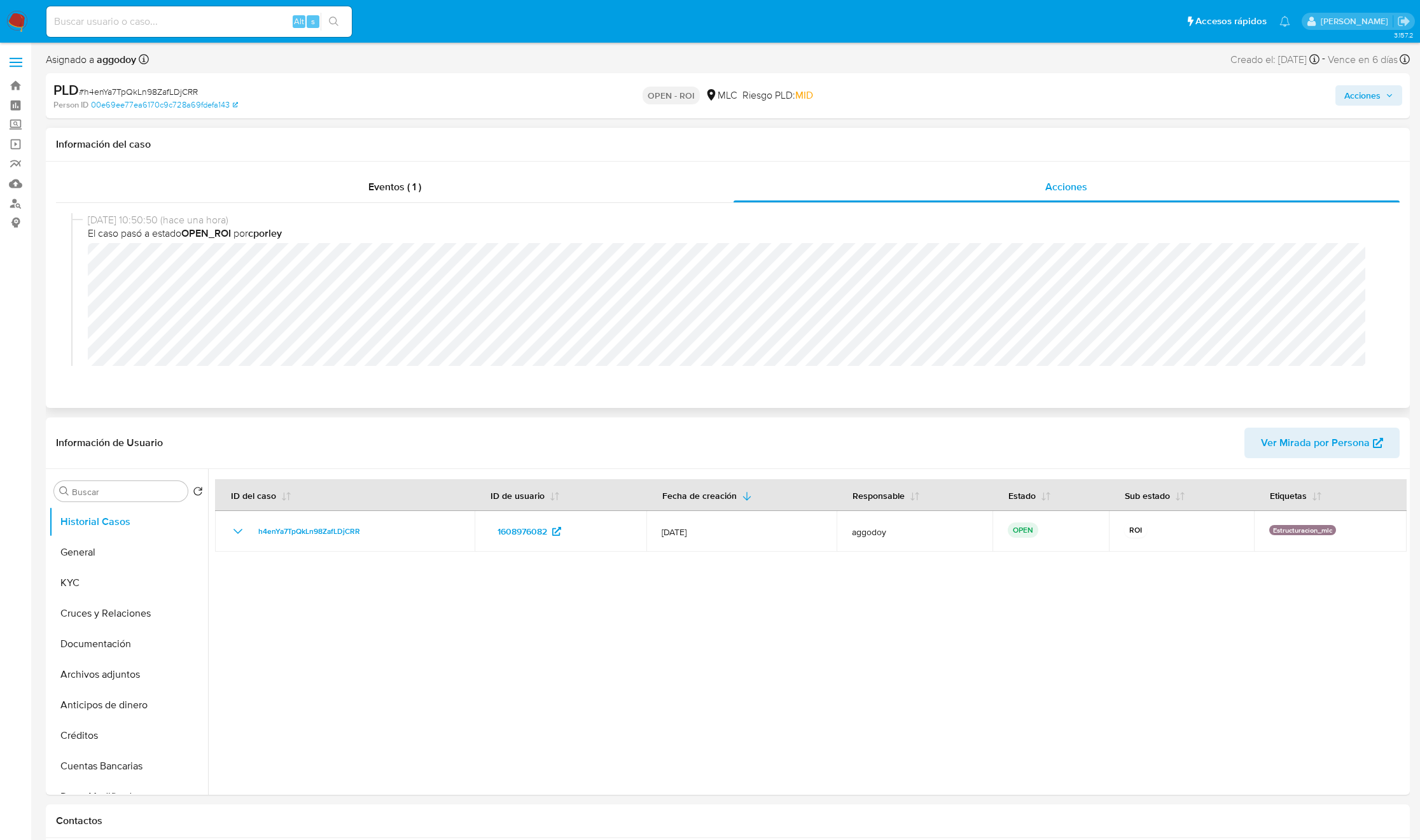
scroll to position [95, 0]
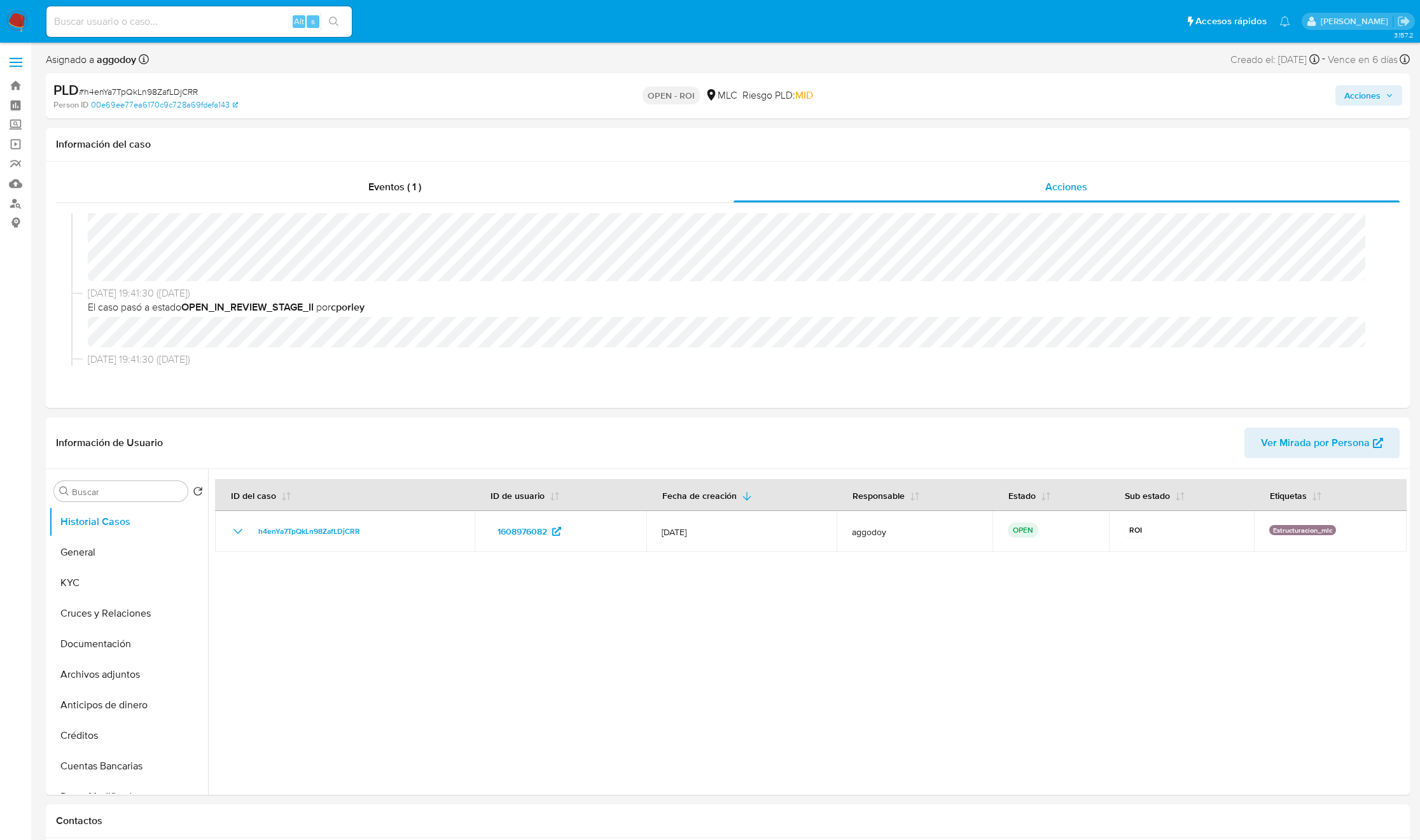
click at [1381, 97] on span "Acciones" at bounding box center [1363, 95] width 37 height 21
click at [684, 181] on div "Eventos ( 1 )" at bounding box center [395, 187] width 678 height 30
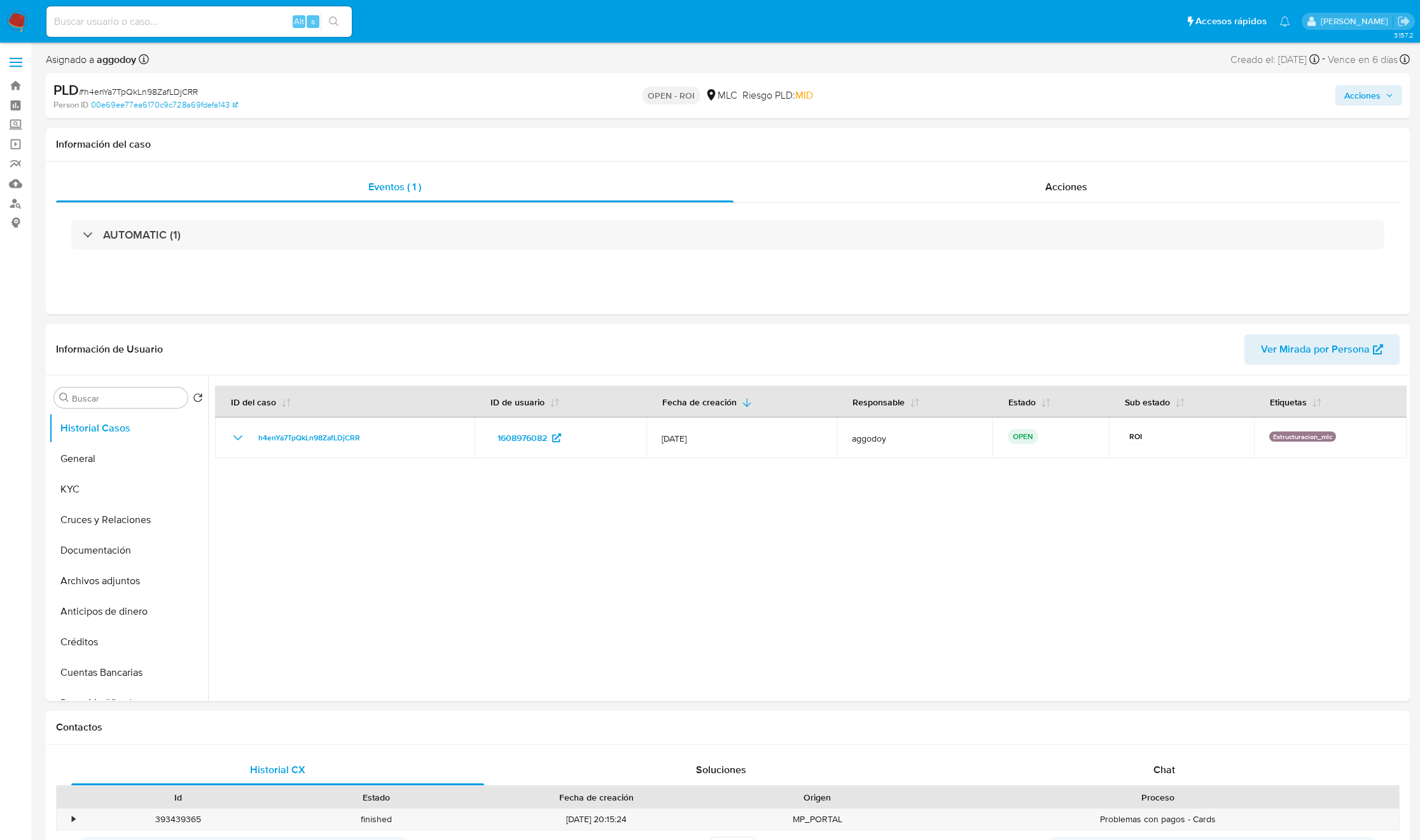
click at [1350, 95] on span "Acciones" at bounding box center [1363, 95] width 37 height 21
click at [1046, 122] on div "Enviar comentario Alt c" at bounding box center [1096, 136] width 588 height 33
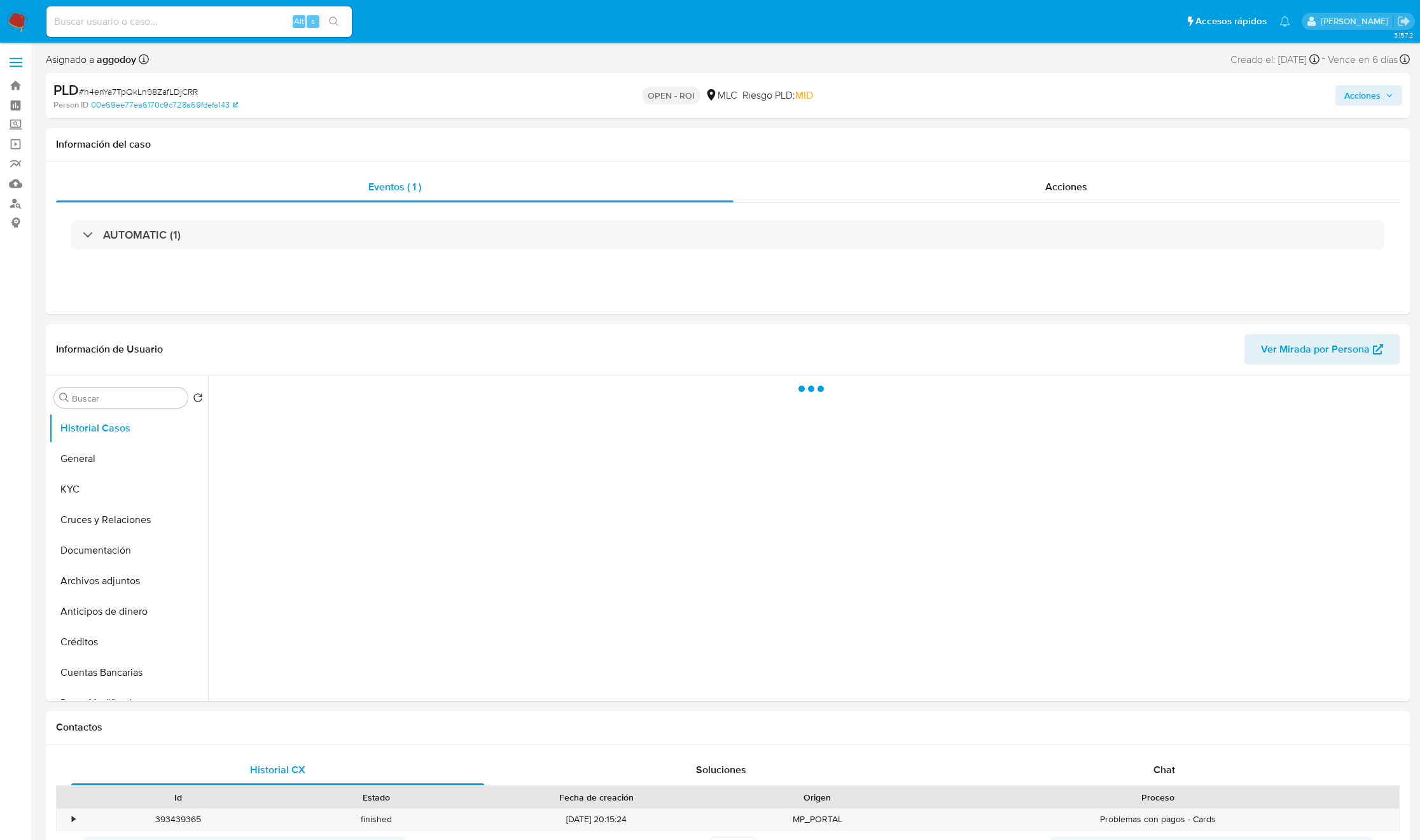
click at [1377, 86] on span "Acciones" at bounding box center [1363, 95] width 37 height 21
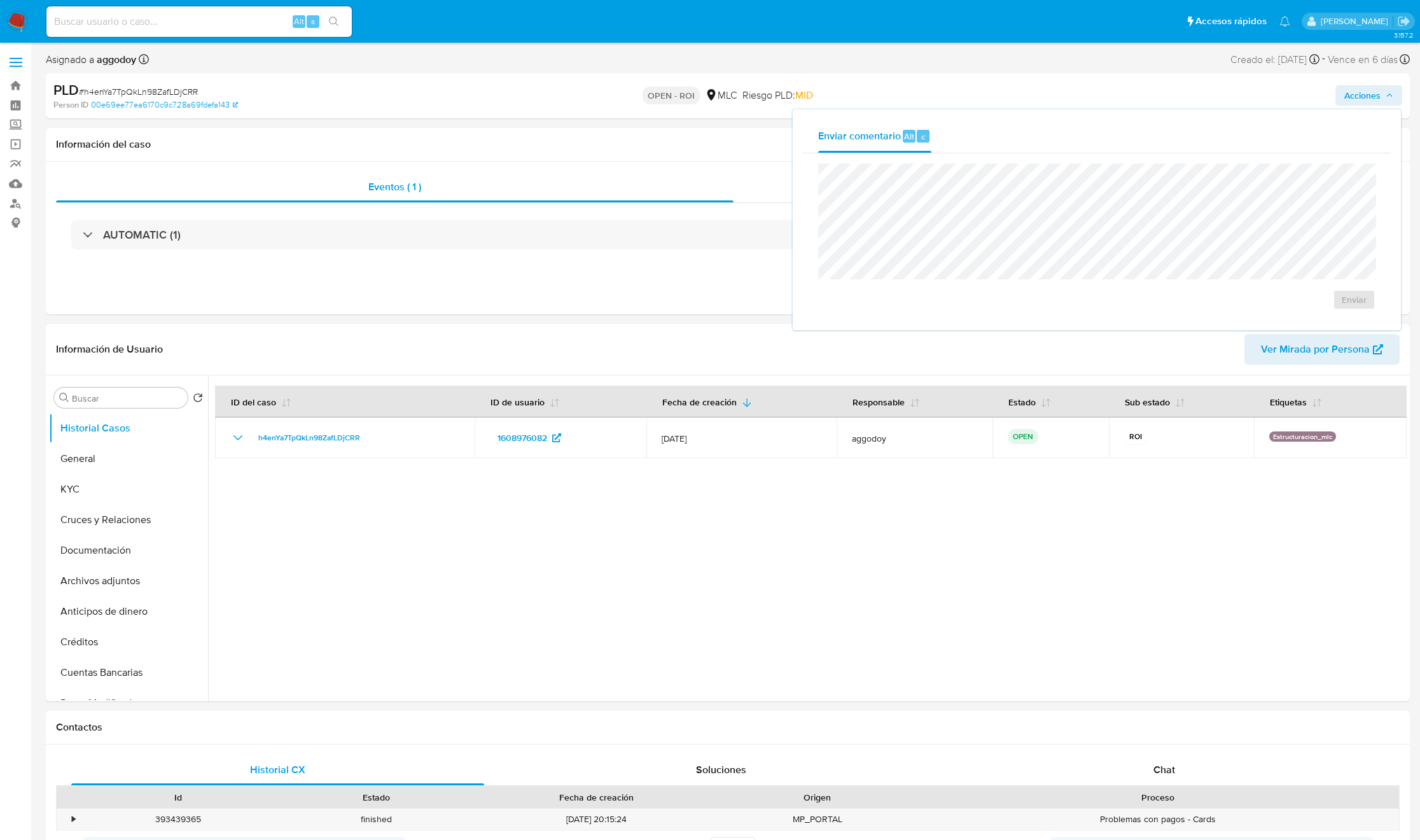
select select "10"
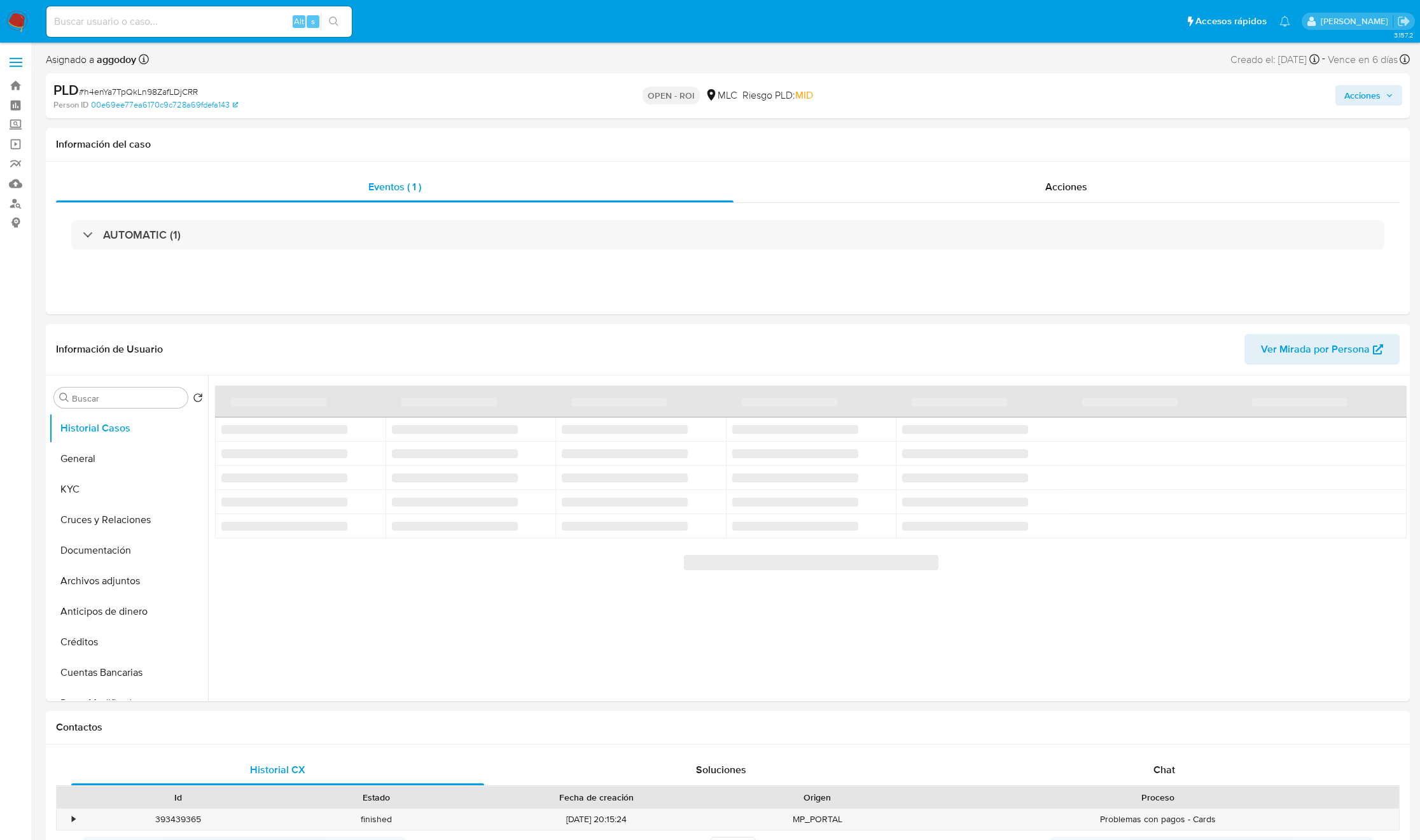
select select "10"
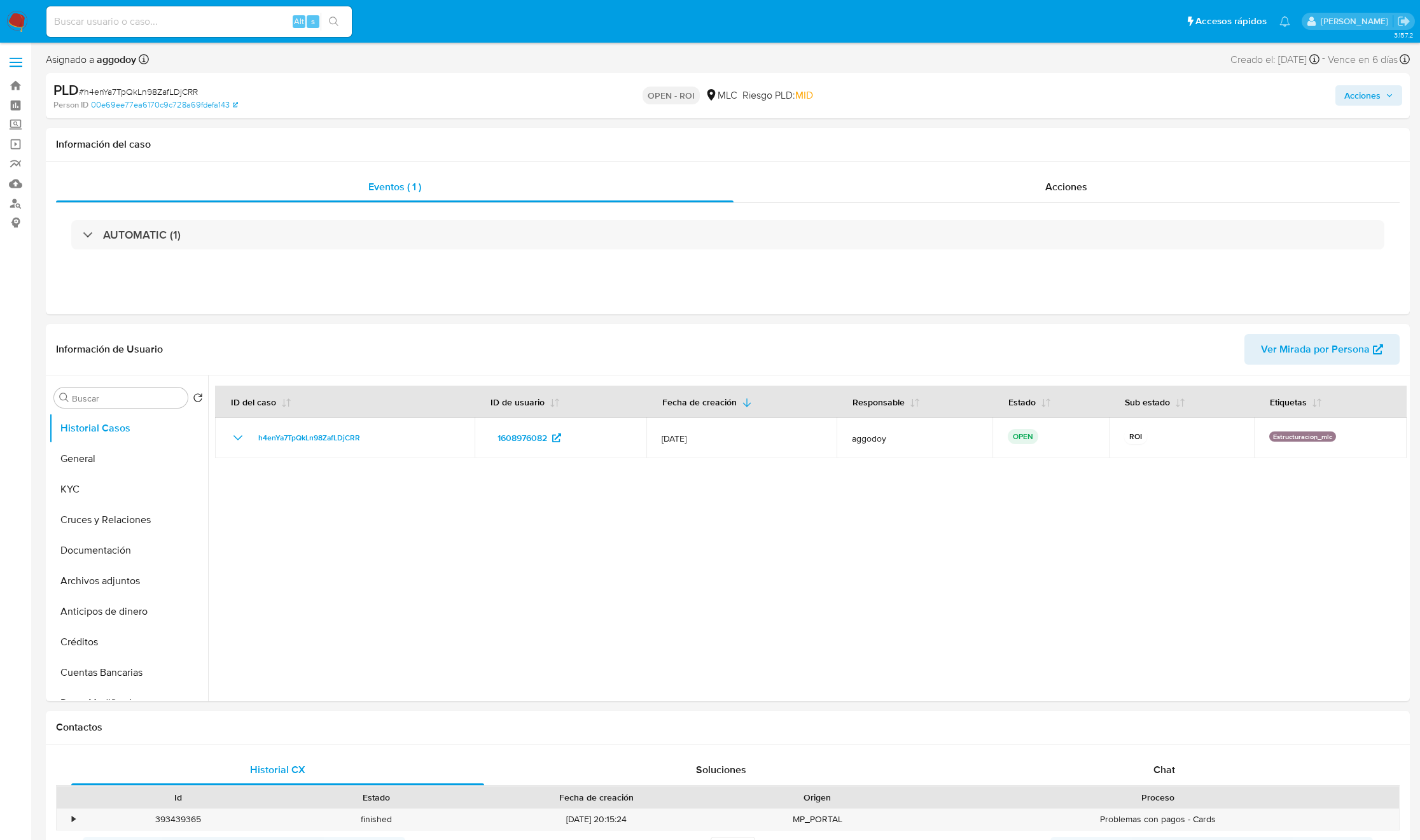
click at [1371, 98] on span "Acciones" at bounding box center [1363, 95] width 37 height 21
click at [1367, 94] on span "Acciones" at bounding box center [1363, 95] width 37 height 21
click at [1380, 94] on span "Acciones" at bounding box center [1363, 95] width 37 height 21
select select "10"
click at [113, 487] on button "KYC" at bounding box center [123, 489] width 149 height 30
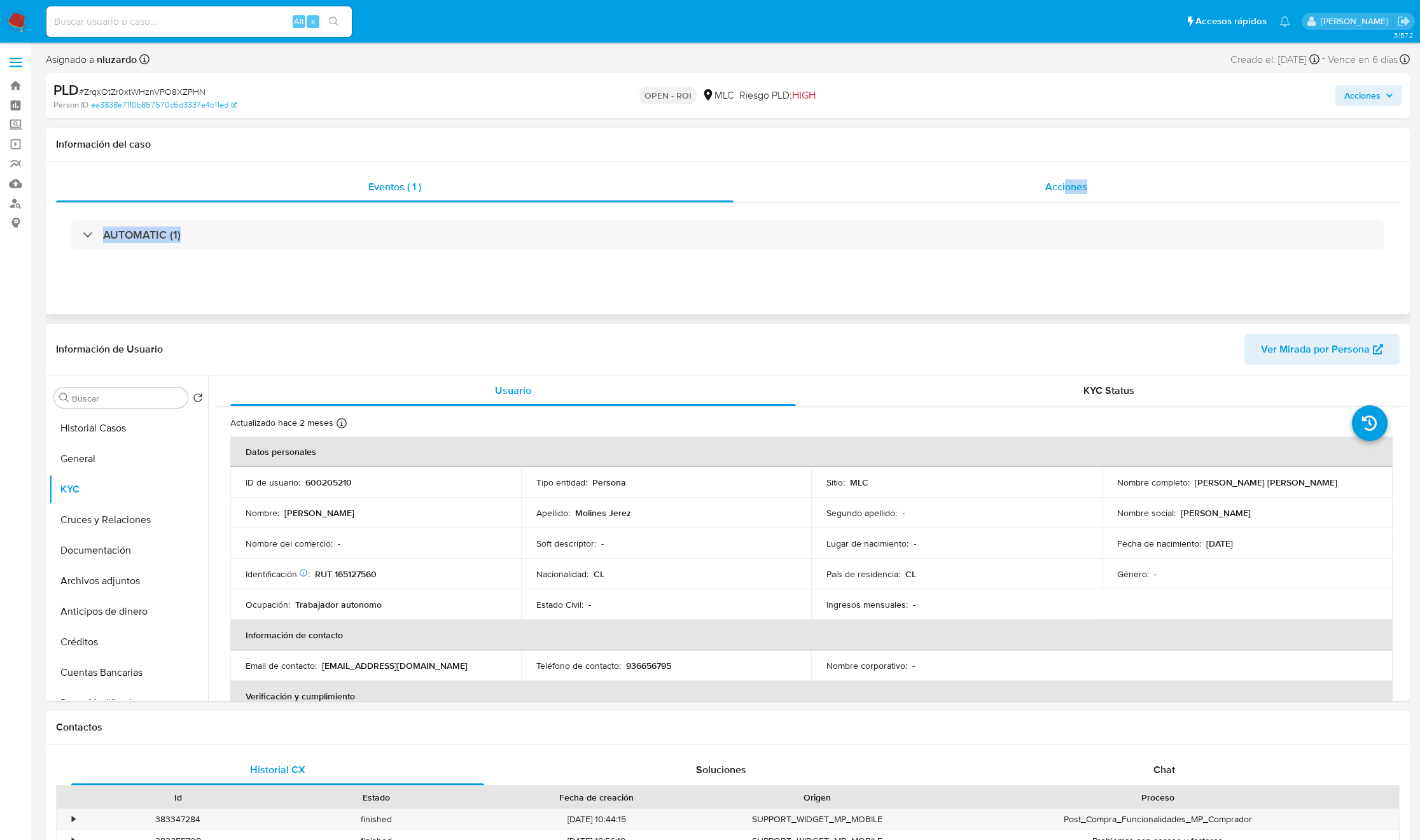
click at [1068, 202] on div "Eventos ( 1 ) Acciones AUTOMATIC (1)" at bounding box center [727, 219] width 1344 height 95
click at [1146, 177] on div "Acciones" at bounding box center [1067, 187] width 667 height 30
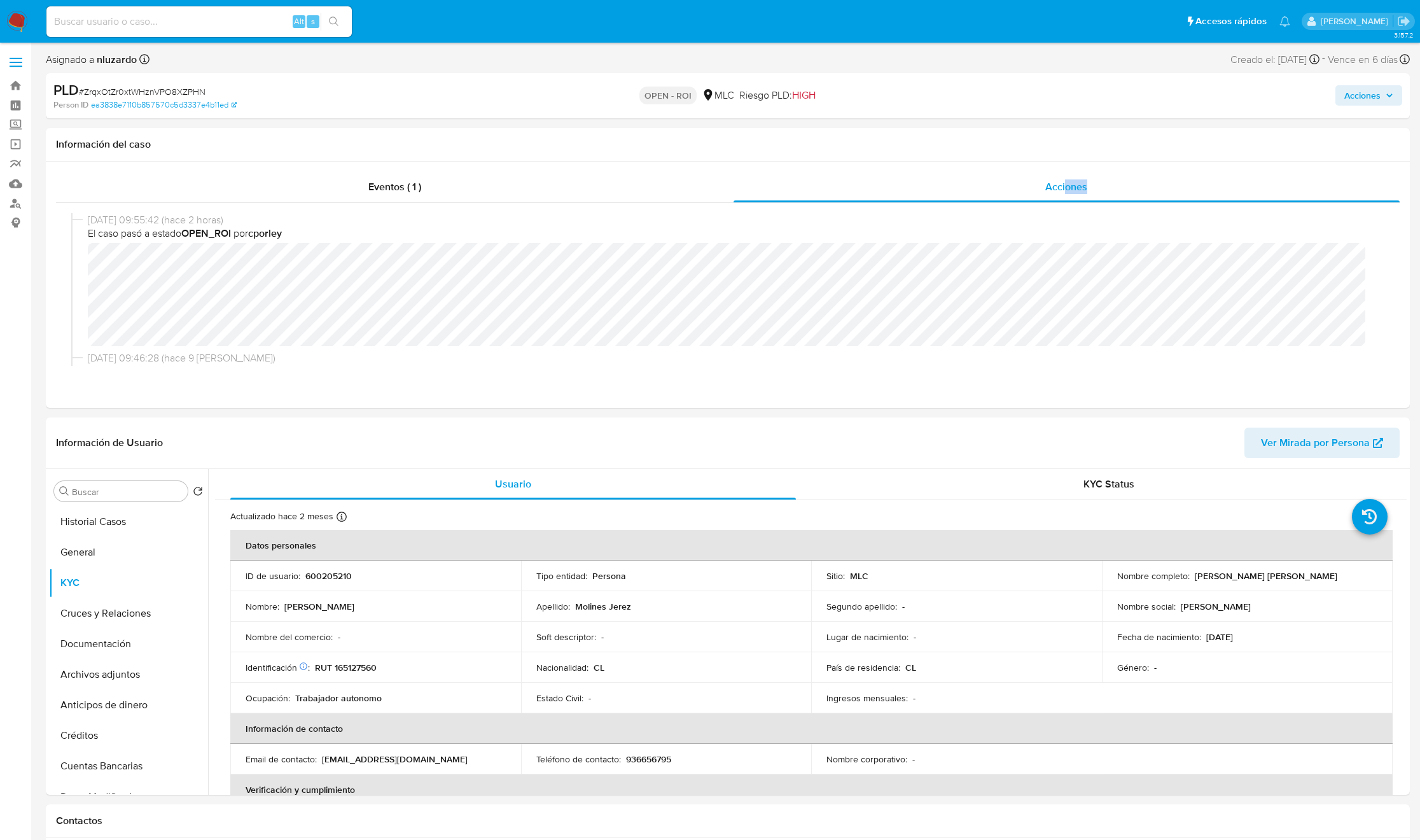
click at [1354, 94] on span "Acciones" at bounding box center [1363, 95] width 37 height 21
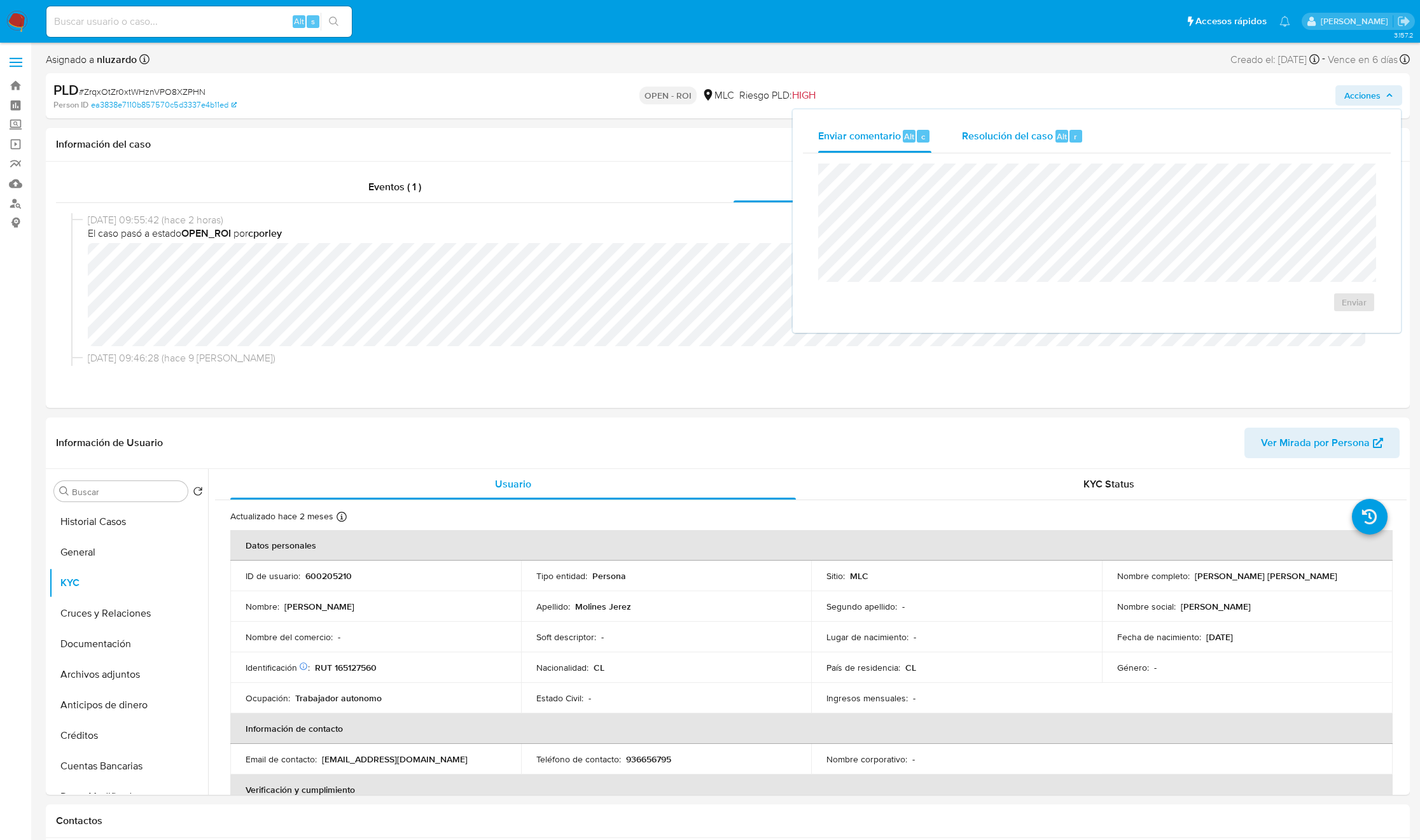
click at [993, 148] on div "Resolución del caso Alt r" at bounding box center [1022, 136] width 122 height 33
click at [1321, 326] on span "ROI" at bounding box center [1317, 314] width 62 height 28
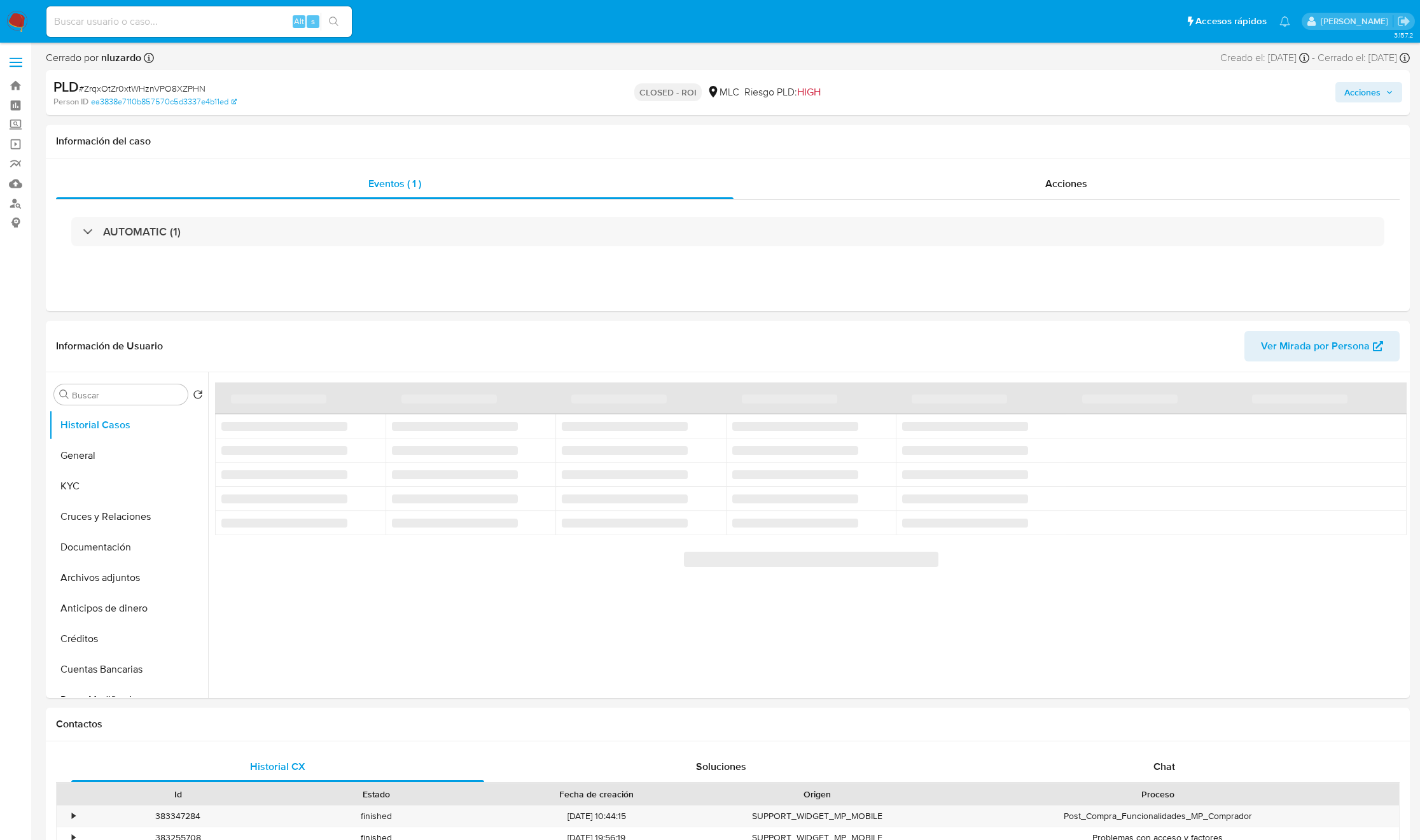
select select "10"
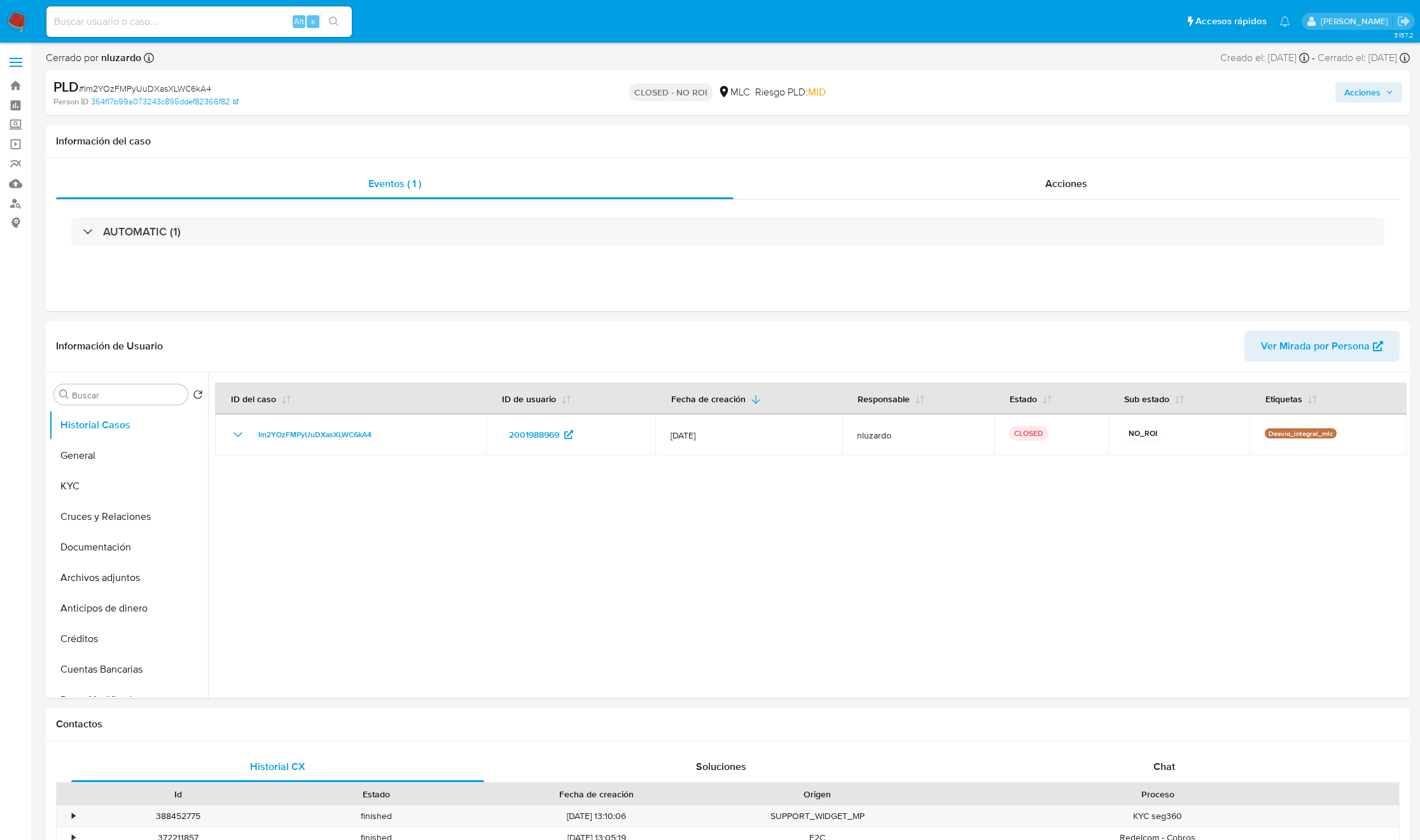
select select "10"
click at [1065, 178] on span "Acciones" at bounding box center [1067, 184] width 42 height 14
select select "10"
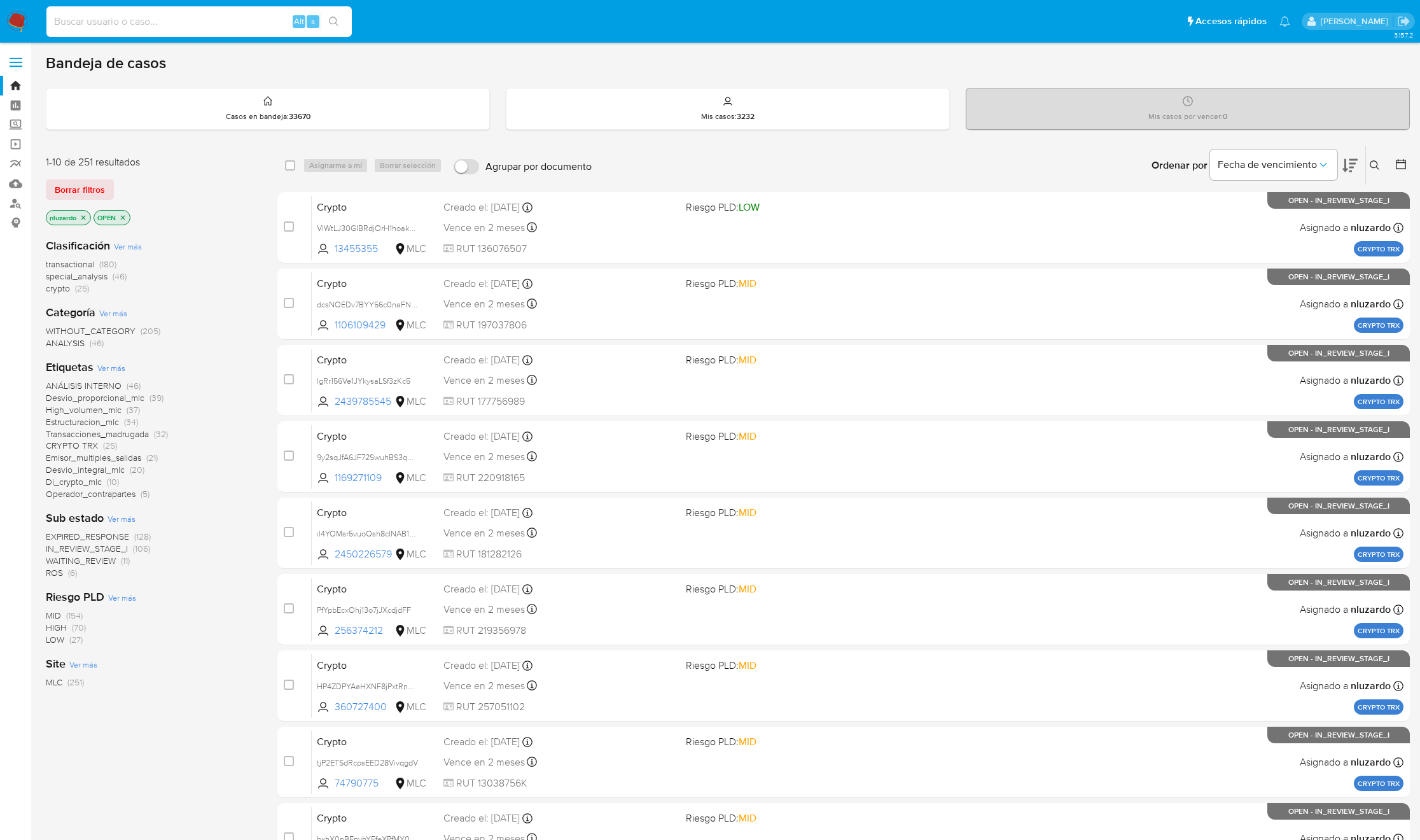
click at [151, 25] on input at bounding box center [199, 21] width 305 height 17
paste input "748889385"
type input "748889385"
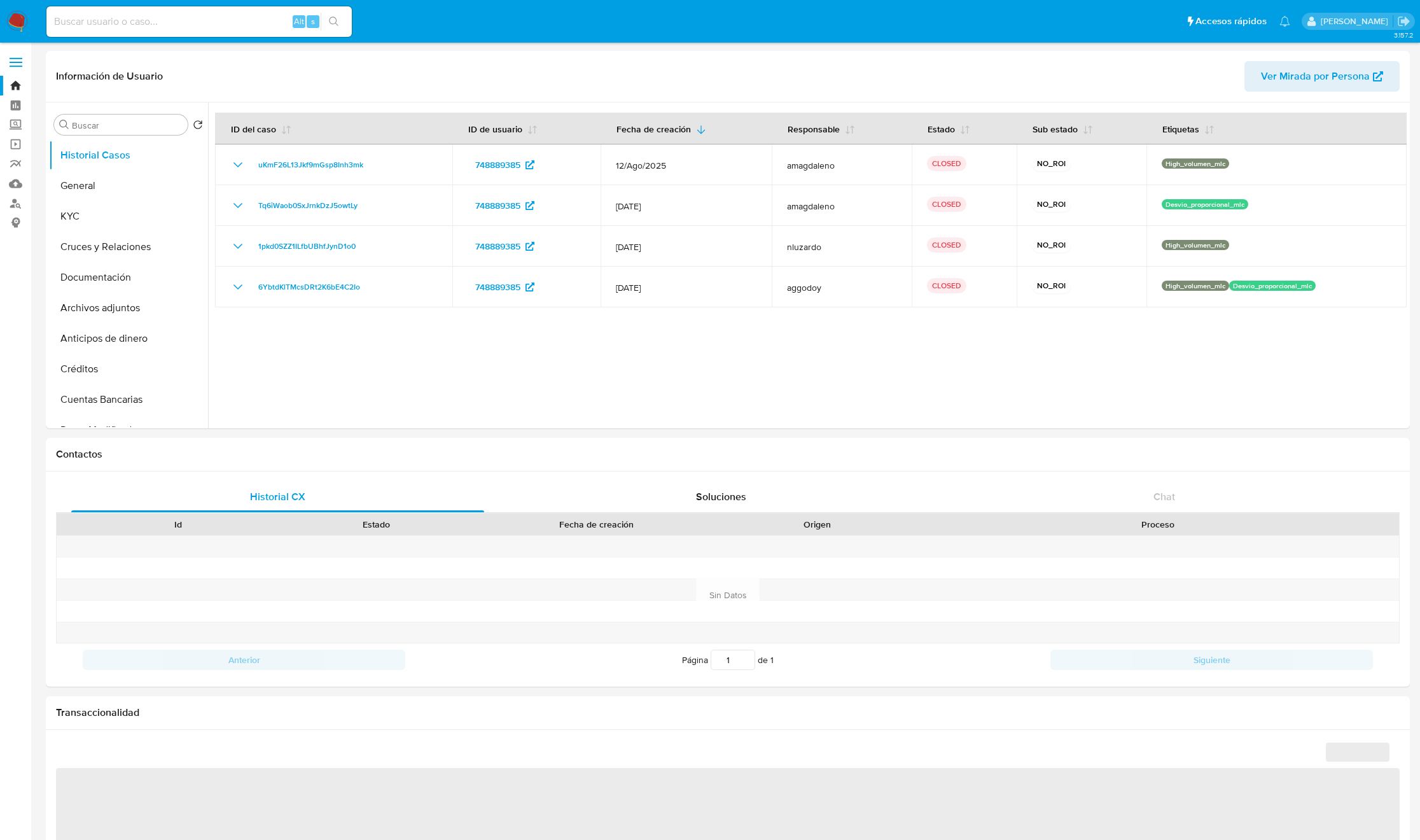
select select "10"
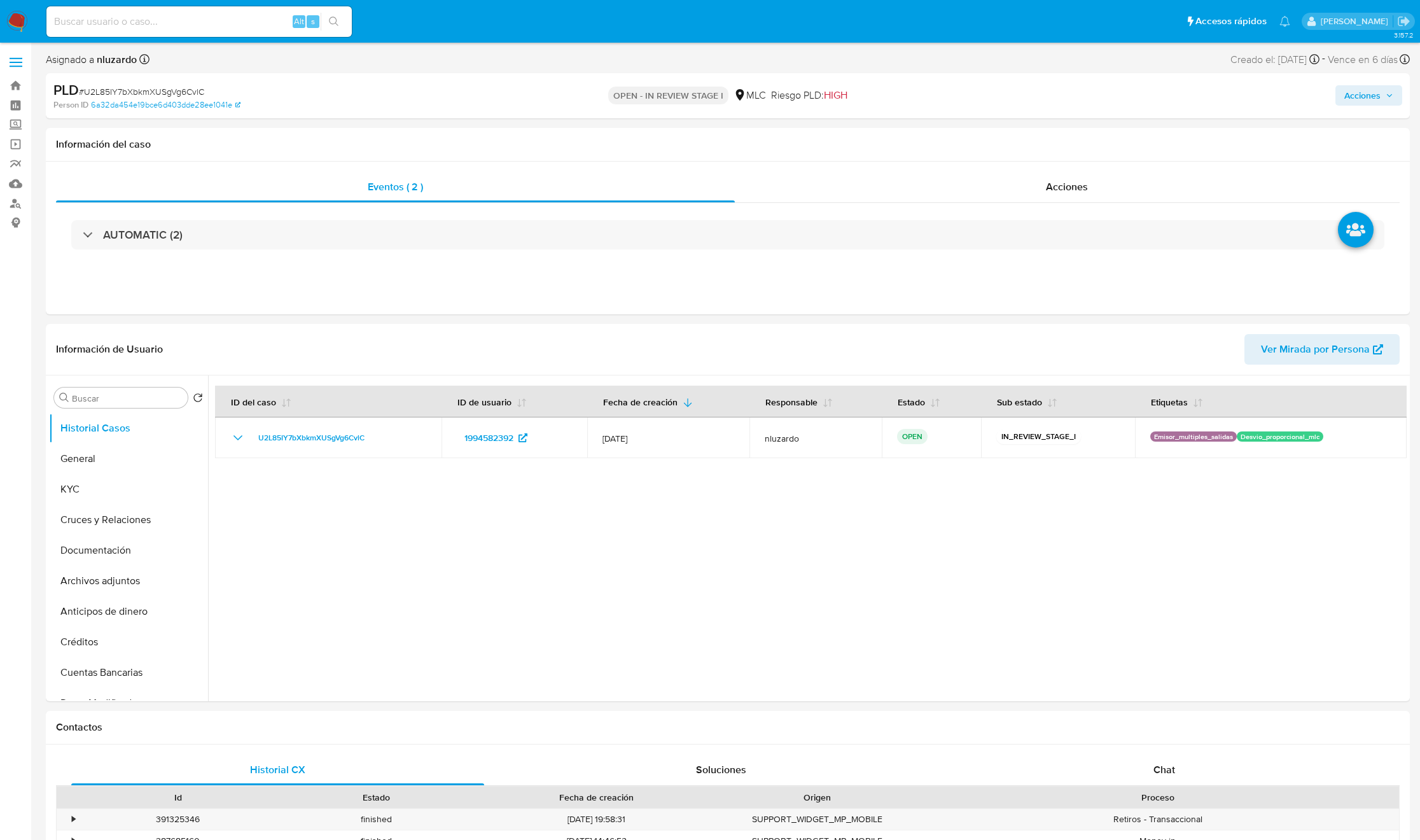
select select "10"
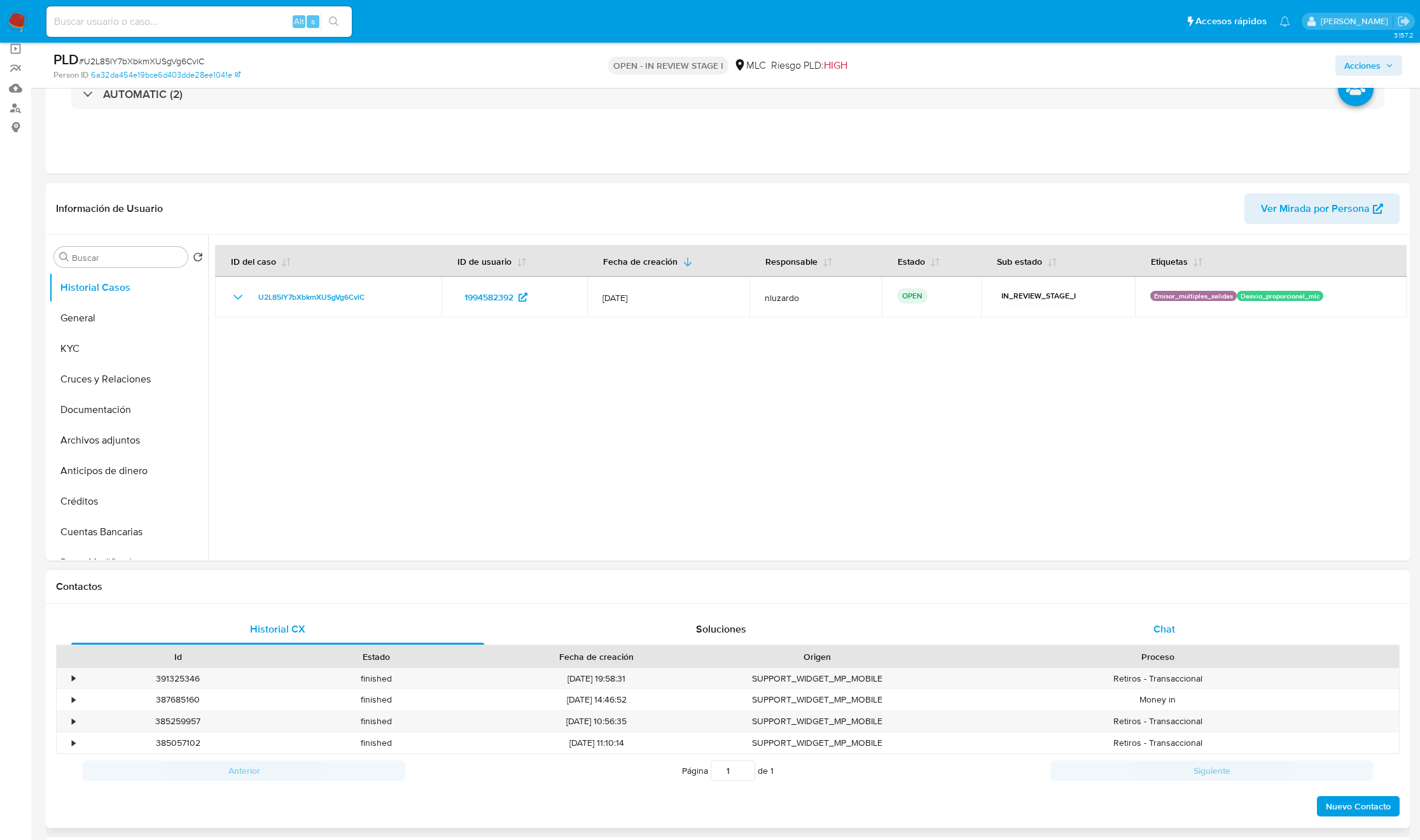
click at [955, 559] on div "Chat" at bounding box center [1164, 629] width 413 height 30
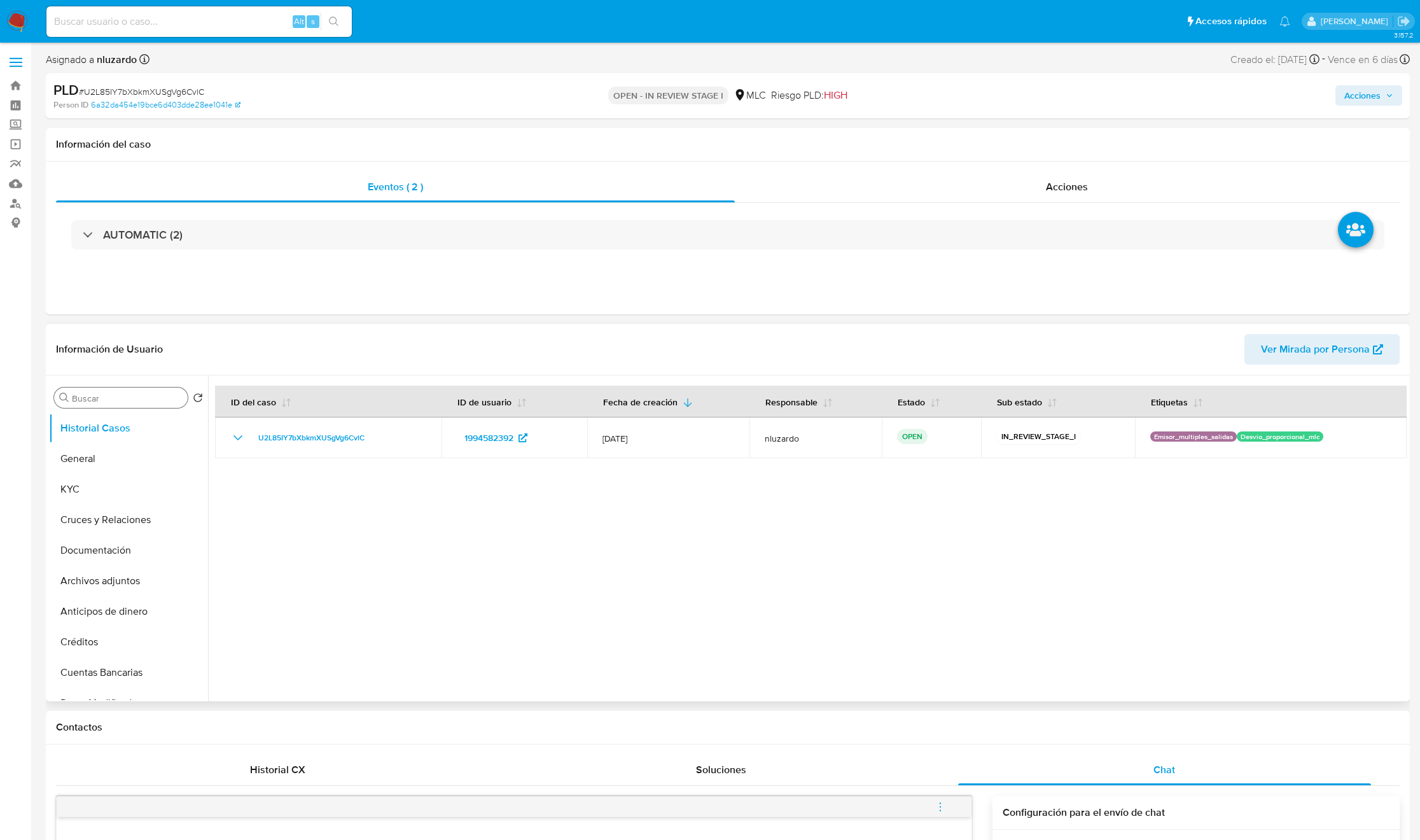
click at [125, 388] on div "Buscar" at bounding box center [121, 398] width 134 height 21
click at [125, 405] on div "Buscar" at bounding box center [121, 398] width 134 height 21
click at [125, 398] on input "Buscar" at bounding box center [126, 398] width 111 height 11
type input "ad"
click at [115, 453] on button "Archivos adjuntos" at bounding box center [123, 458] width 149 height 30
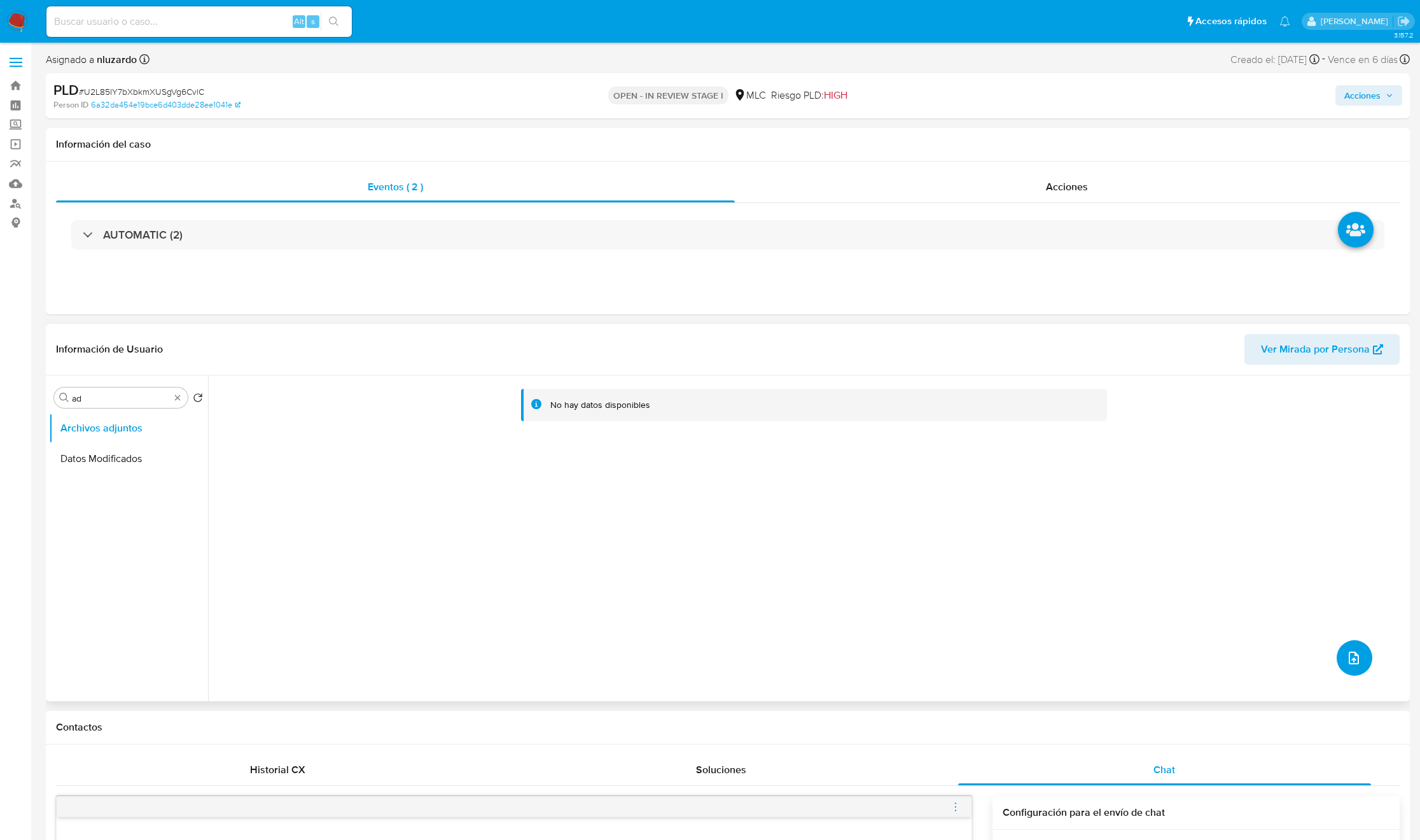
click at [955, 559] on button "upload-file" at bounding box center [1354, 658] width 36 height 36
